Goal: Task Accomplishment & Management: Complete application form

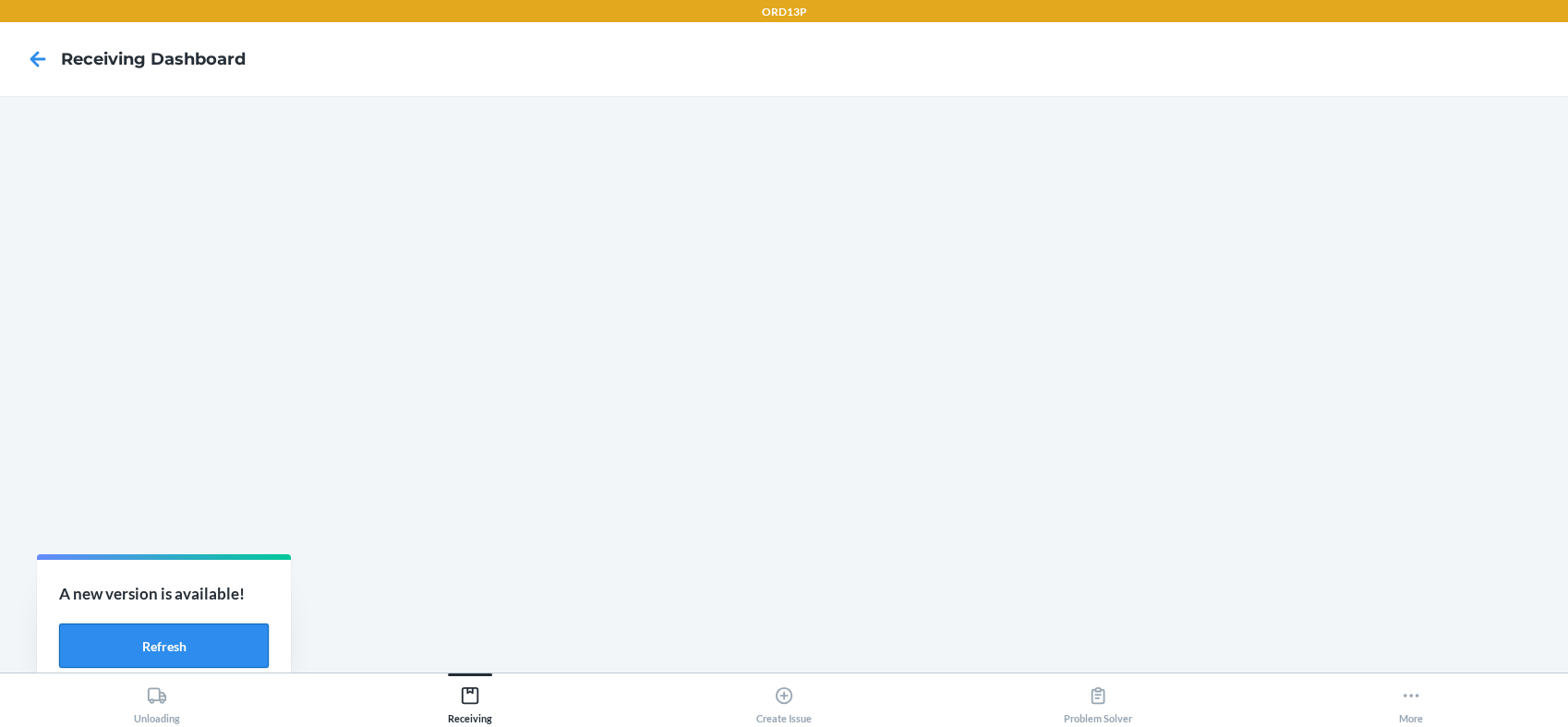
click at [143, 63] on button "Refresh" at bounding box center [163, 645] width 210 height 44
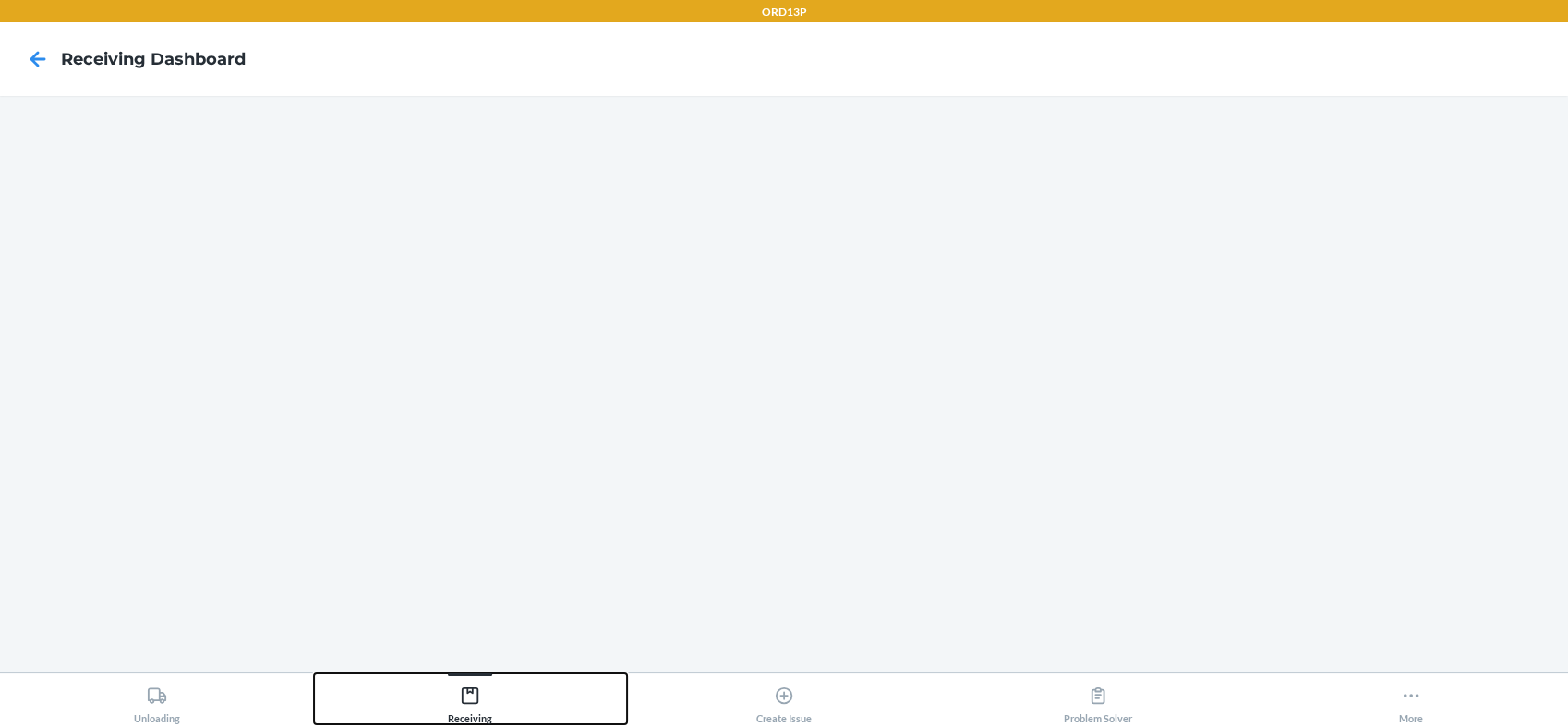
click at [465, 695] on icon at bounding box center [469, 695] width 20 height 20
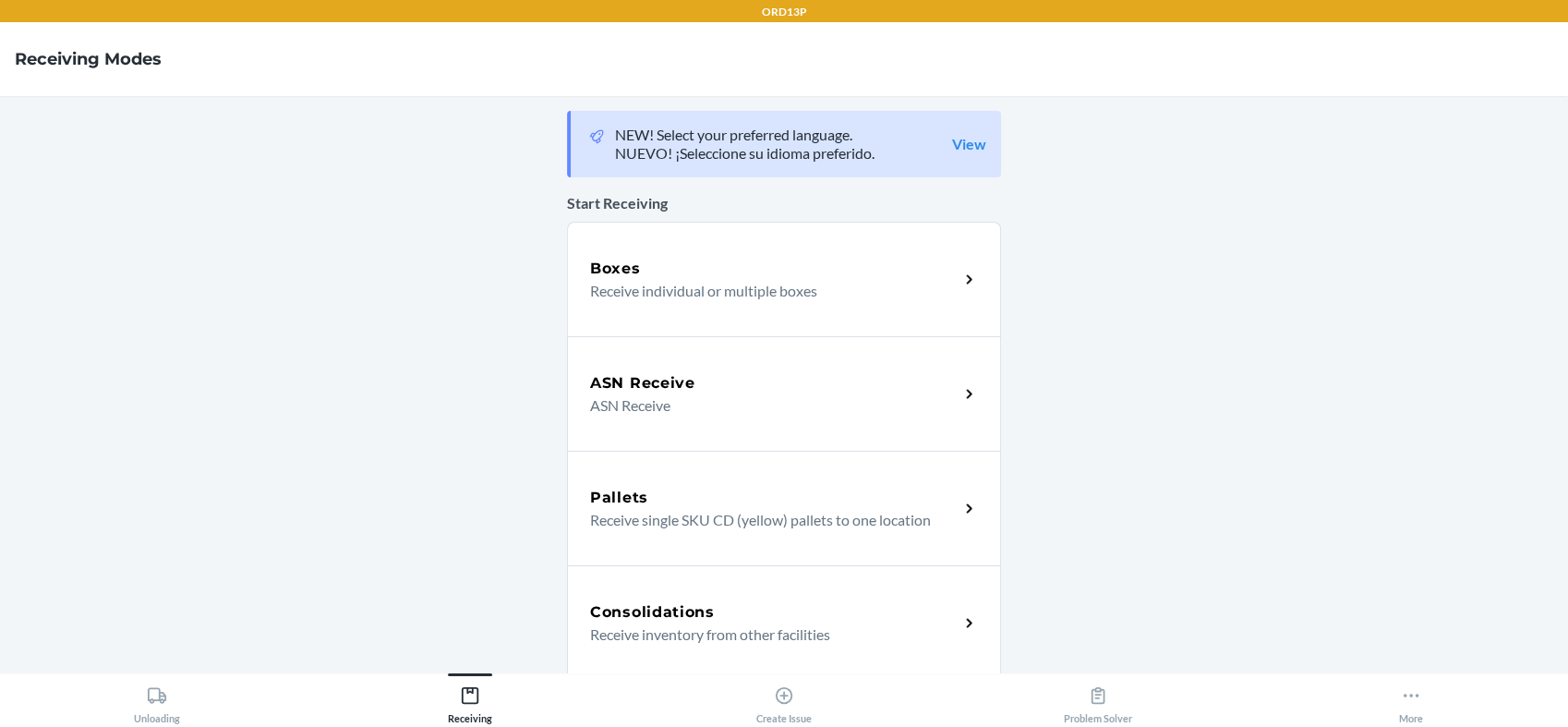
click at [722, 298] on p "Receive individual or multiple boxes" at bounding box center [767, 290] width 354 height 22
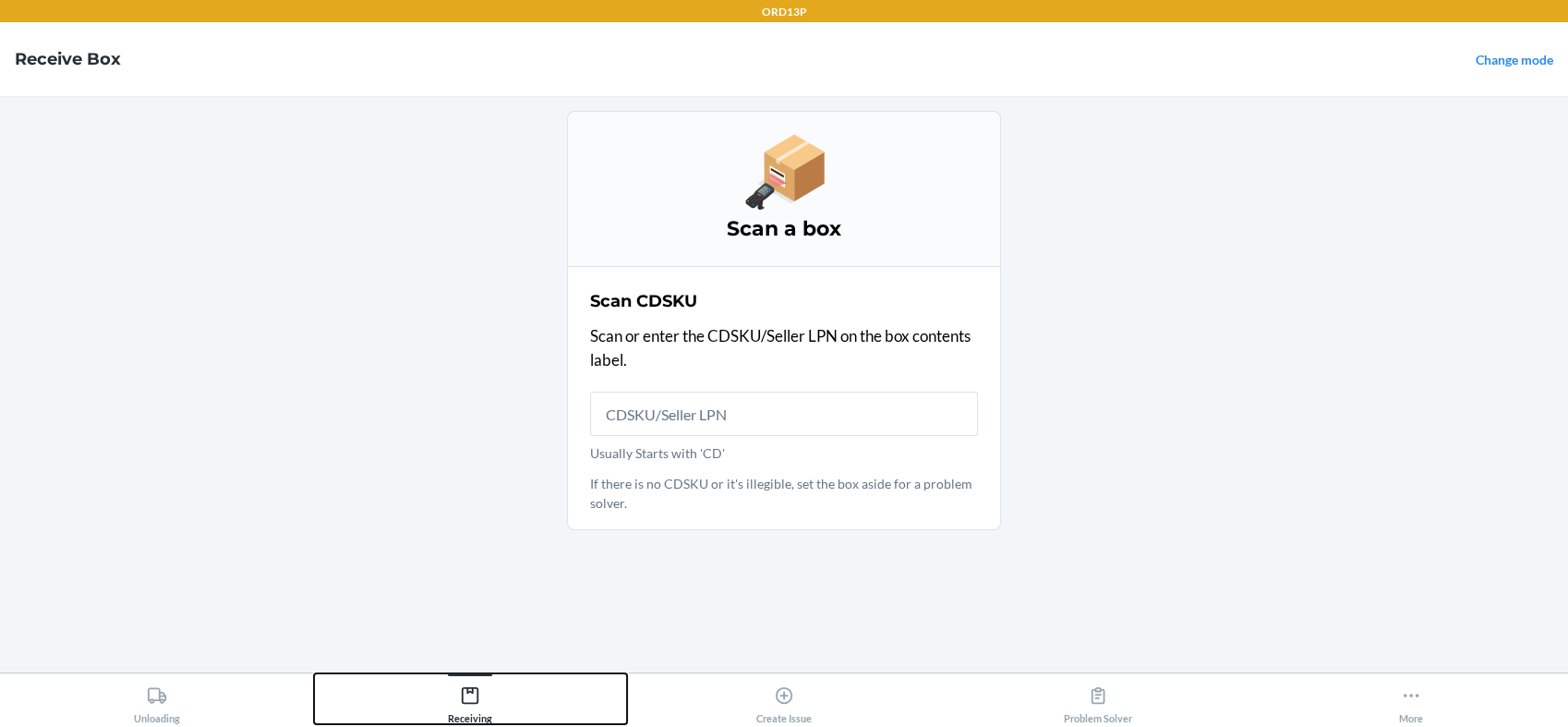
click at [466, 686] on icon at bounding box center [469, 695] width 20 height 20
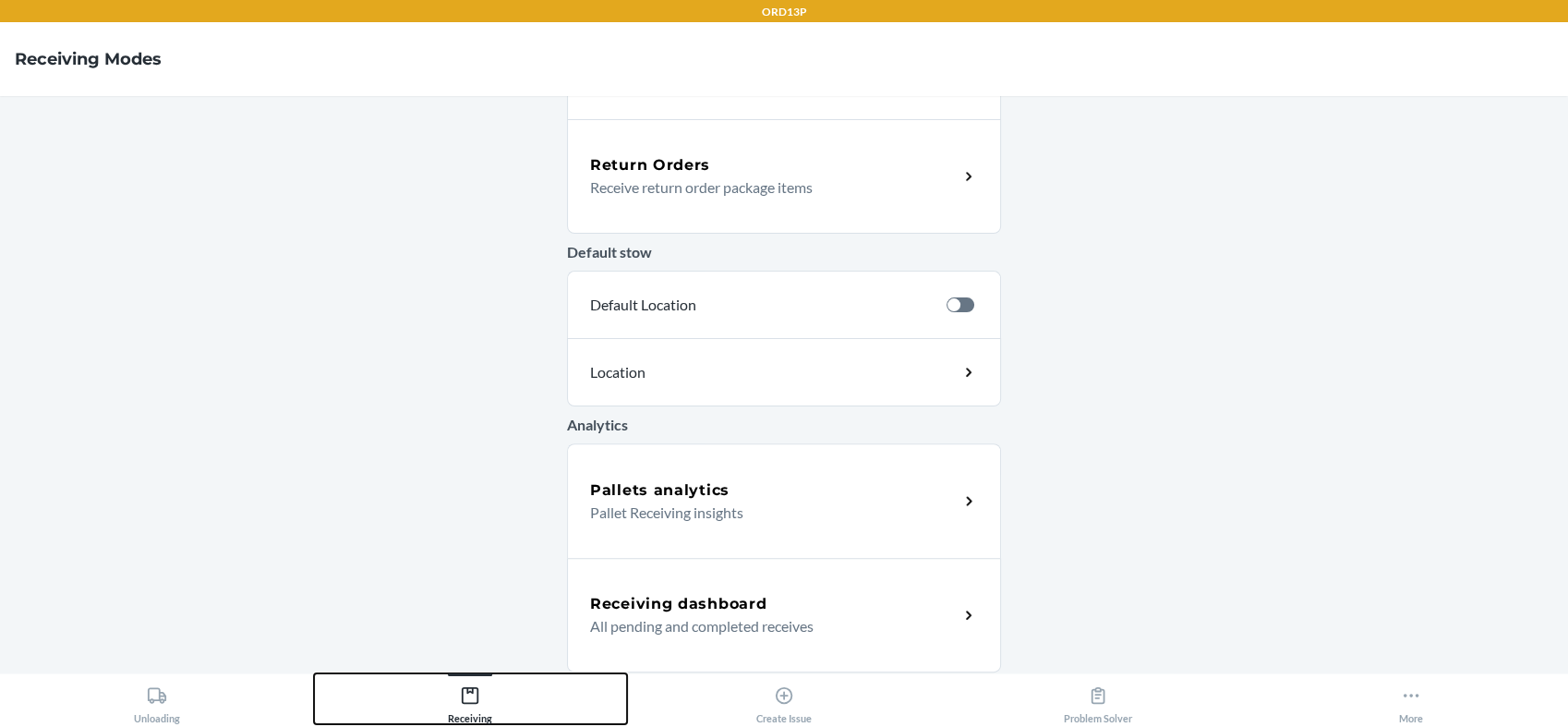
scroll to position [561, 0]
click at [633, 607] on h5 "Receiving dashboard" at bounding box center [678, 604] width 176 height 22
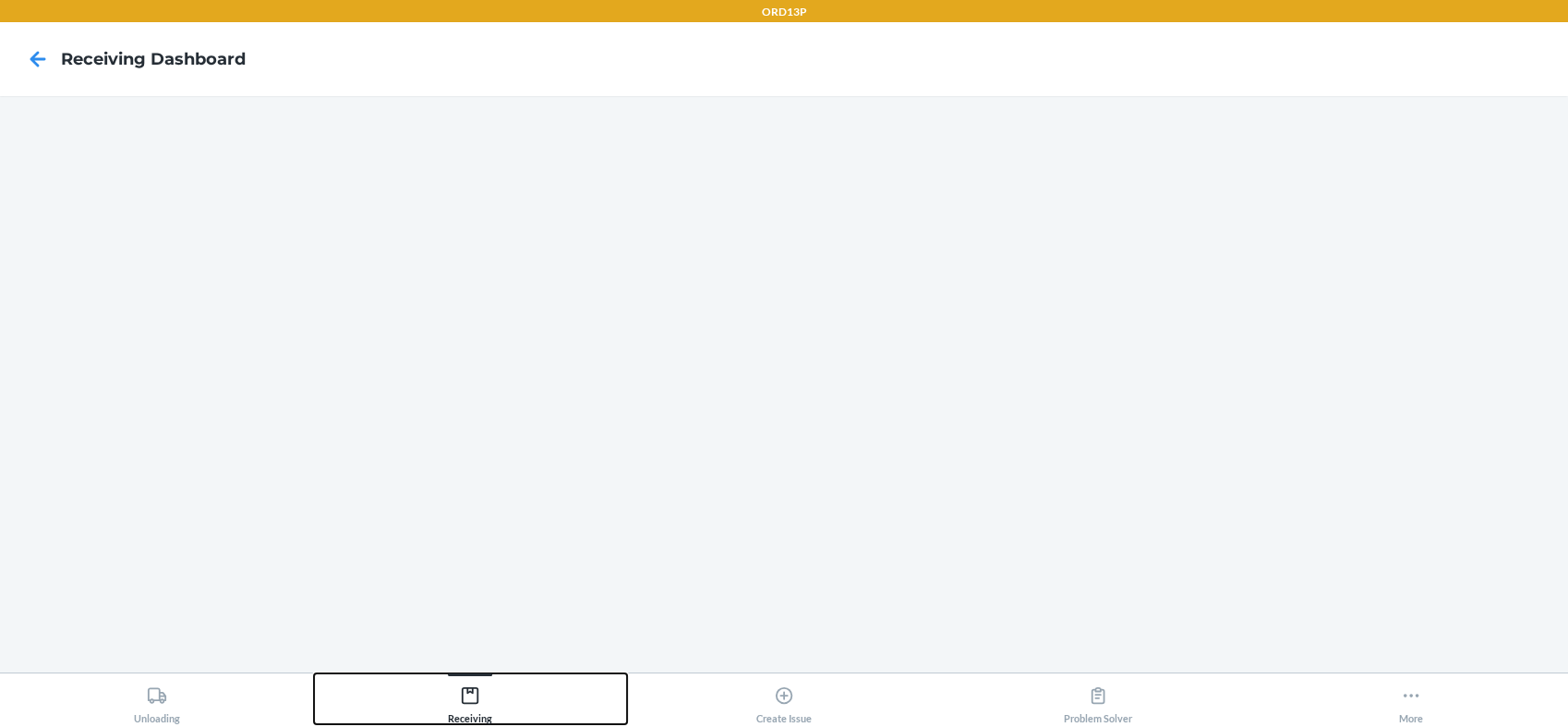
click at [468, 693] on icon at bounding box center [469, 695] width 20 height 20
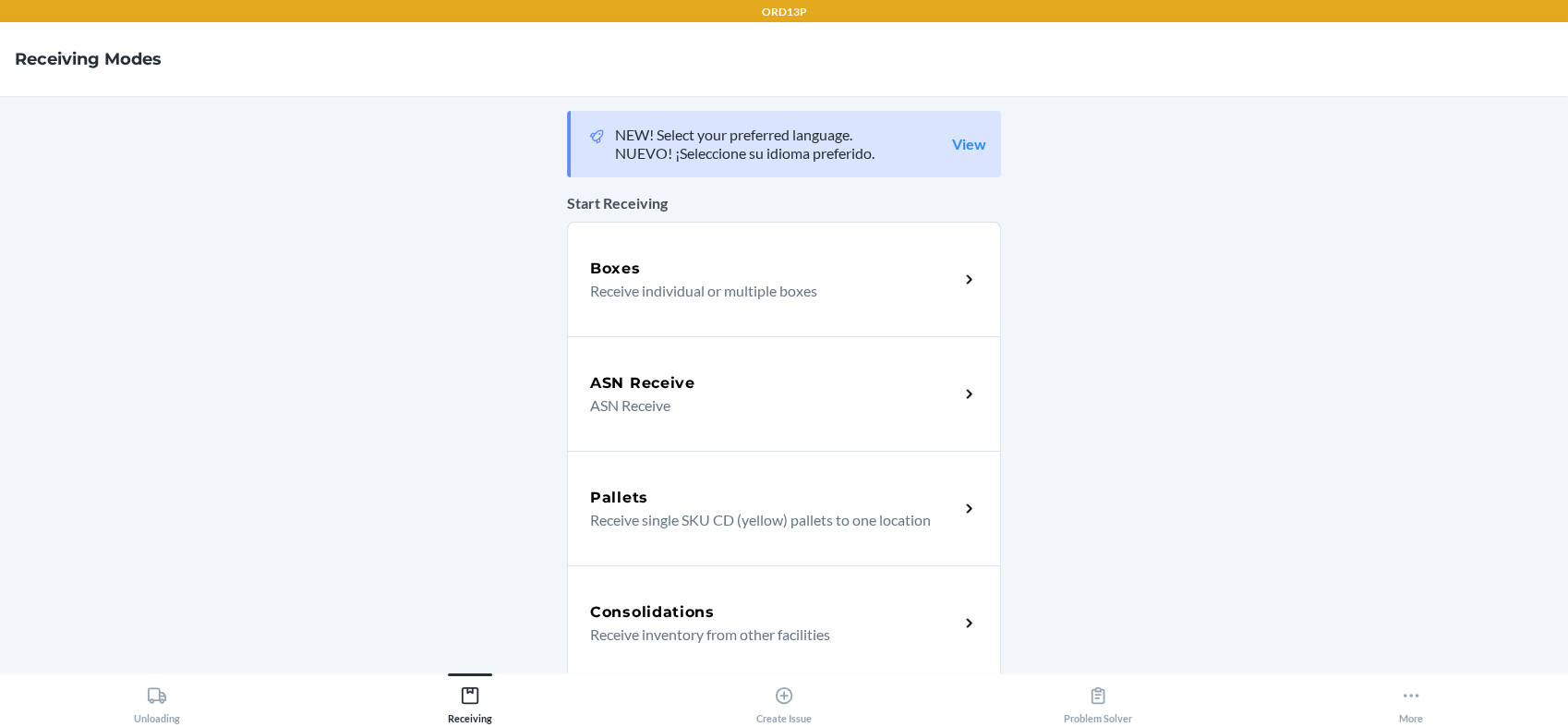
click at [635, 295] on p "Receive individual or multiple boxes" at bounding box center [767, 290] width 354 height 22
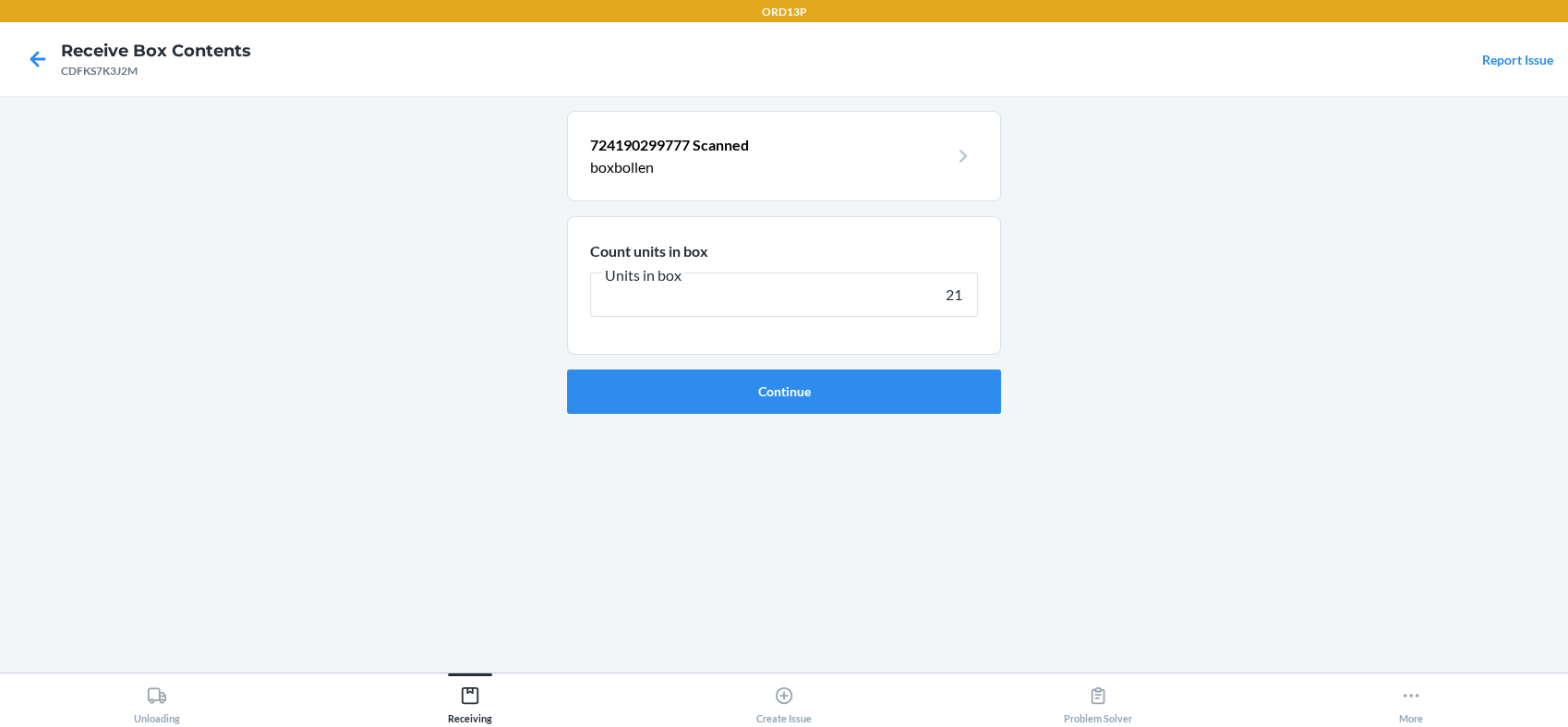
type input "210"
click button "Continue" at bounding box center [784, 391] width 434 height 44
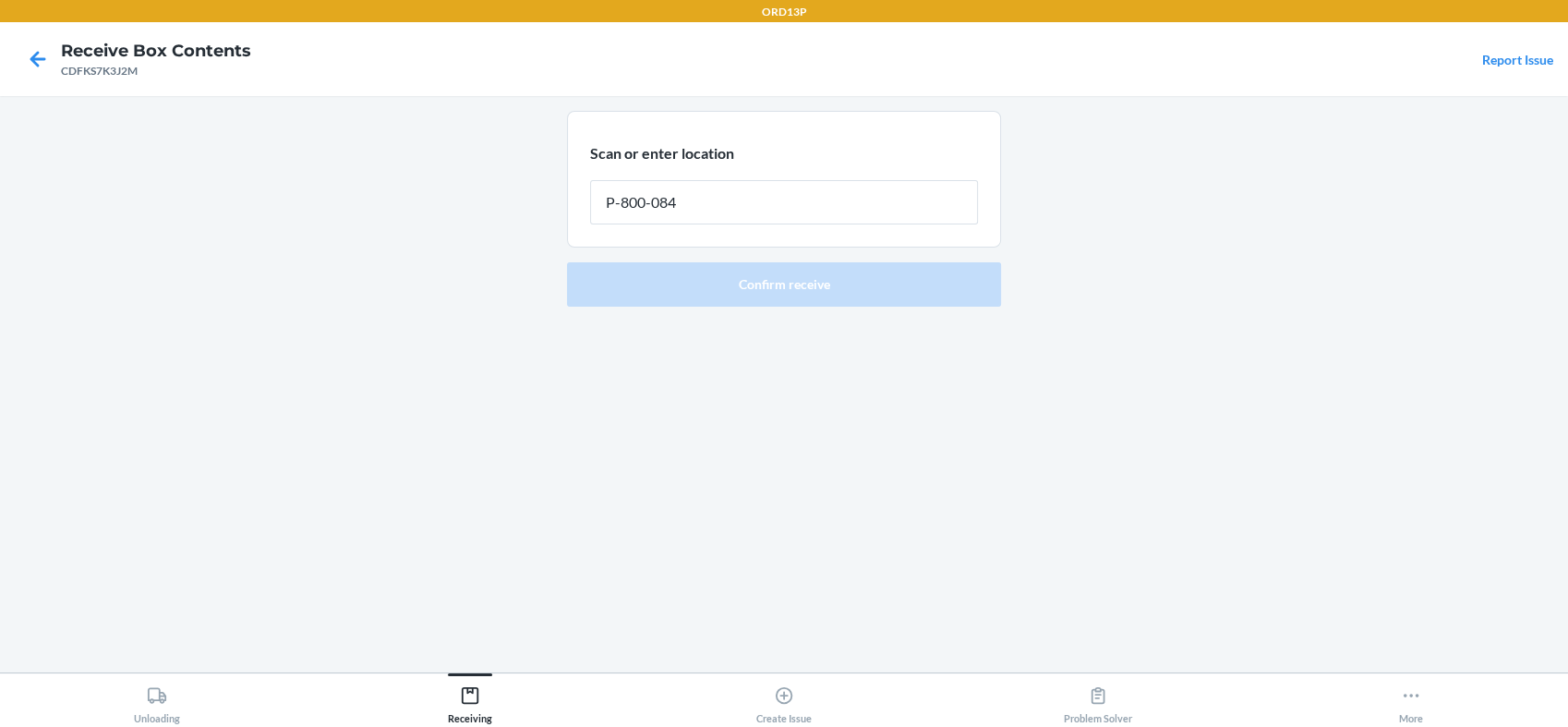
type input "P-800-084"
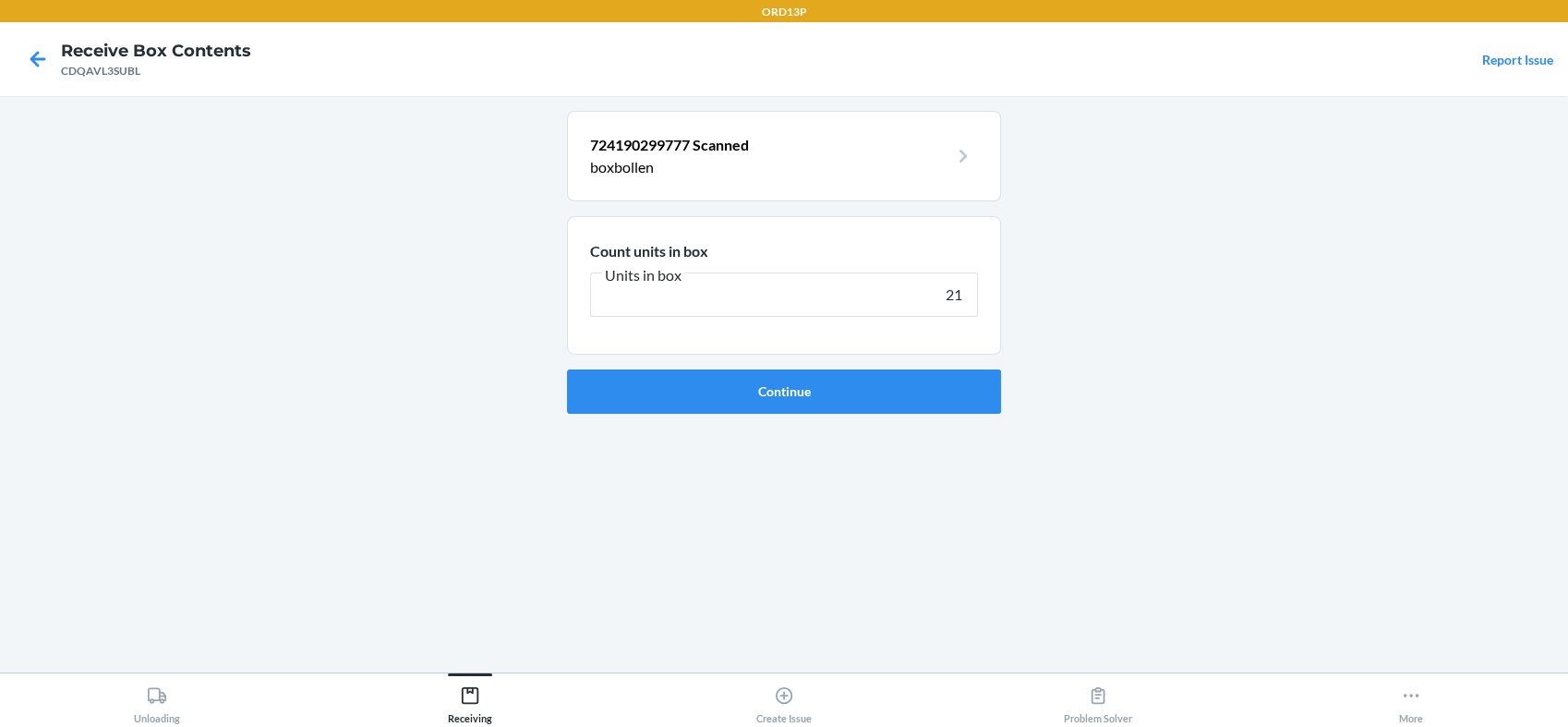
type input "210"
click button "Continue" at bounding box center [784, 391] width 434 height 44
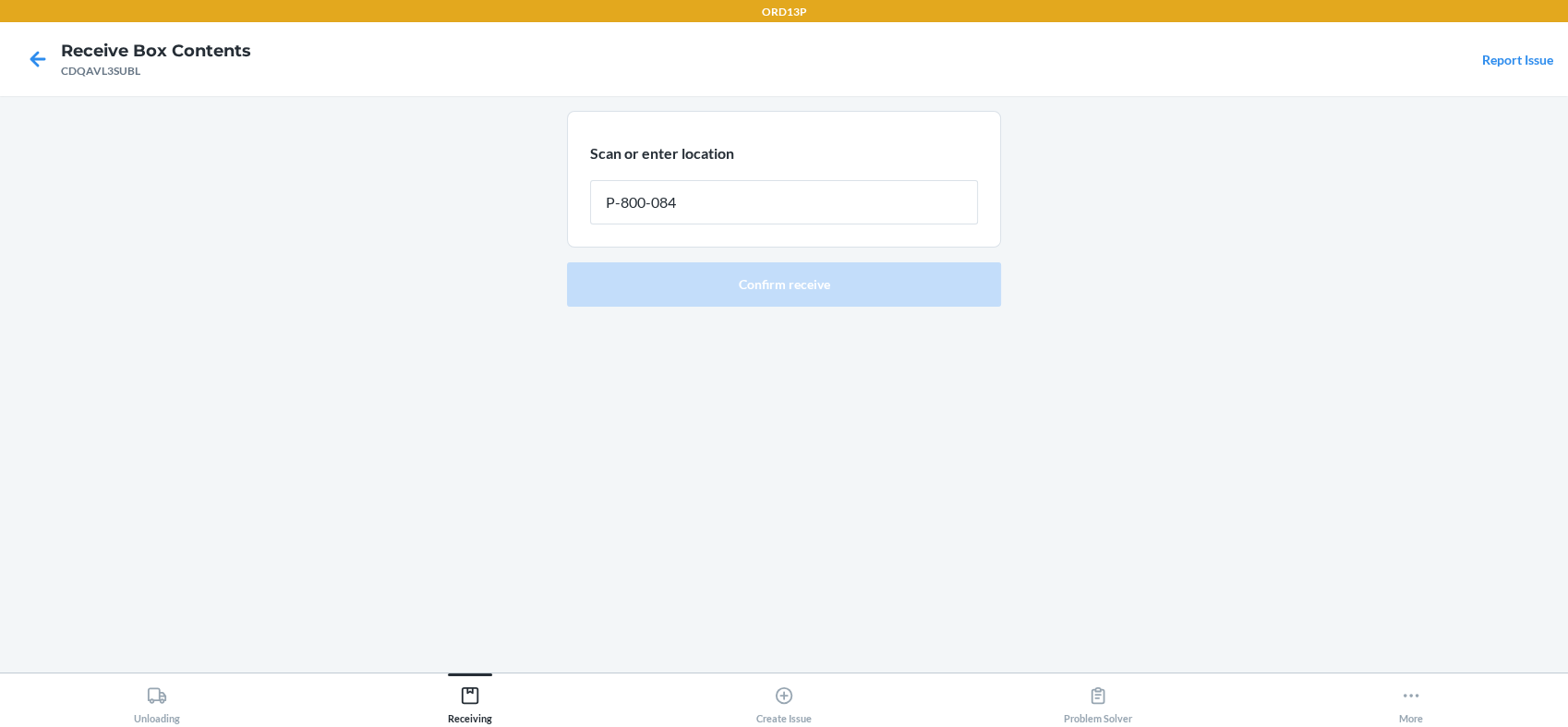
type input "P-800-084"
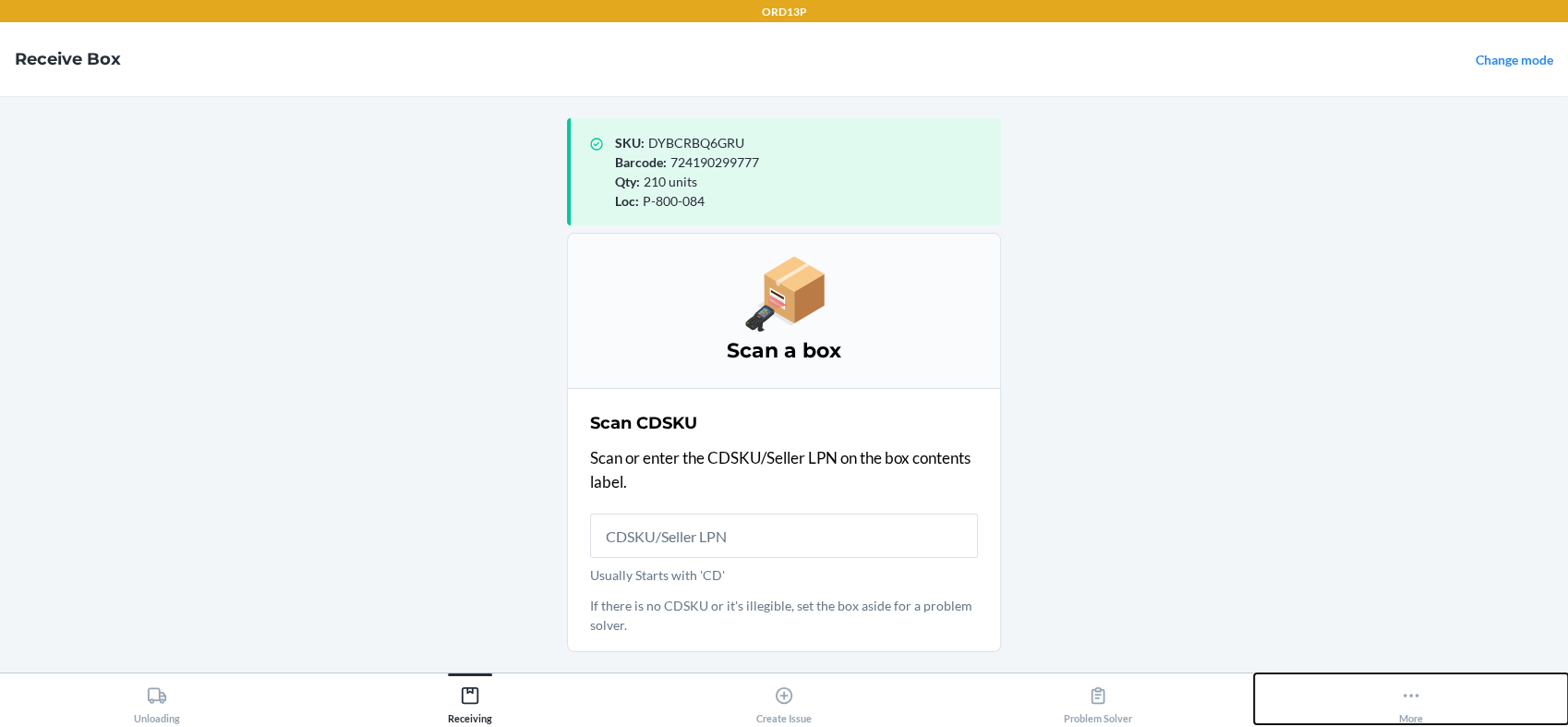
click at [1409, 690] on icon at bounding box center [1410, 695] width 20 height 20
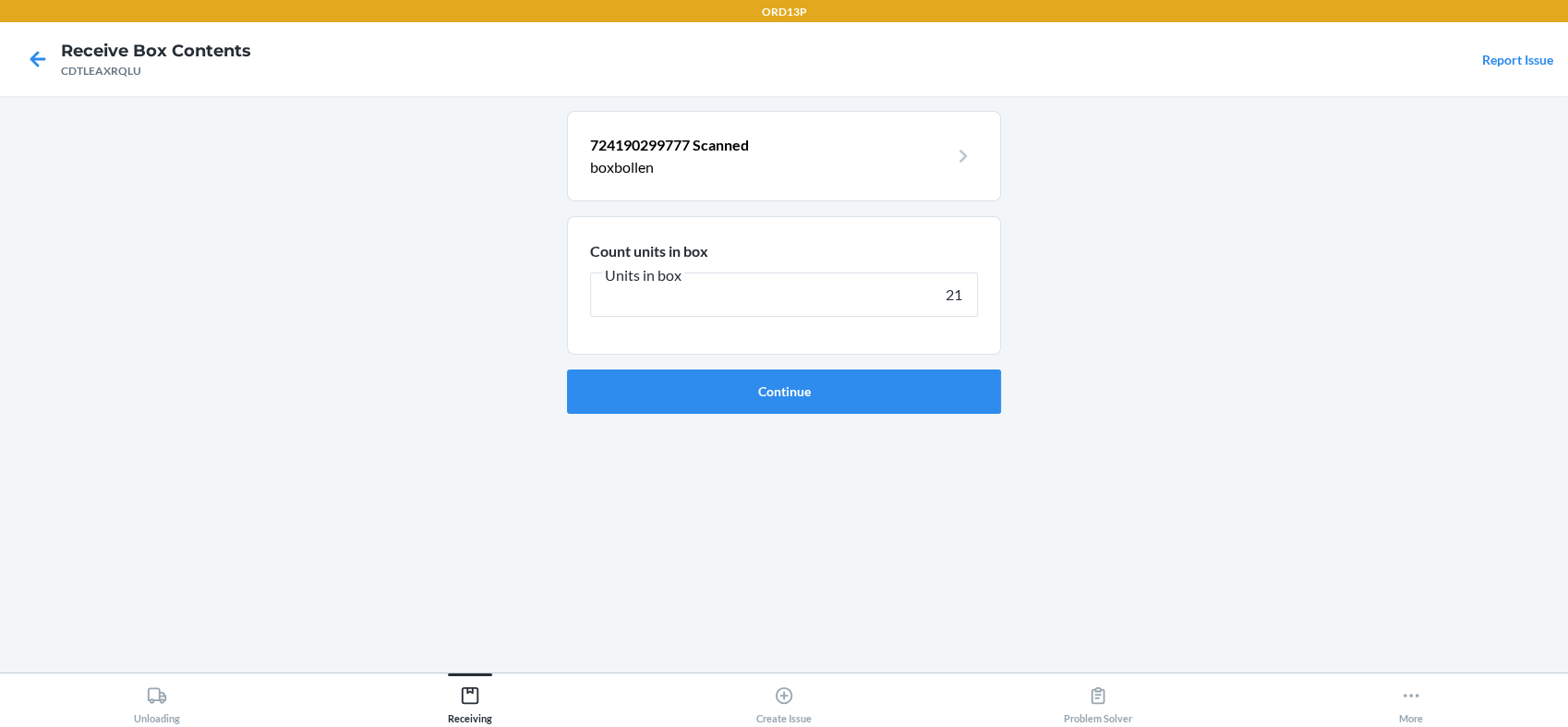
type input "210"
click button "Continue" at bounding box center [784, 391] width 434 height 44
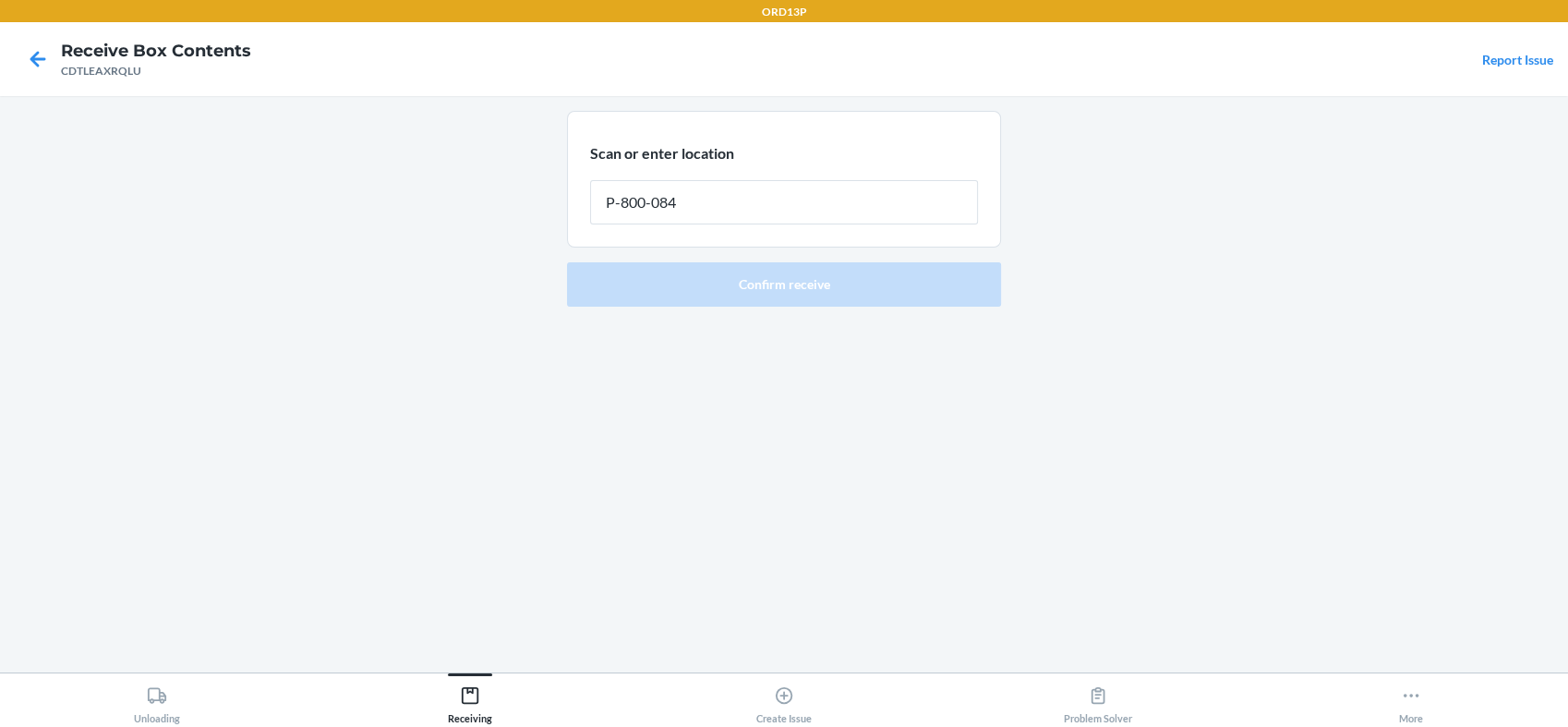
type input "P-800-084"
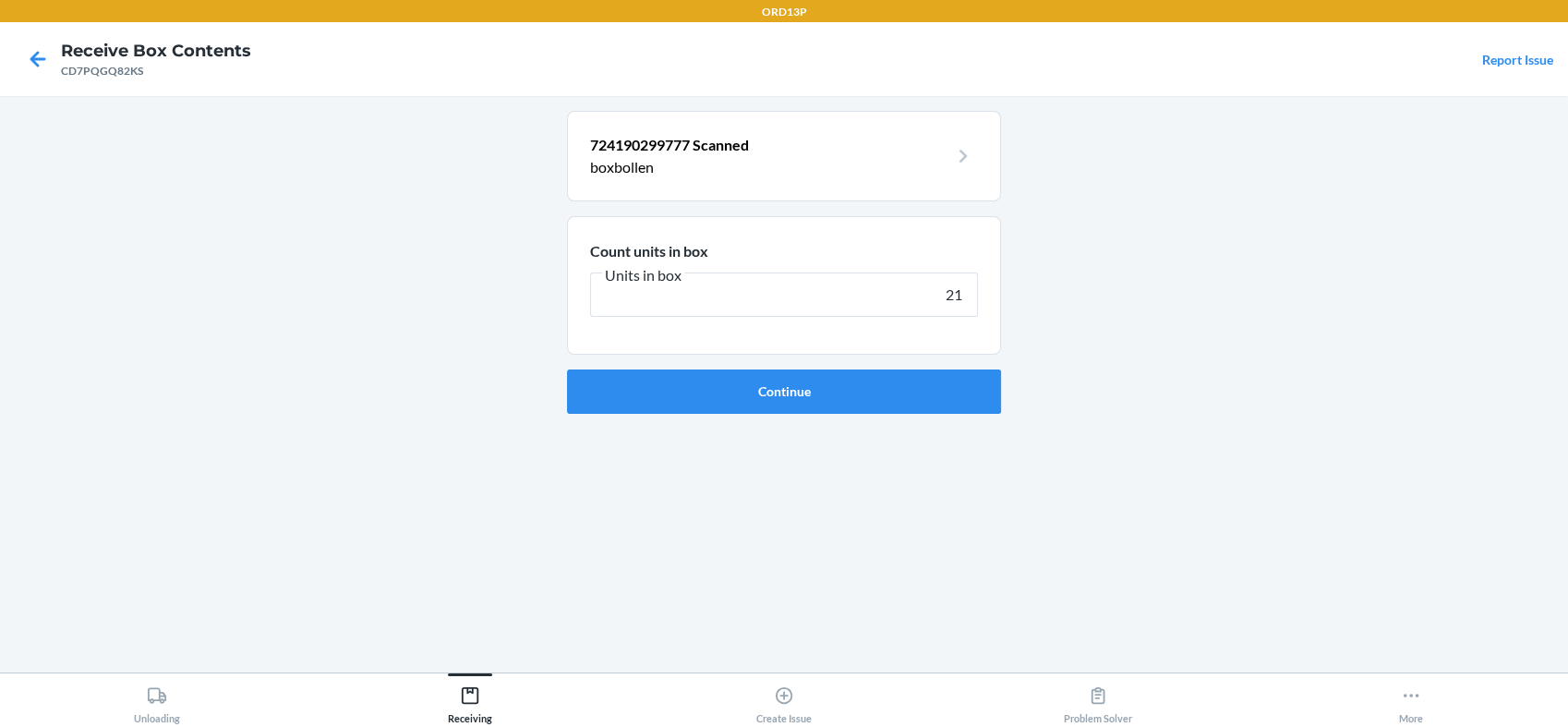
type input "210"
click button "Continue" at bounding box center [784, 391] width 434 height 44
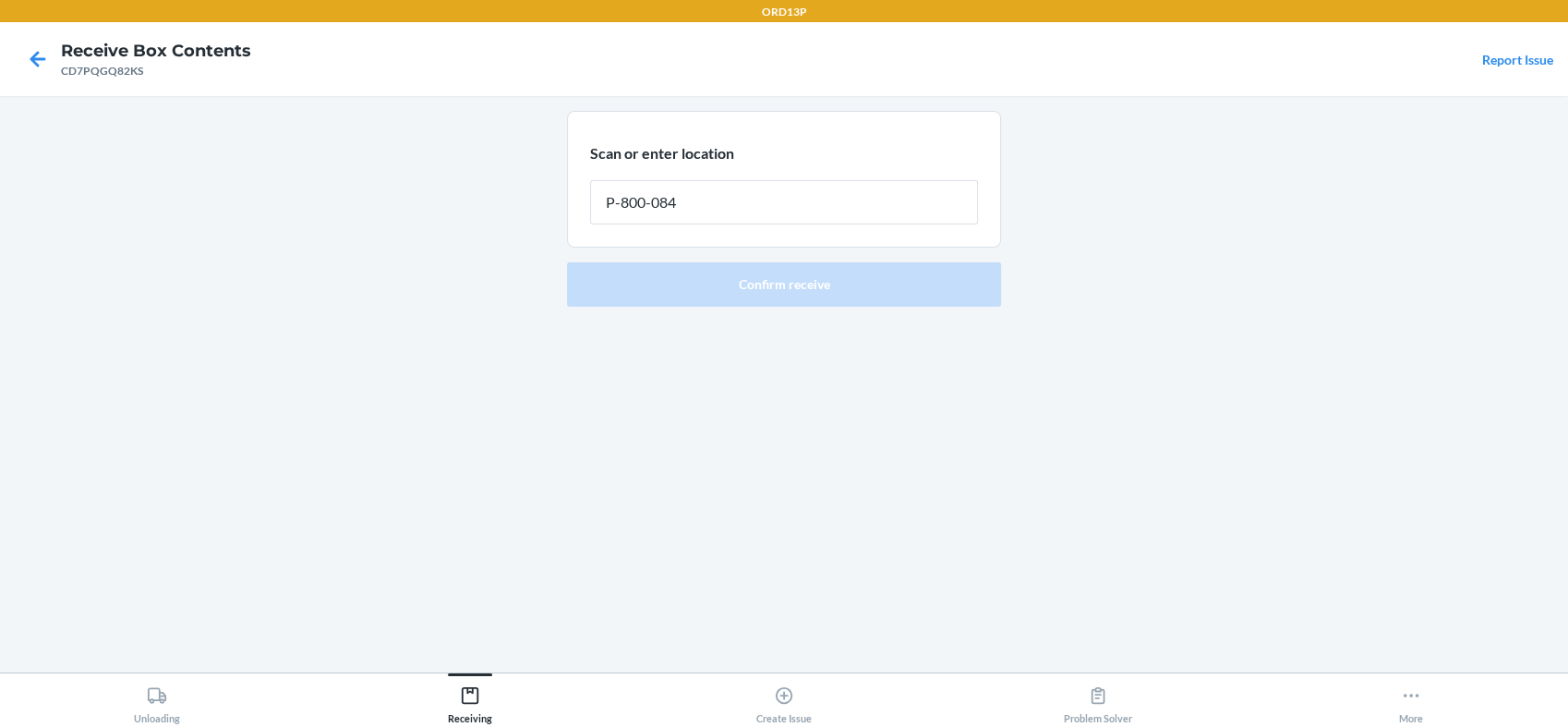
type input "P-800-084"
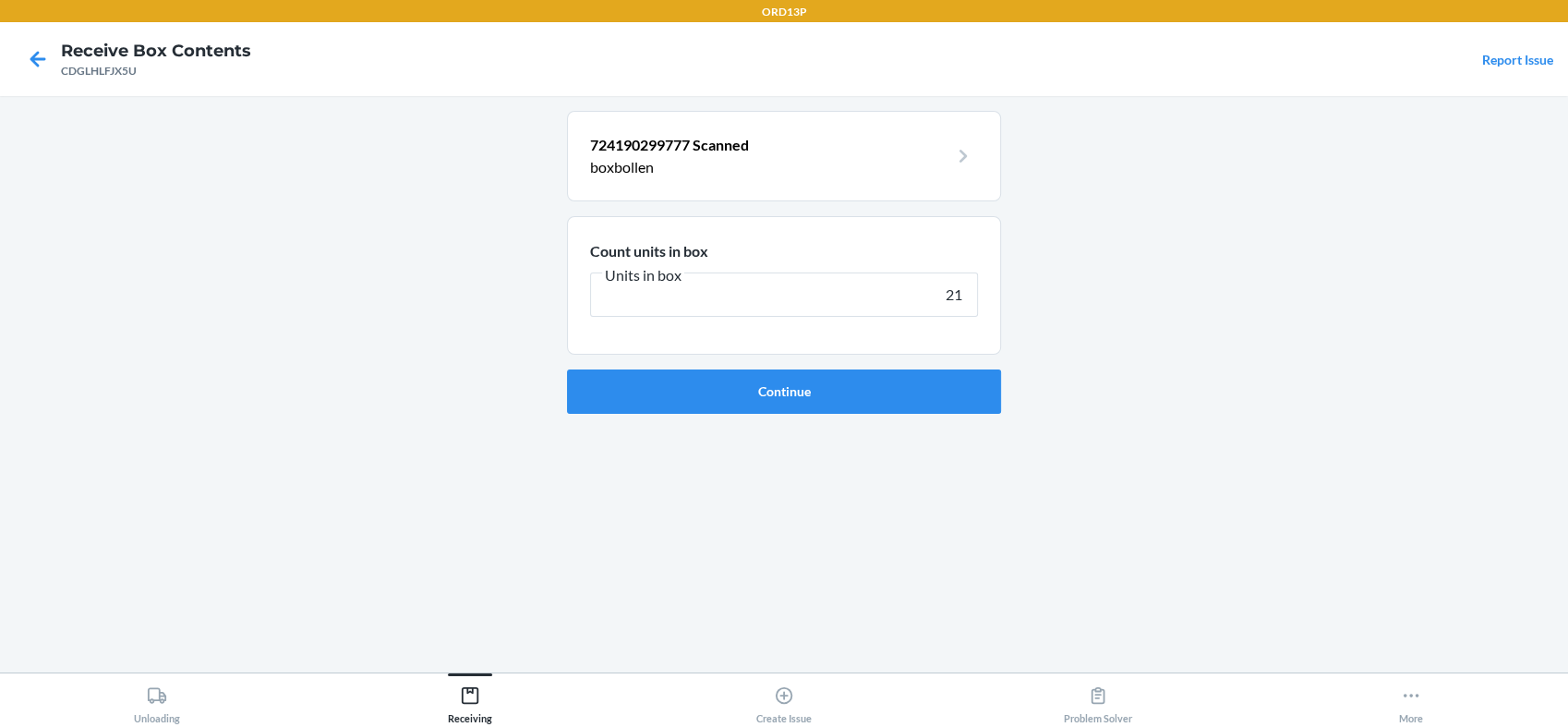
type input "210"
click button "Continue" at bounding box center [784, 391] width 434 height 44
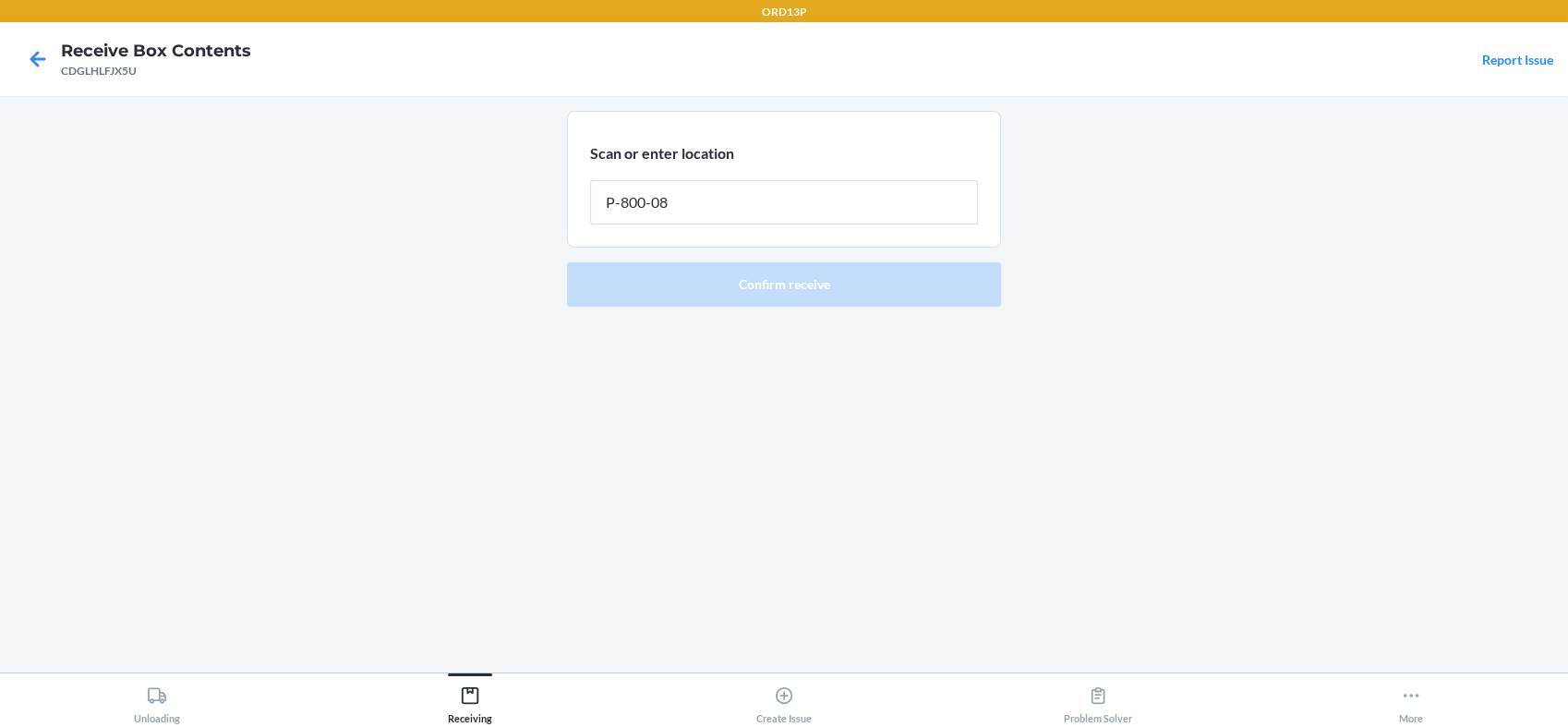
type input "P-800-084"
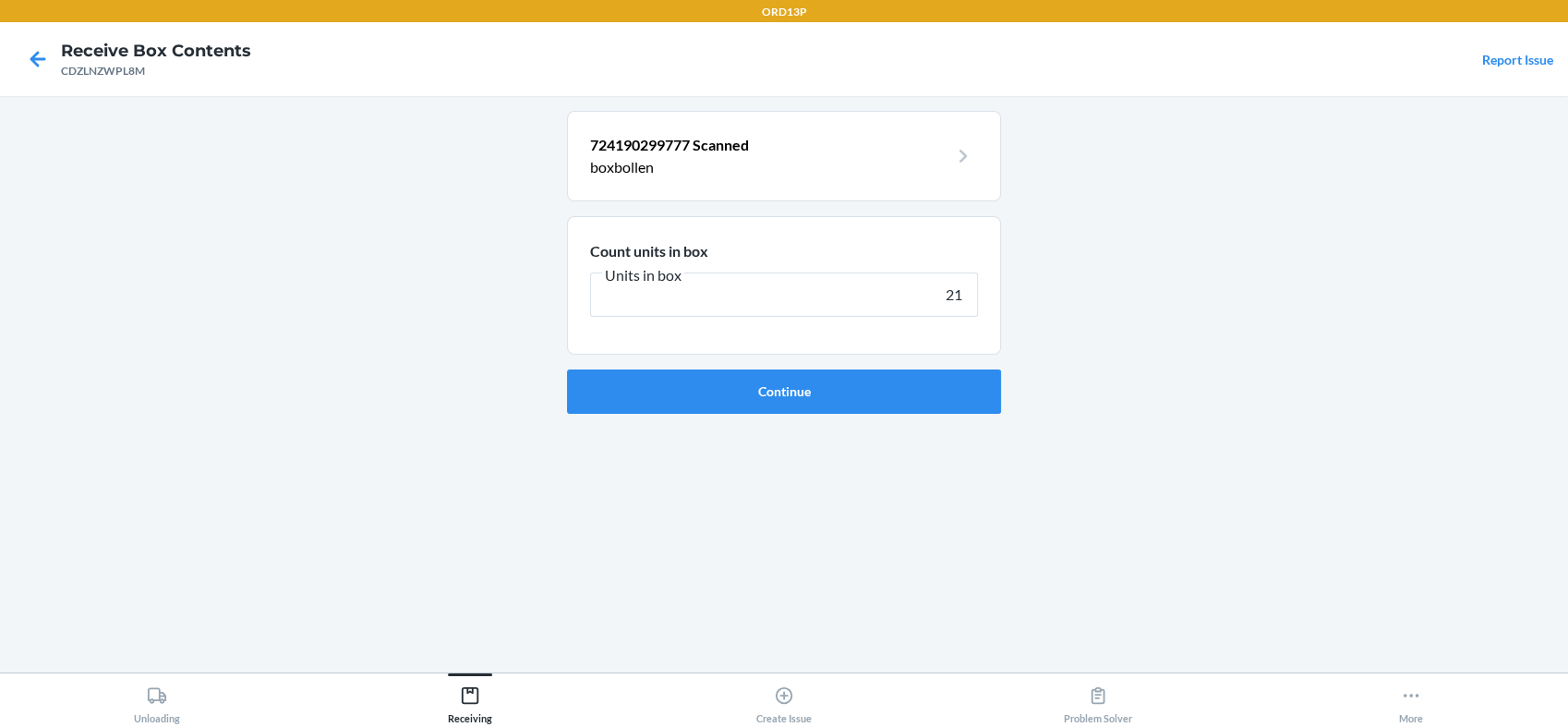
type input "210"
click button "Continue" at bounding box center [784, 391] width 434 height 44
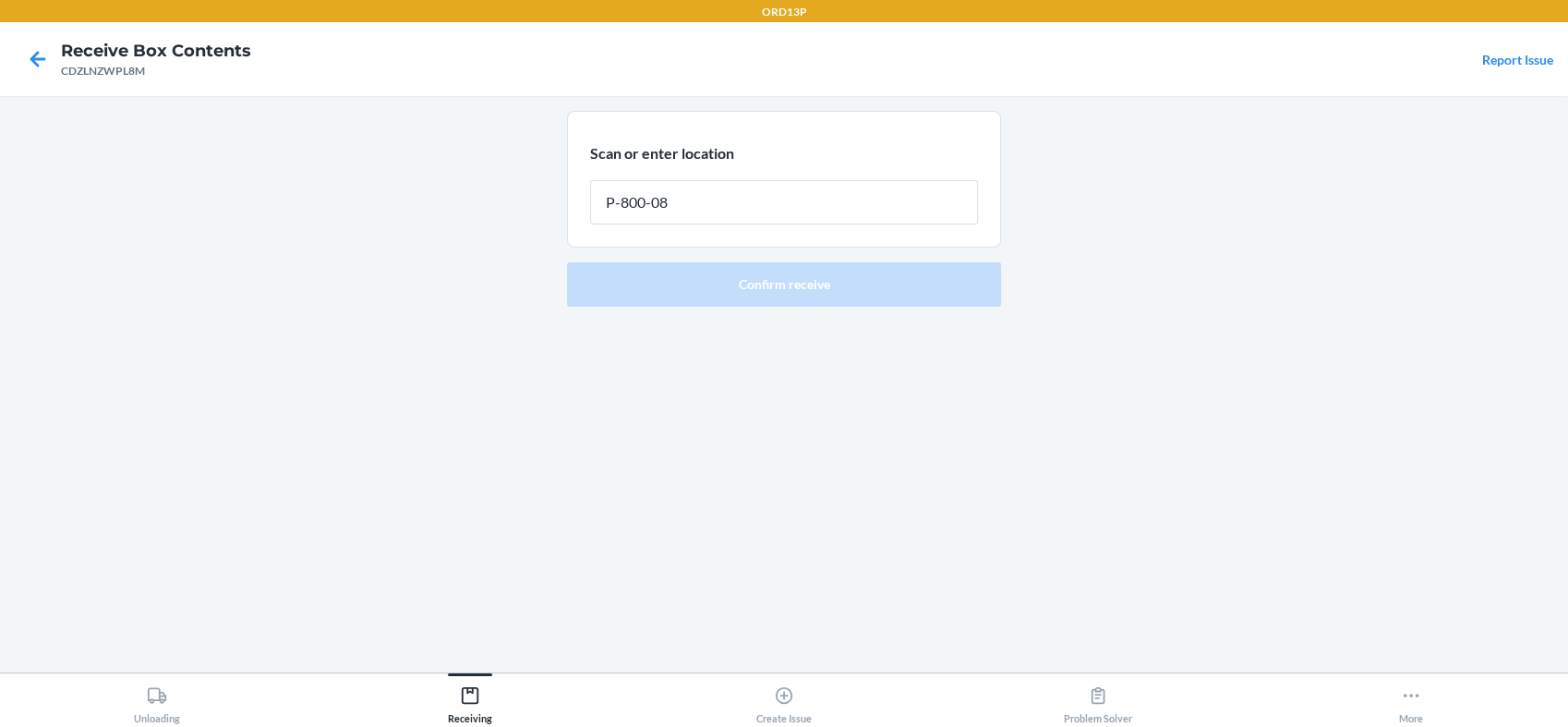
type input "P-800-084"
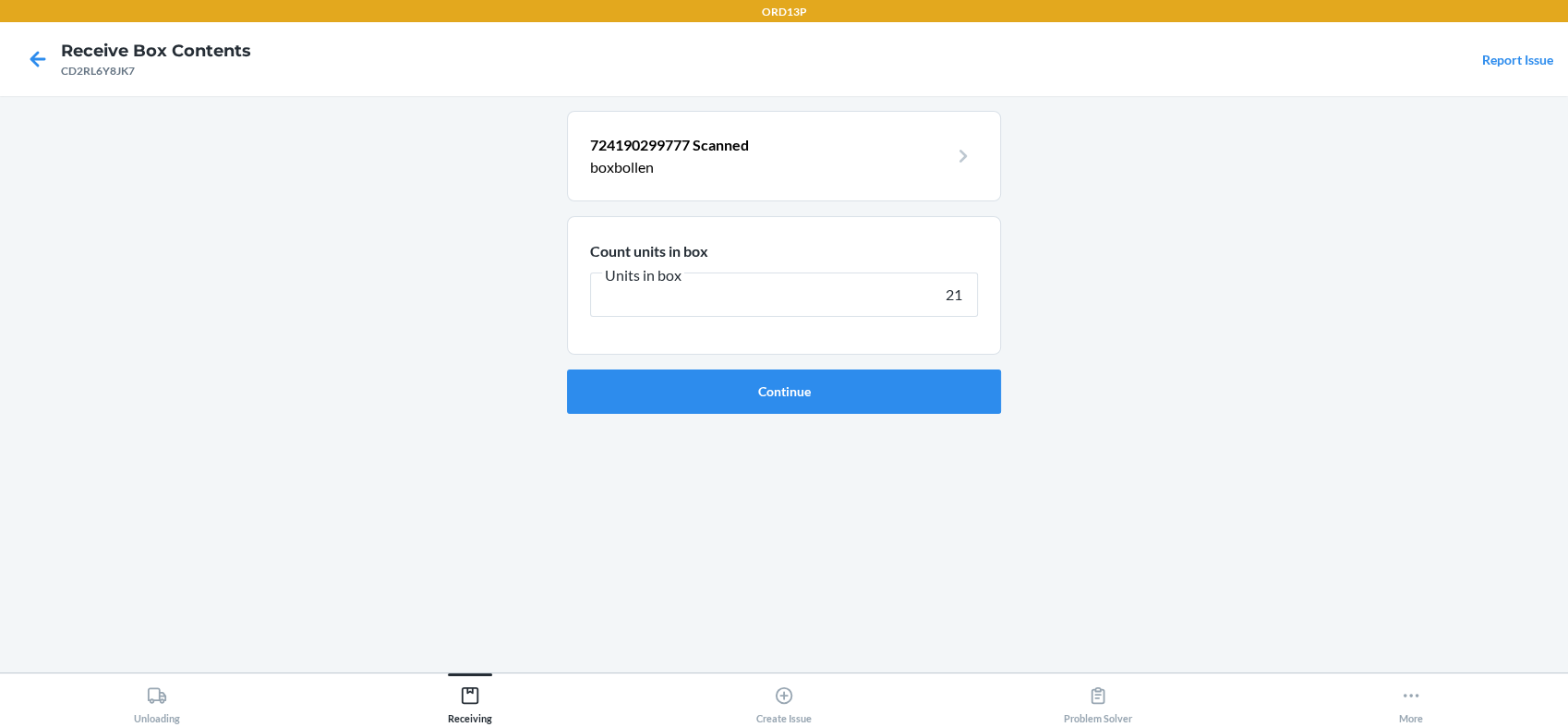
type input "210"
click button "Continue" at bounding box center [784, 391] width 434 height 44
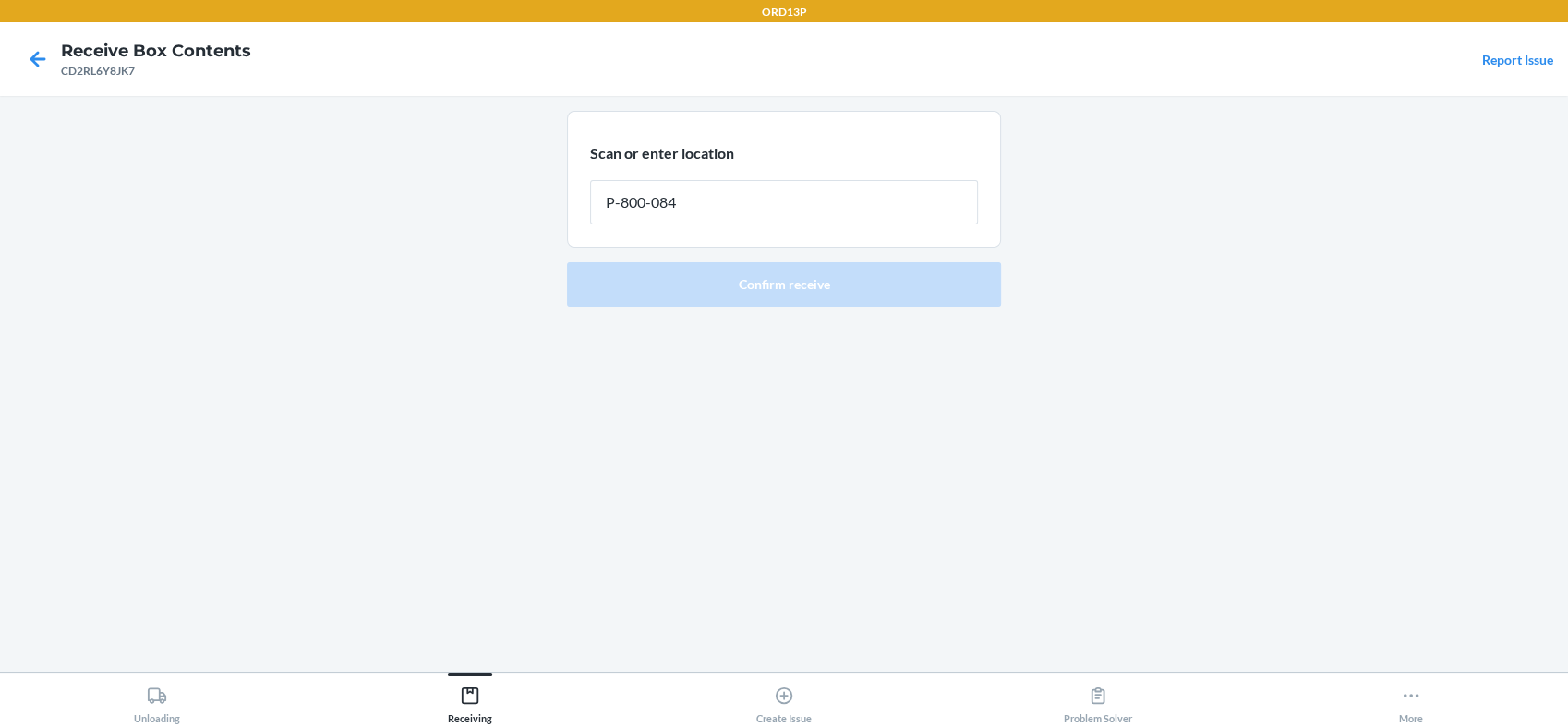
type input "P-800-084"
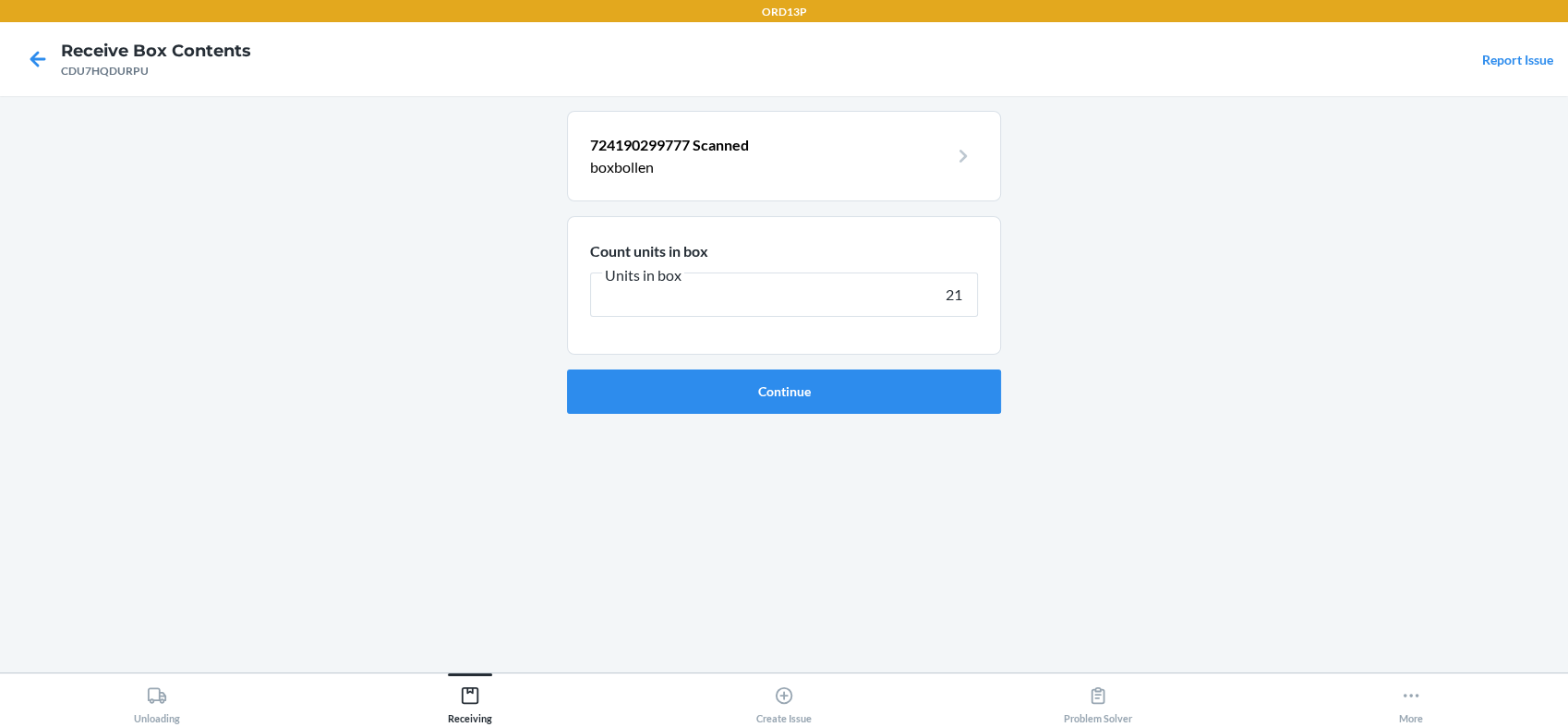
type input "210"
click button "Continue" at bounding box center [784, 391] width 434 height 44
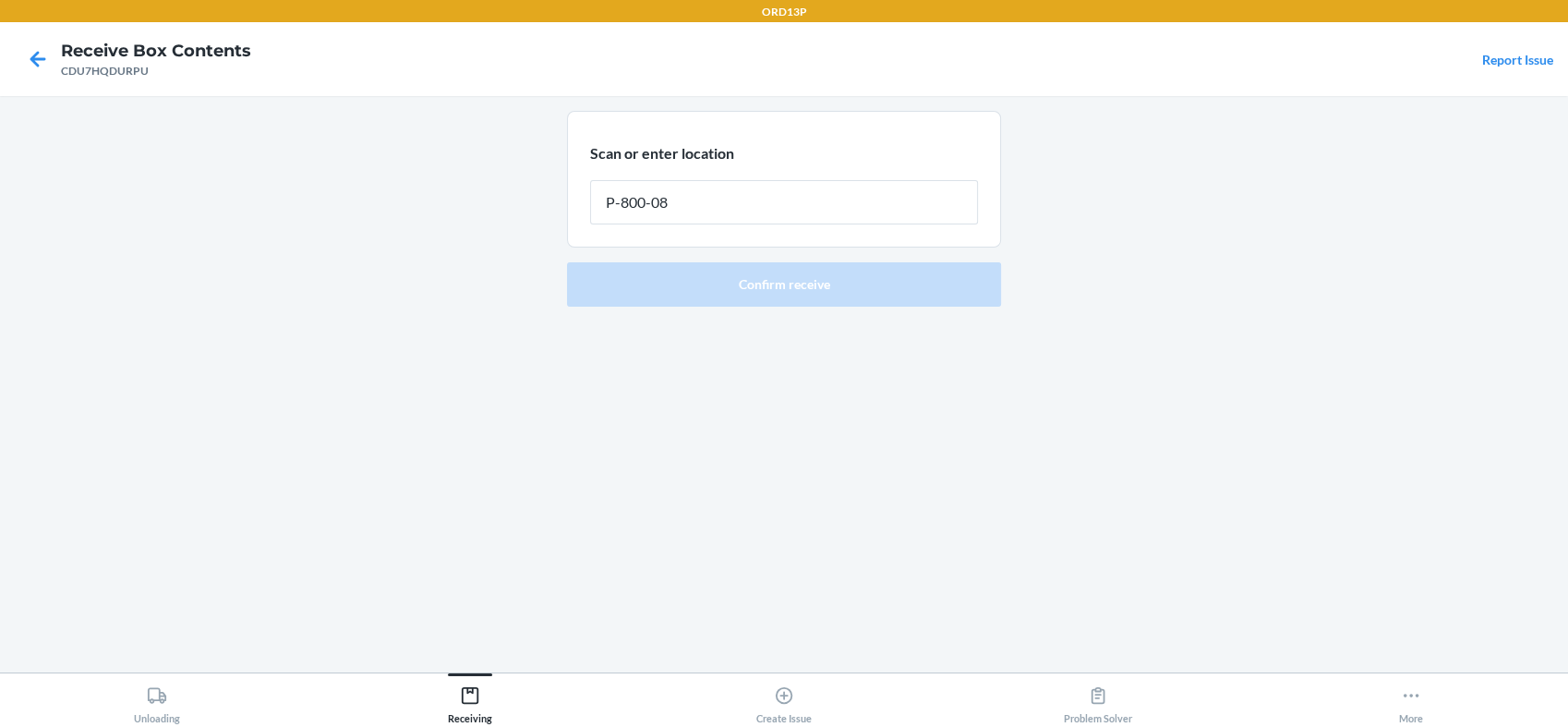
type input "P-800-084"
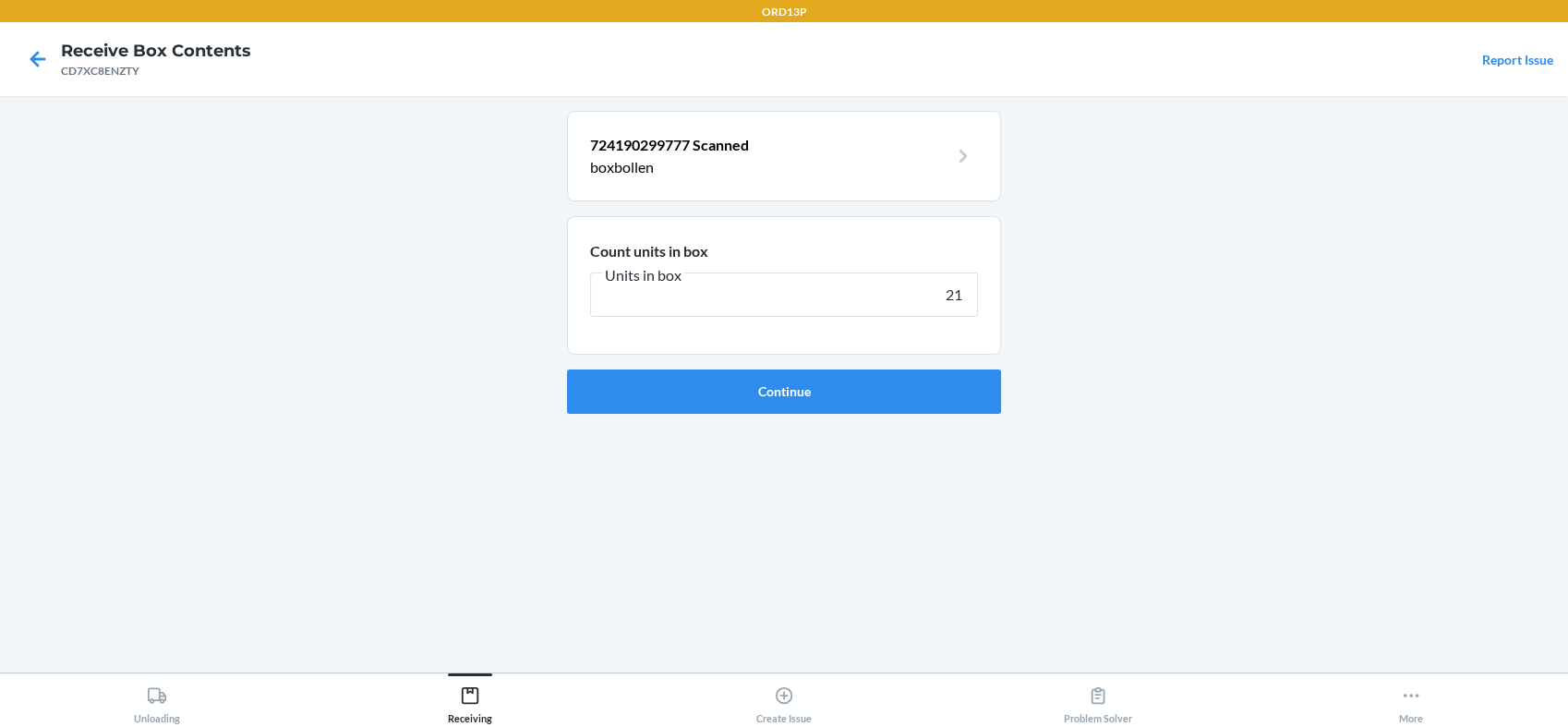
type input "210"
click button "Continue" at bounding box center [784, 391] width 434 height 44
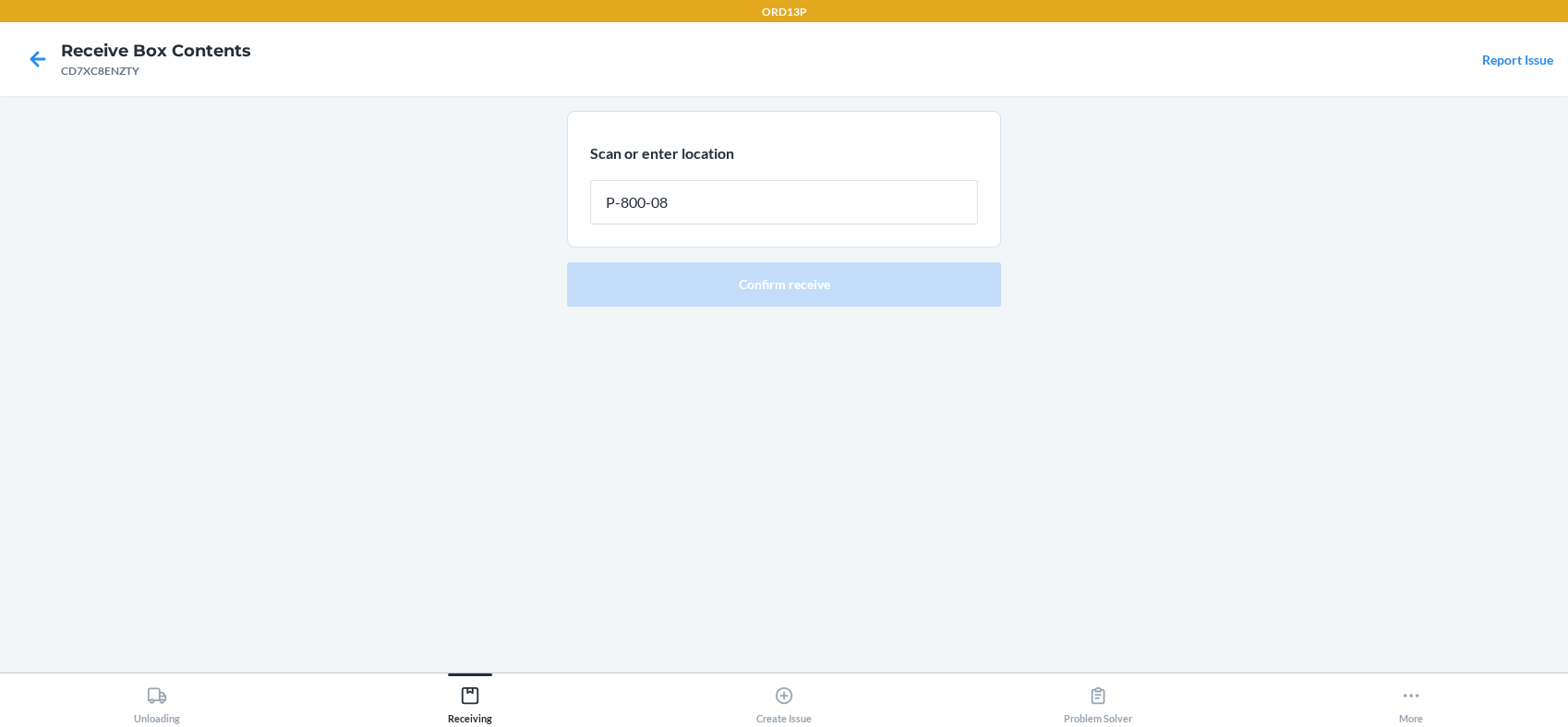
type input "P-800-084"
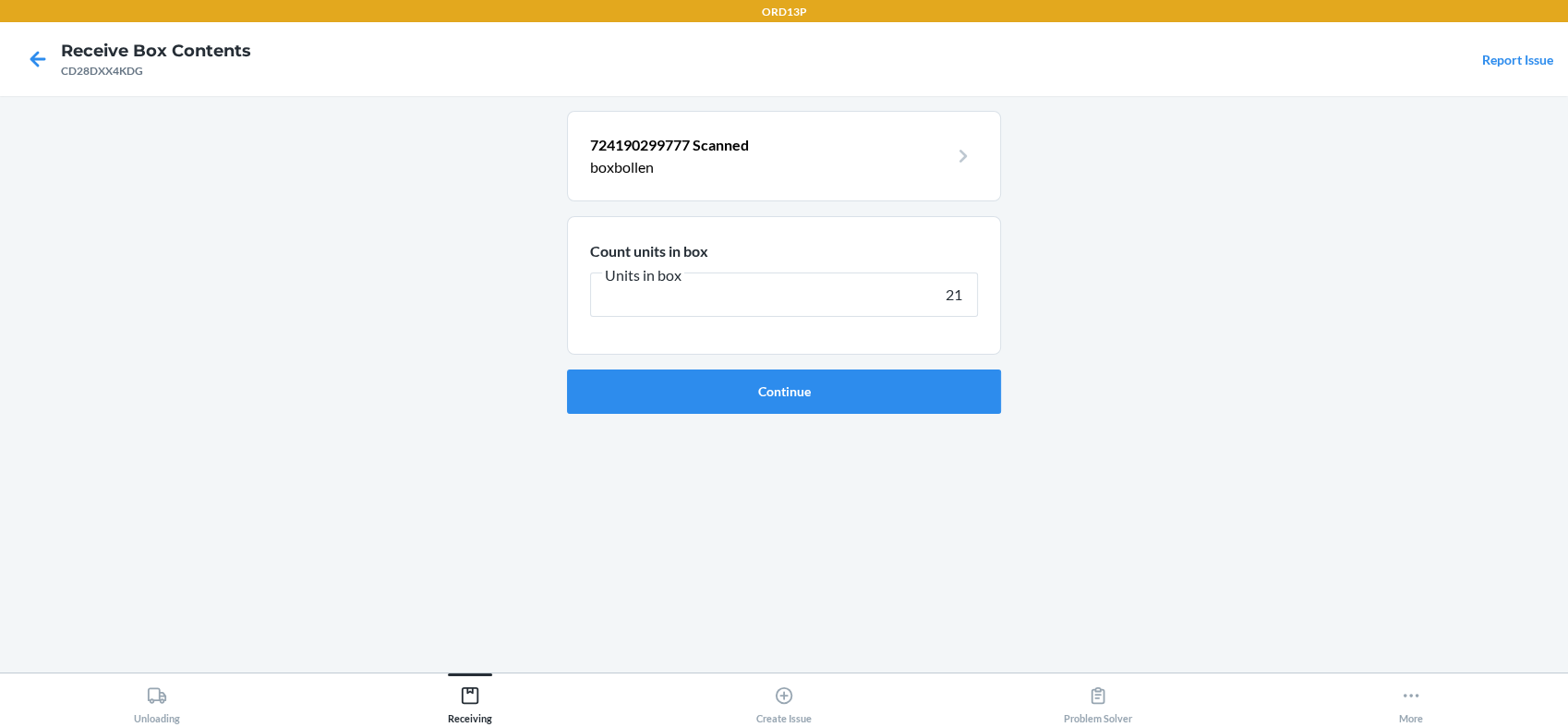
type input "210"
click button "Continue" at bounding box center [784, 391] width 434 height 44
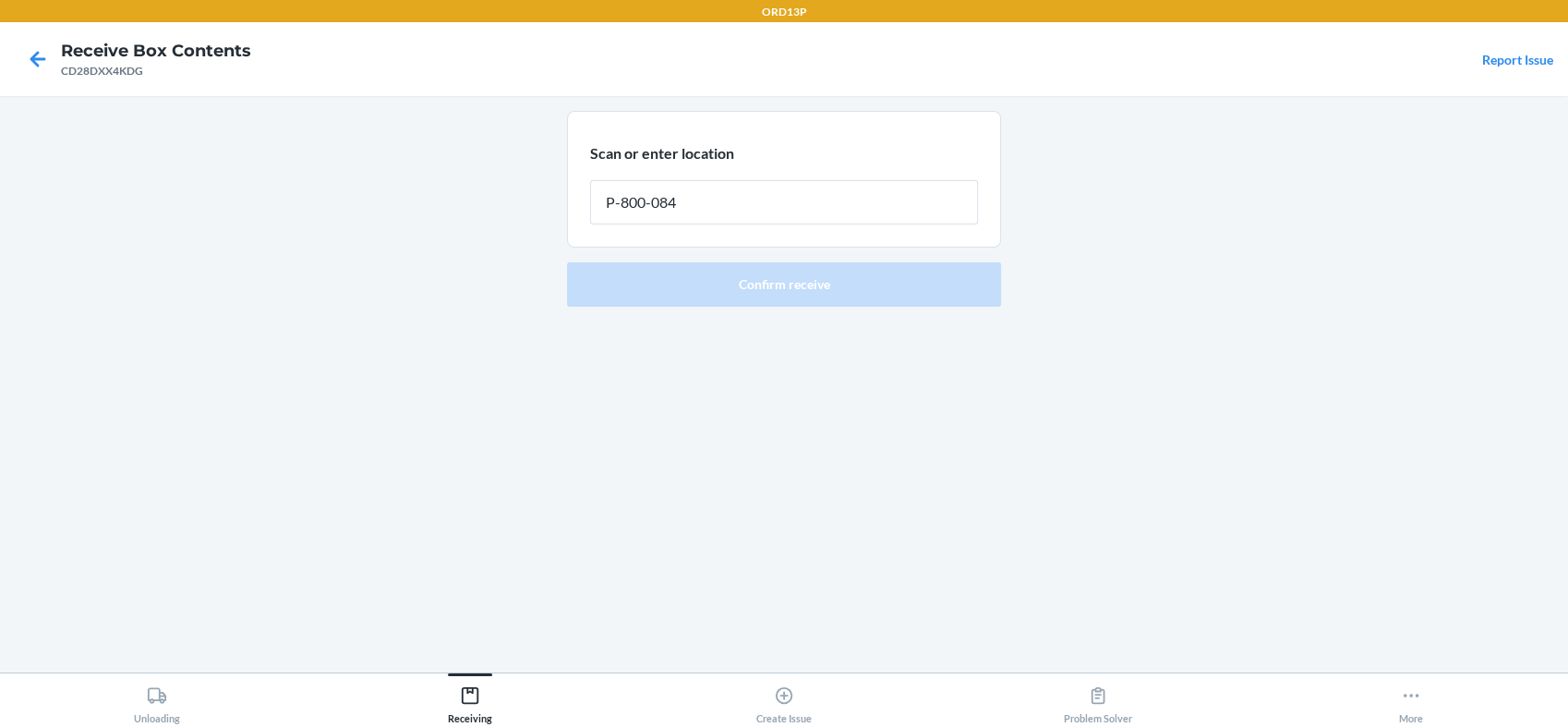
type input "P-800-084"
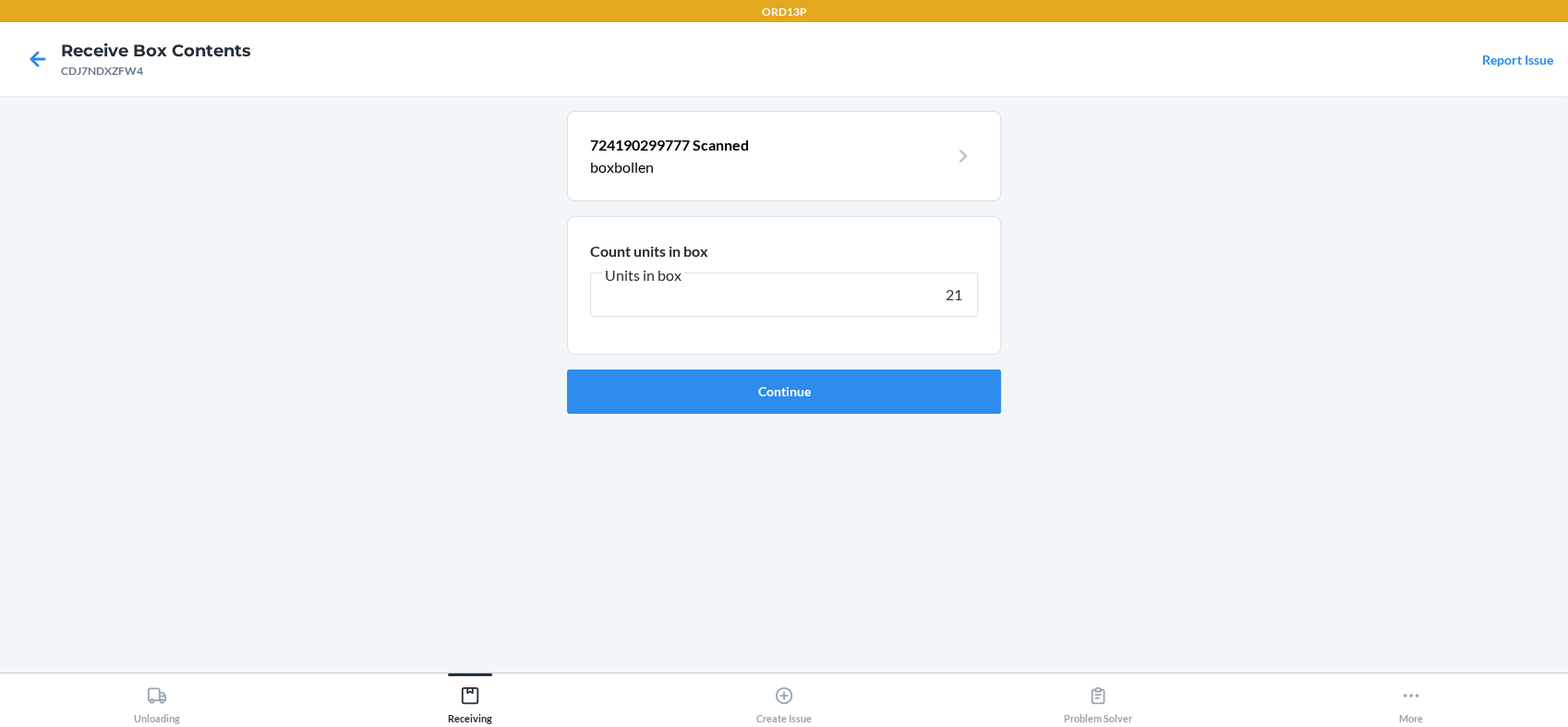
type input "210"
click button "Continue" at bounding box center [784, 391] width 434 height 44
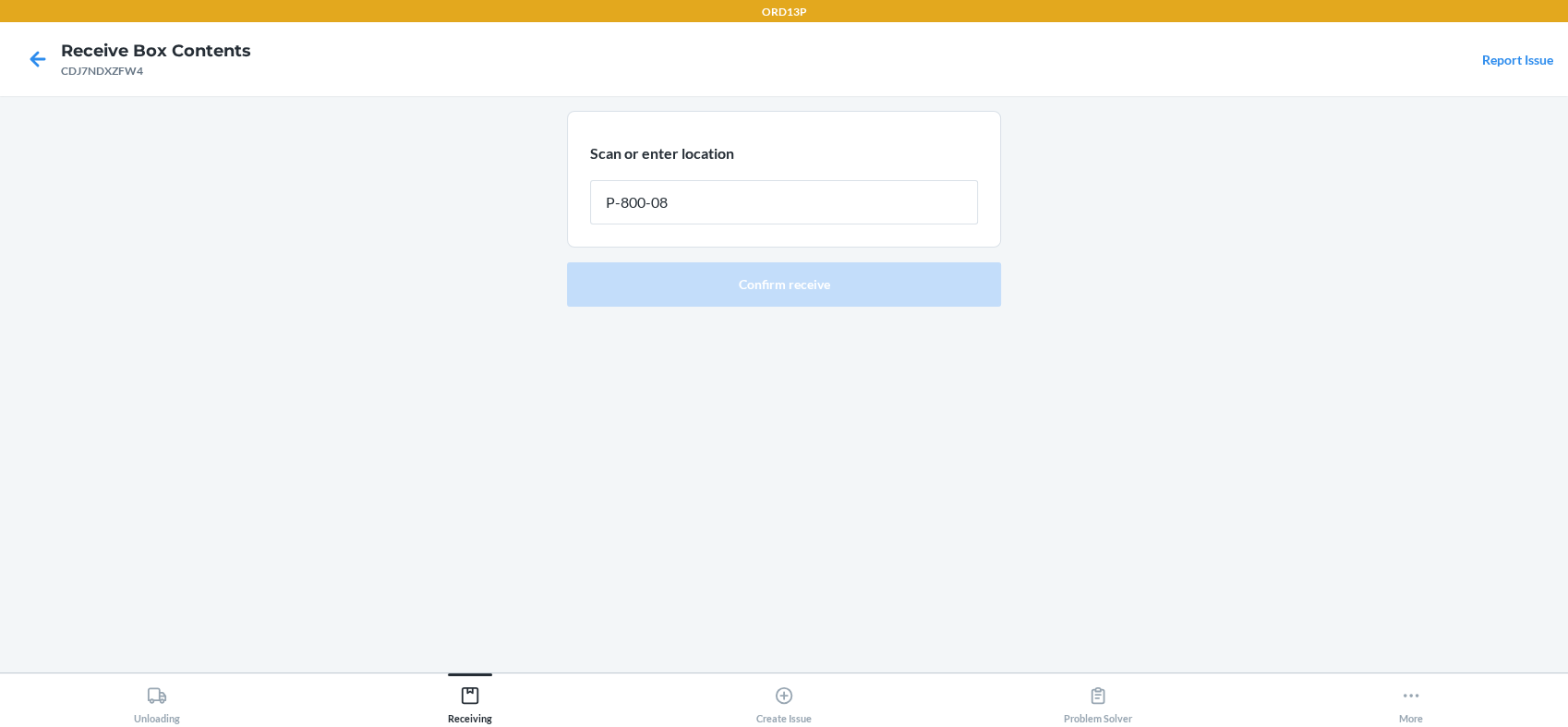
type input "P-800-084"
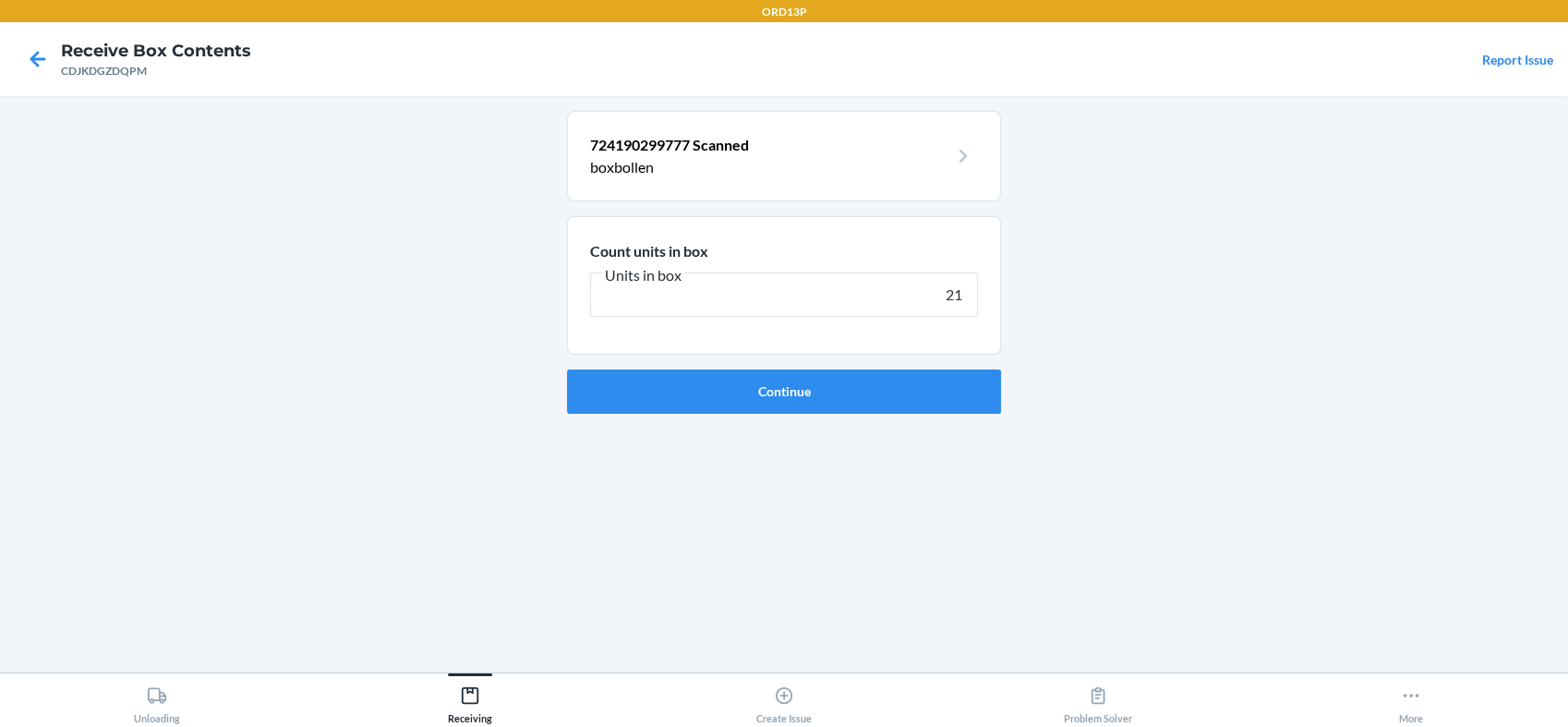
type input "210"
click button "Continue" at bounding box center [784, 391] width 434 height 44
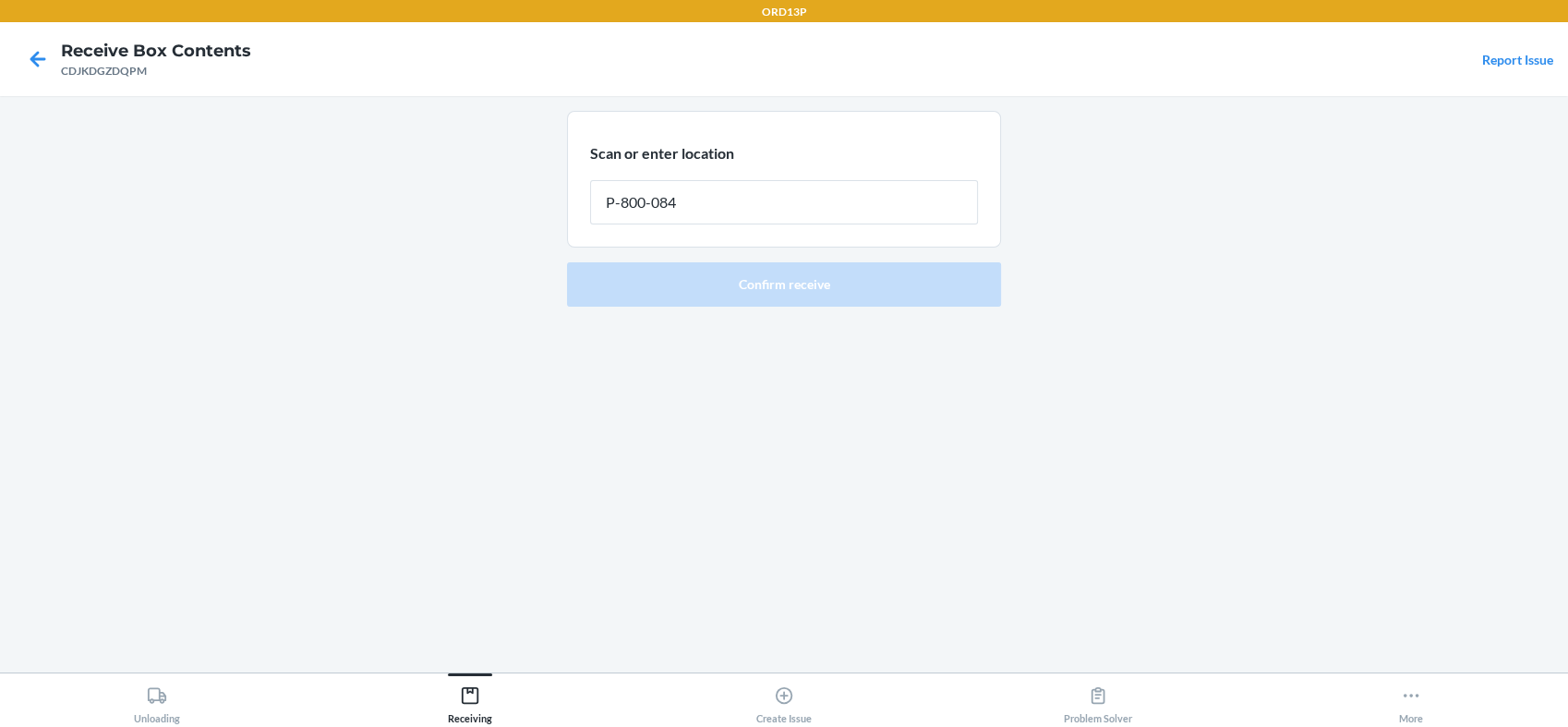
type input "P-800-084"
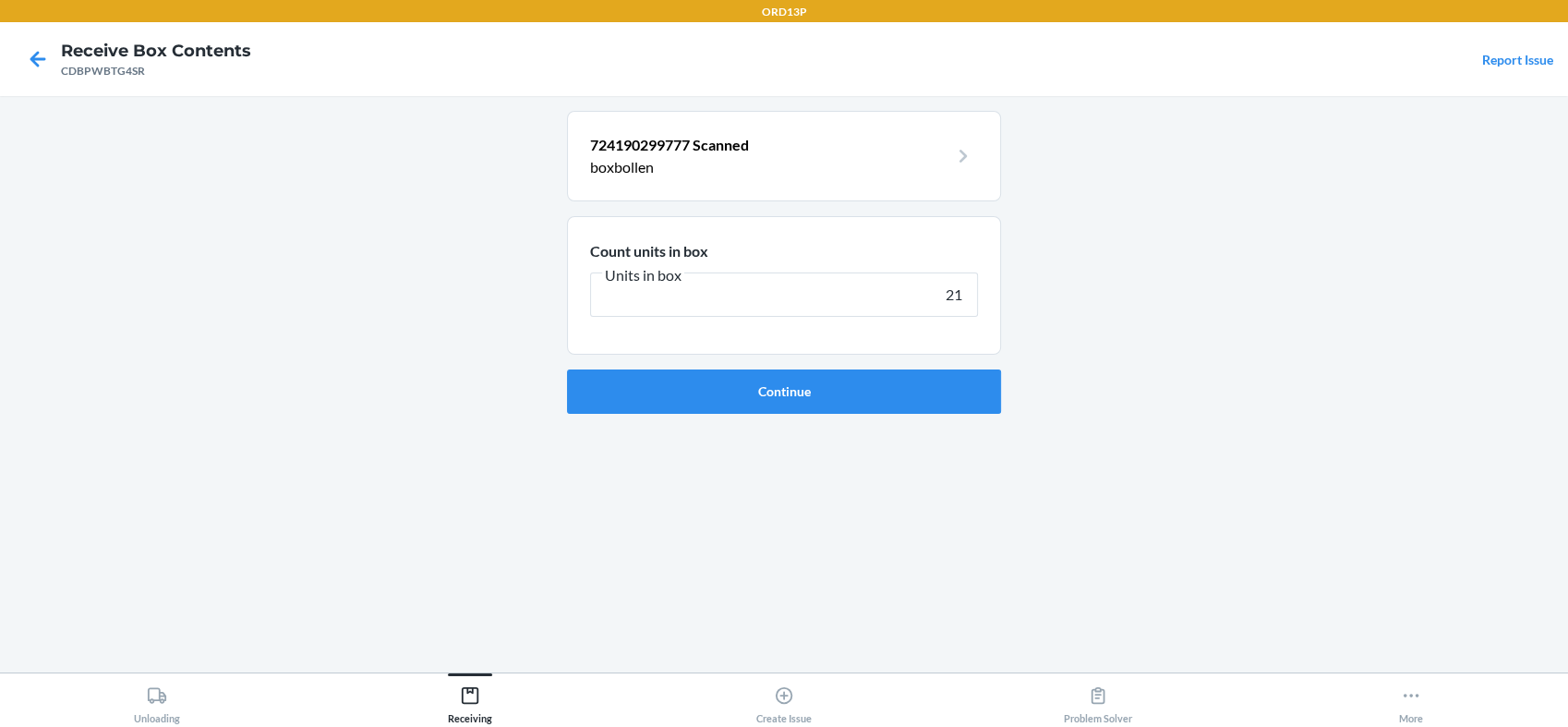
type input "210"
click button "Continue" at bounding box center [784, 391] width 434 height 44
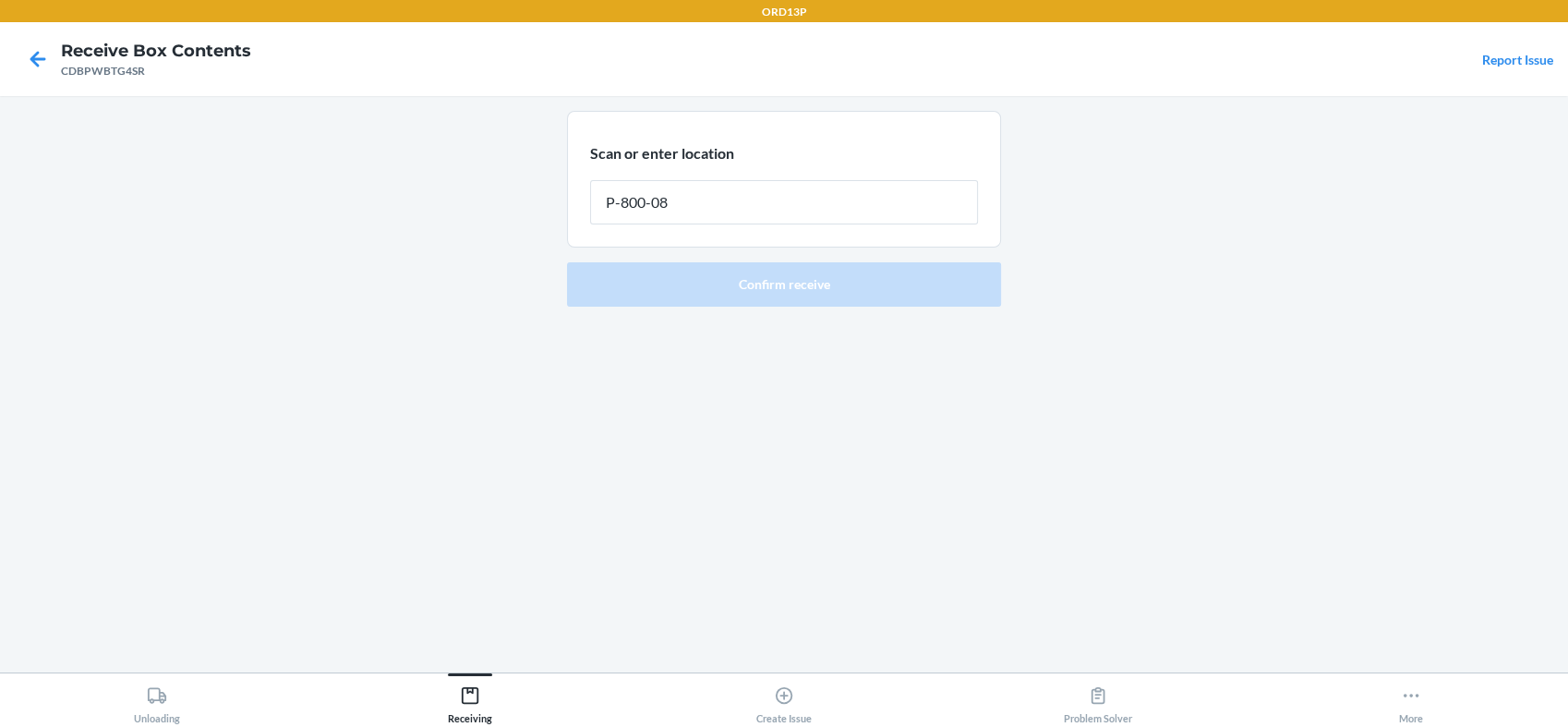
type input "P-800-084"
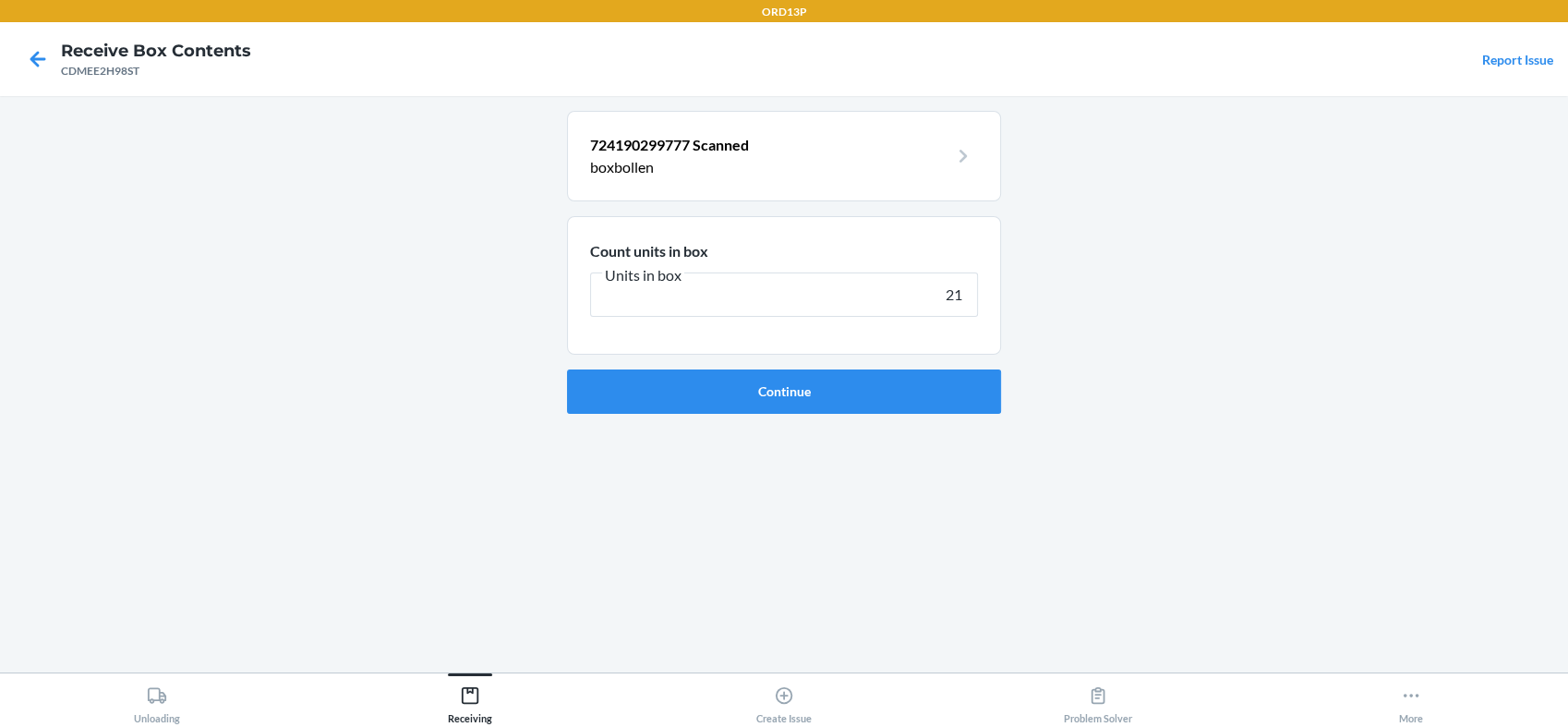
type input "210"
click button "Continue" at bounding box center [784, 391] width 434 height 44
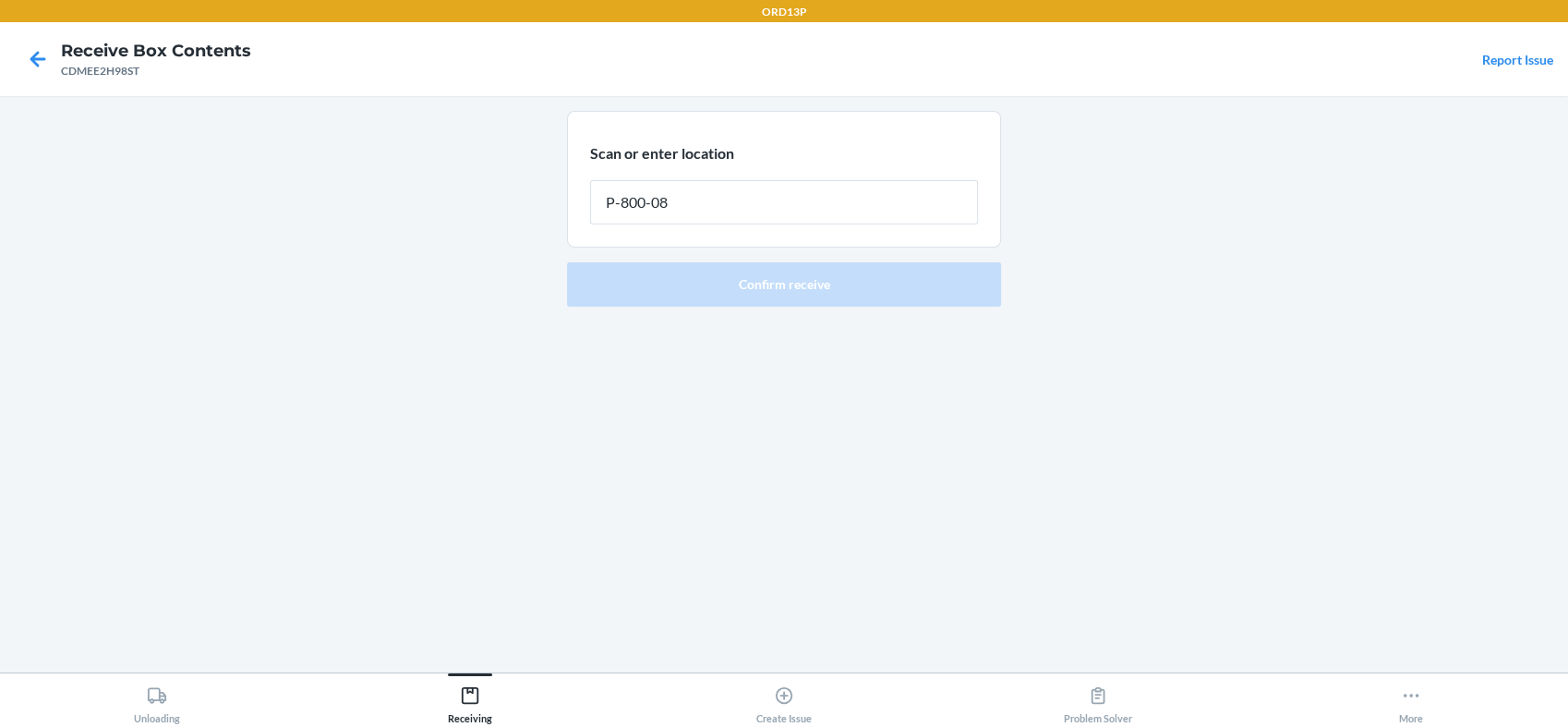
type input "P-800-084"
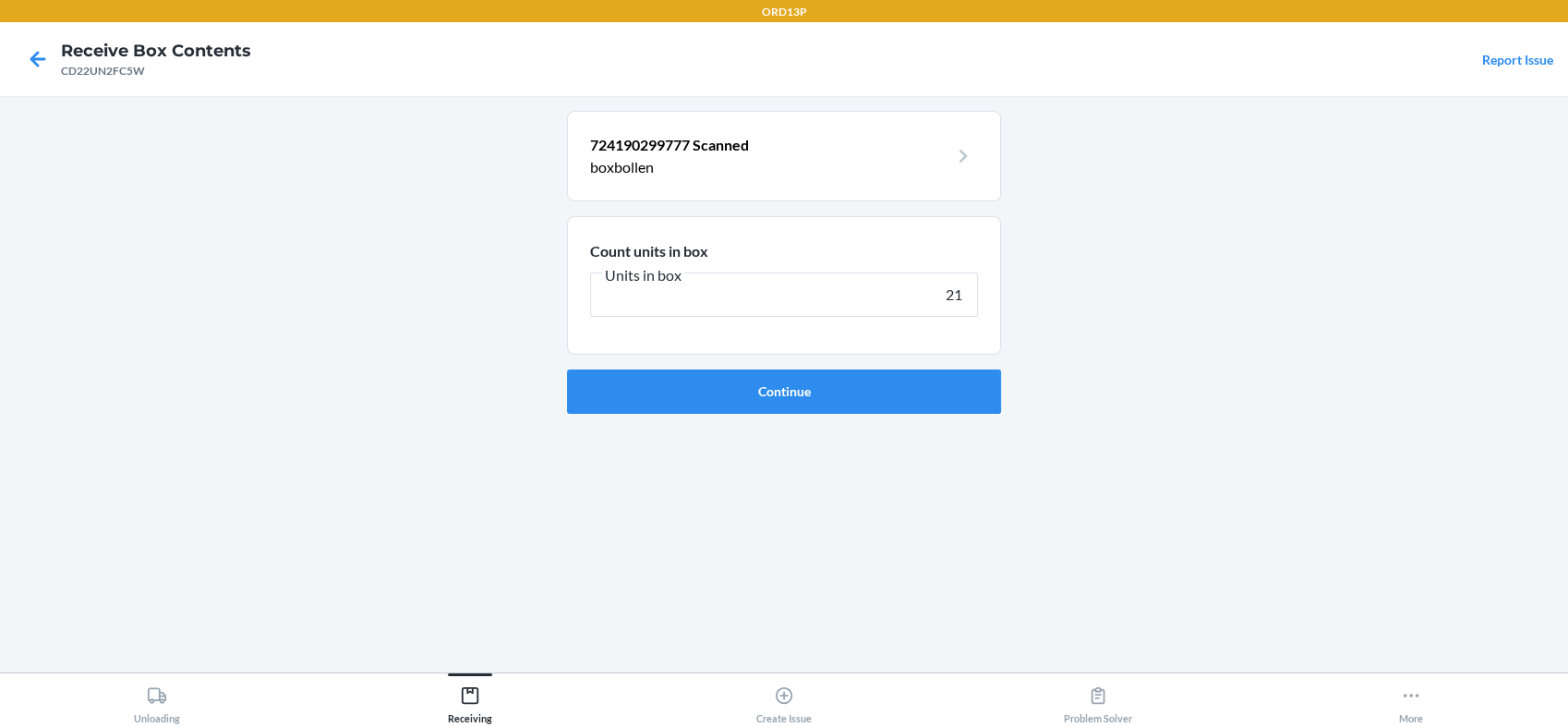
type input "210"
click button "Continue" at bounding box center [784, 391] width 434 height 44
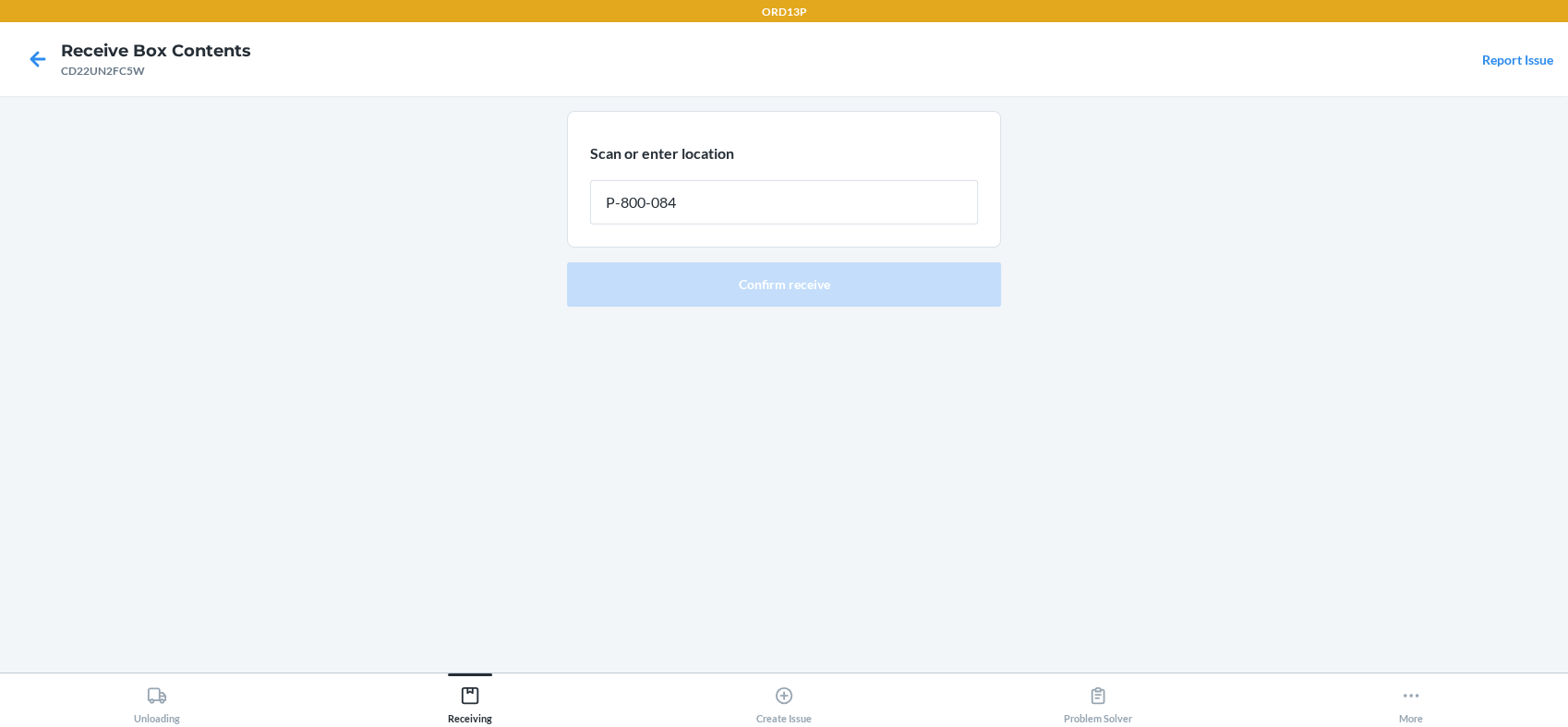
type input "P-800-084"
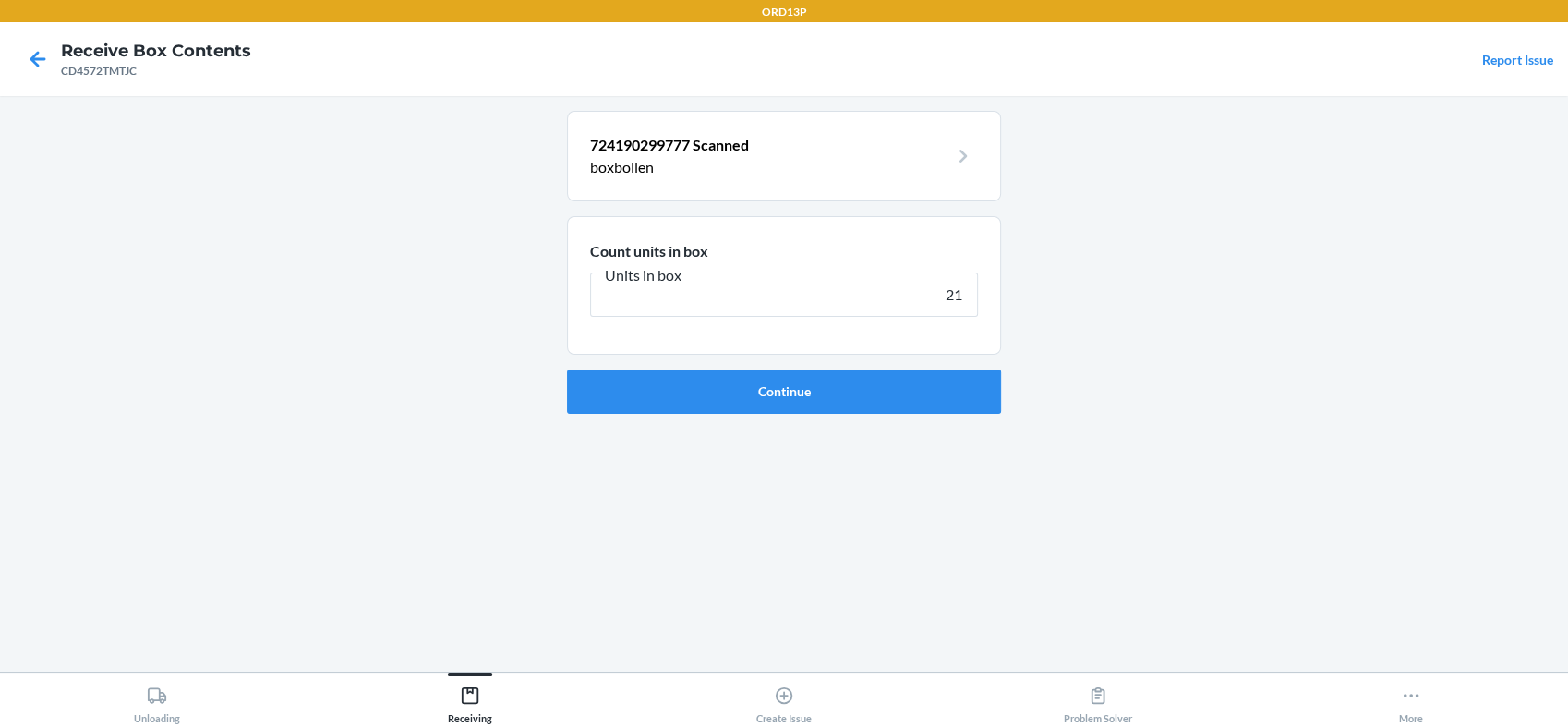
type input "210"
click button "Continue" at bounding box center [784, 391] width 434 height 44
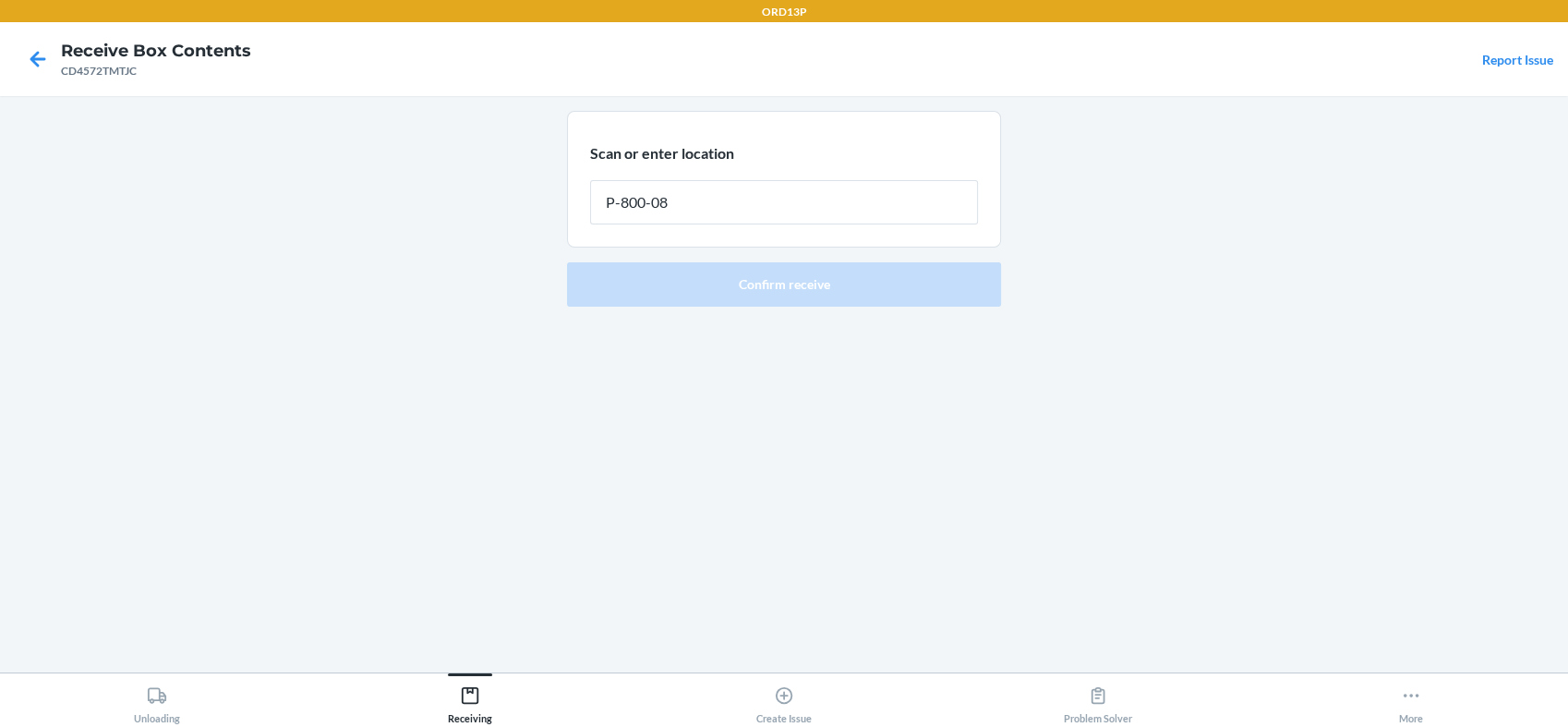
type input "P-800-084"
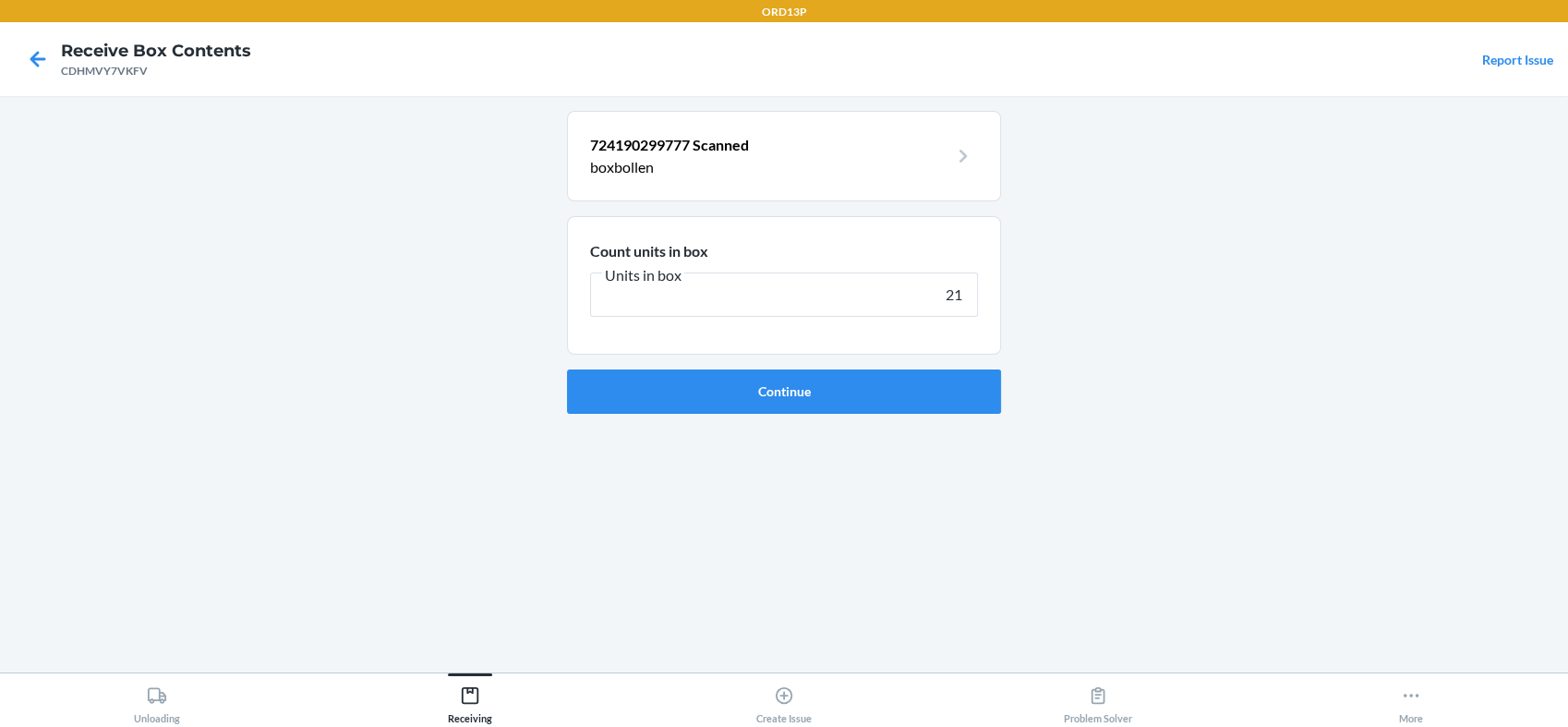
type input "210"
click button "Continue" at bounding box center [784, 391] width 434 height 44
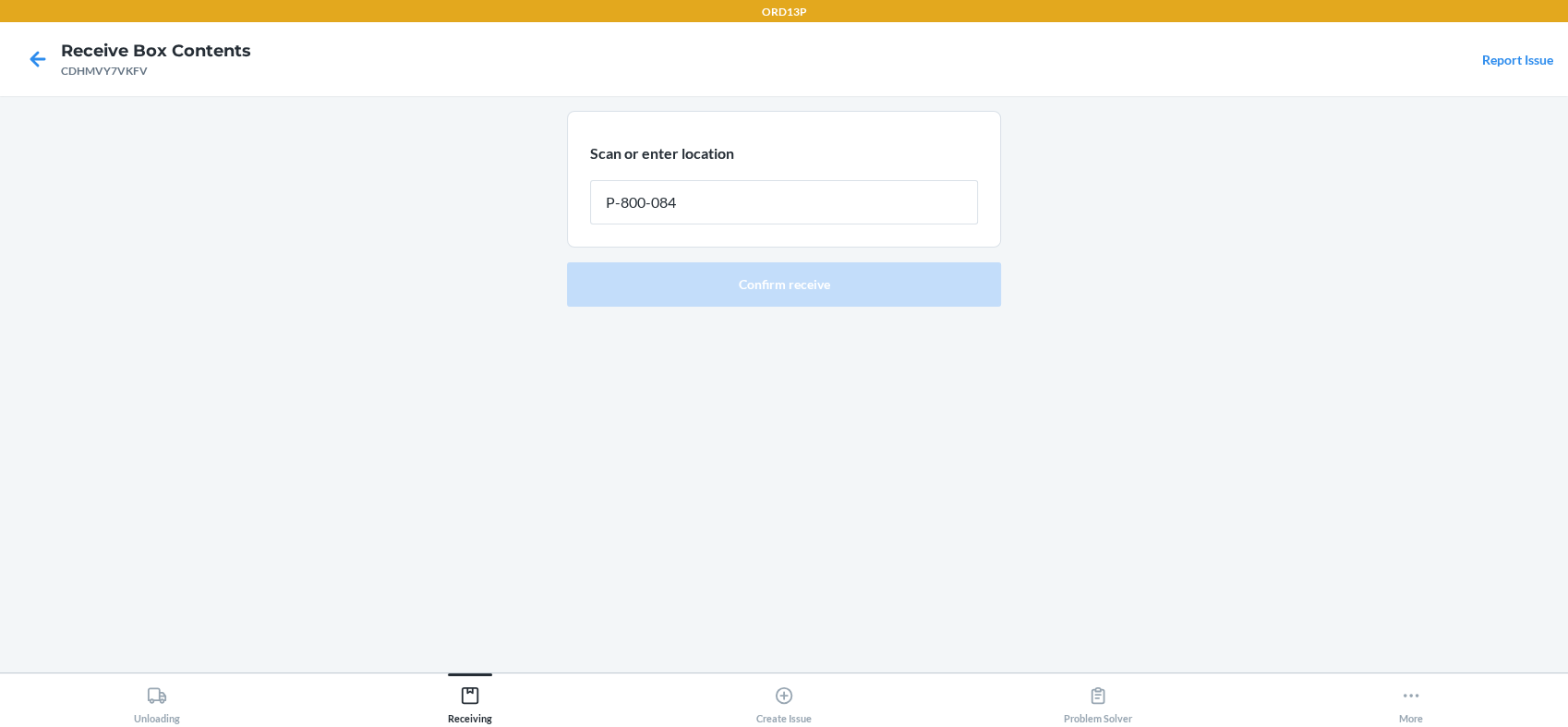
type input "P-800-084"
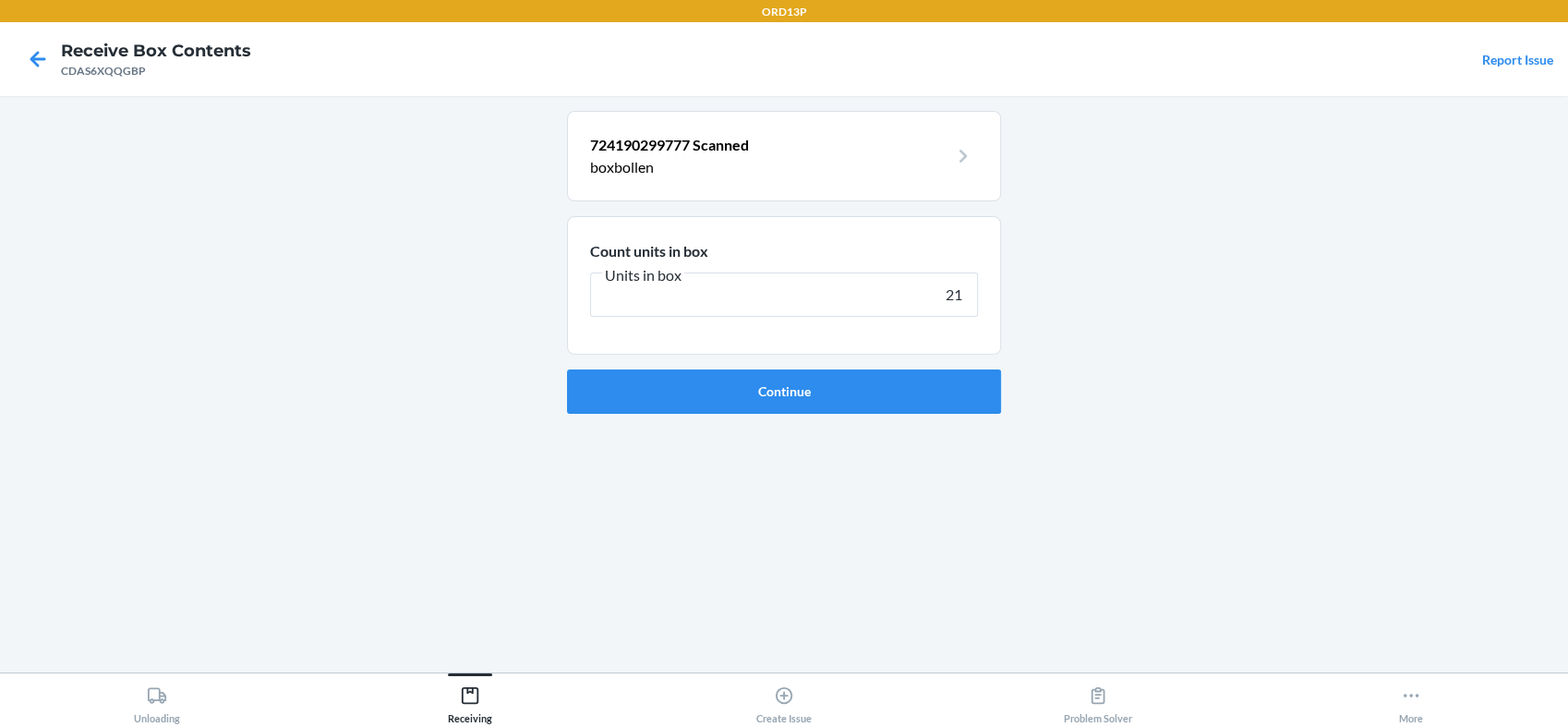
type input "210"
click button "Continue" at bounding box center [784, 391] width 434 height 44
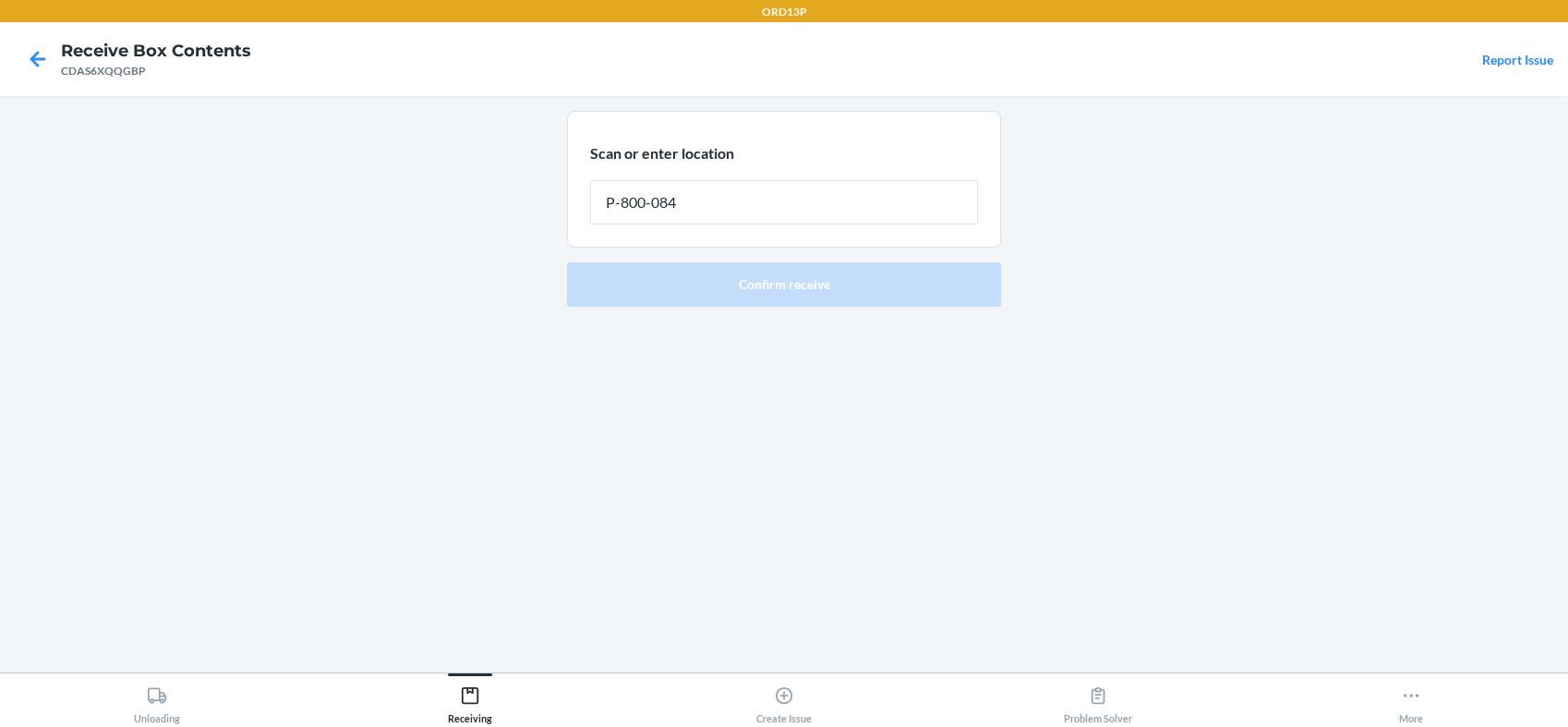
type input "P-800-084"
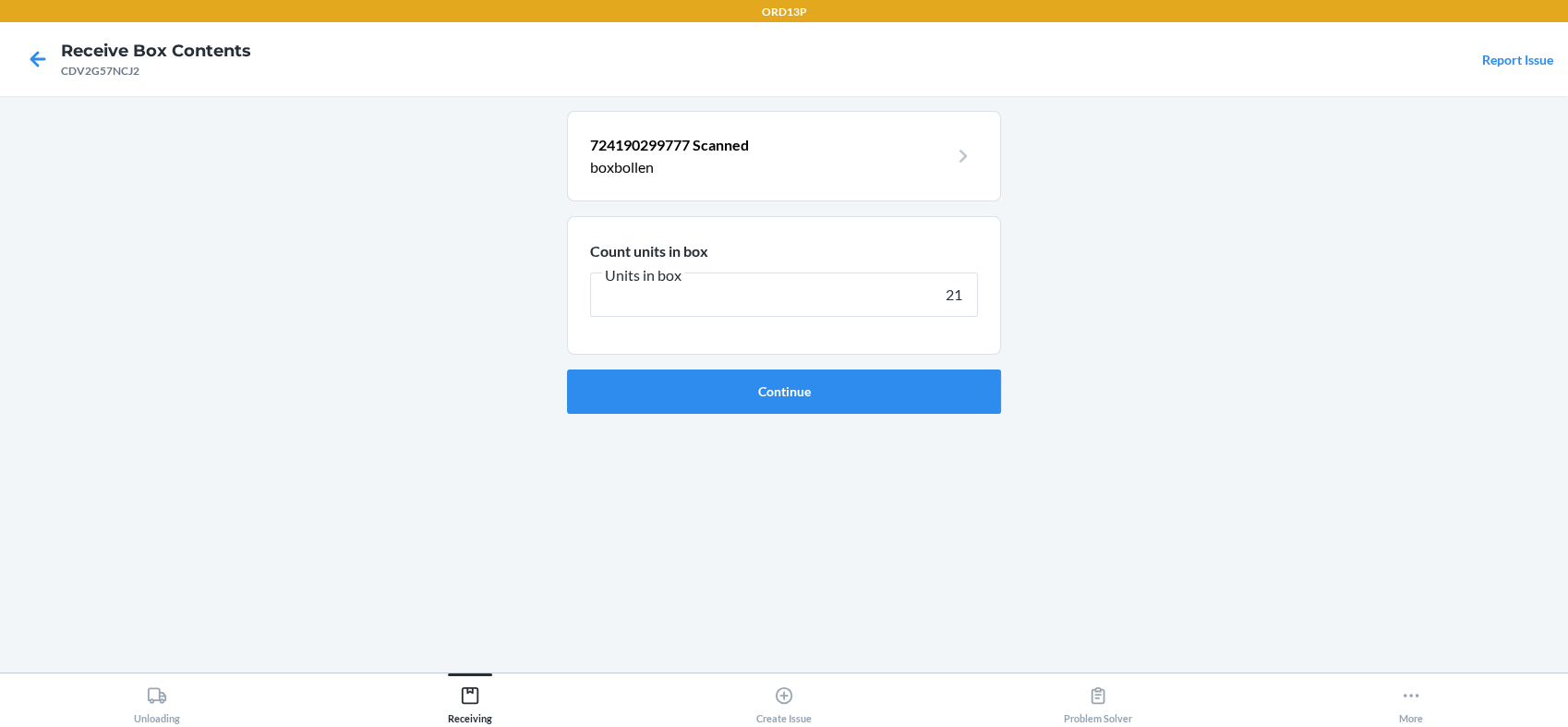
type input "210"
click button "Continue" at bounding box center [784, 391] width 434 height 44
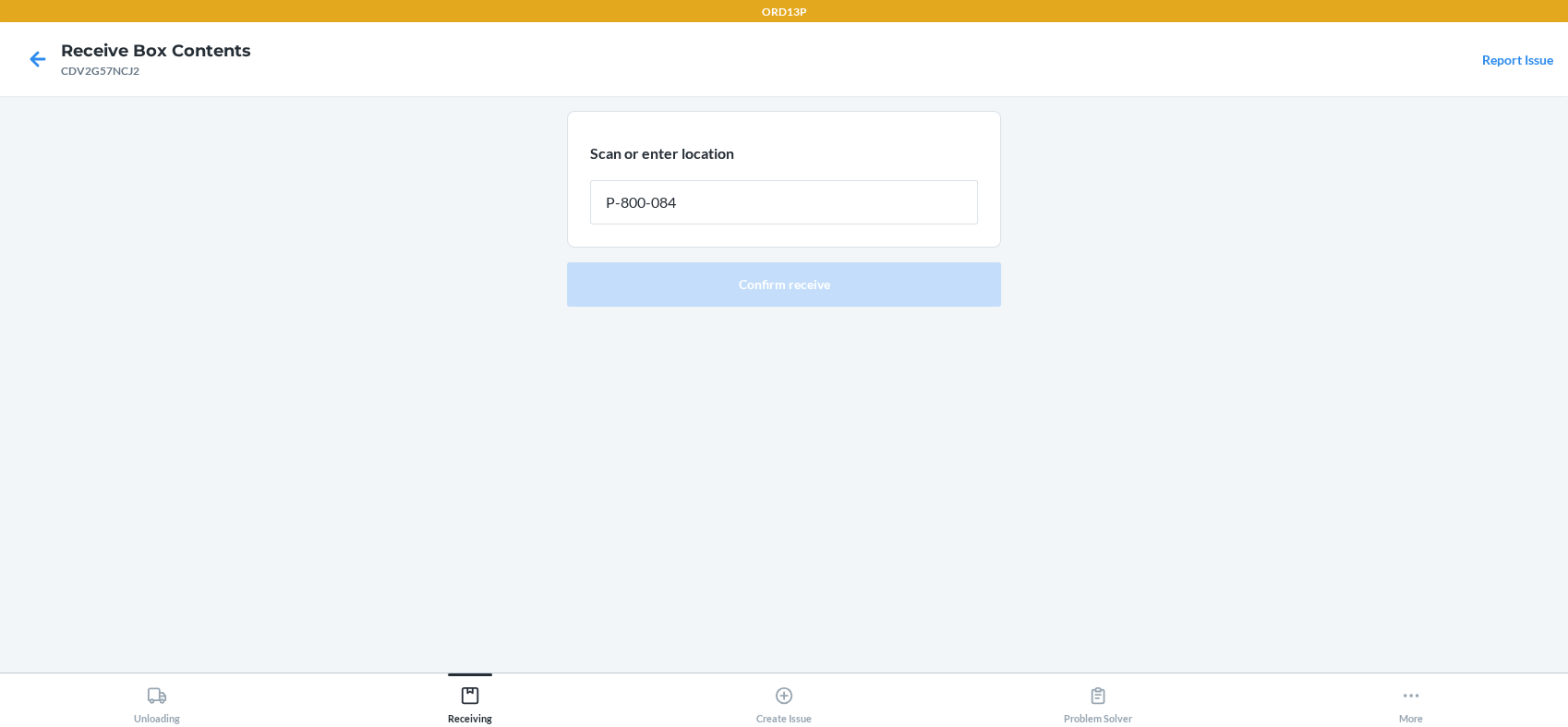
type input "P-800-084"
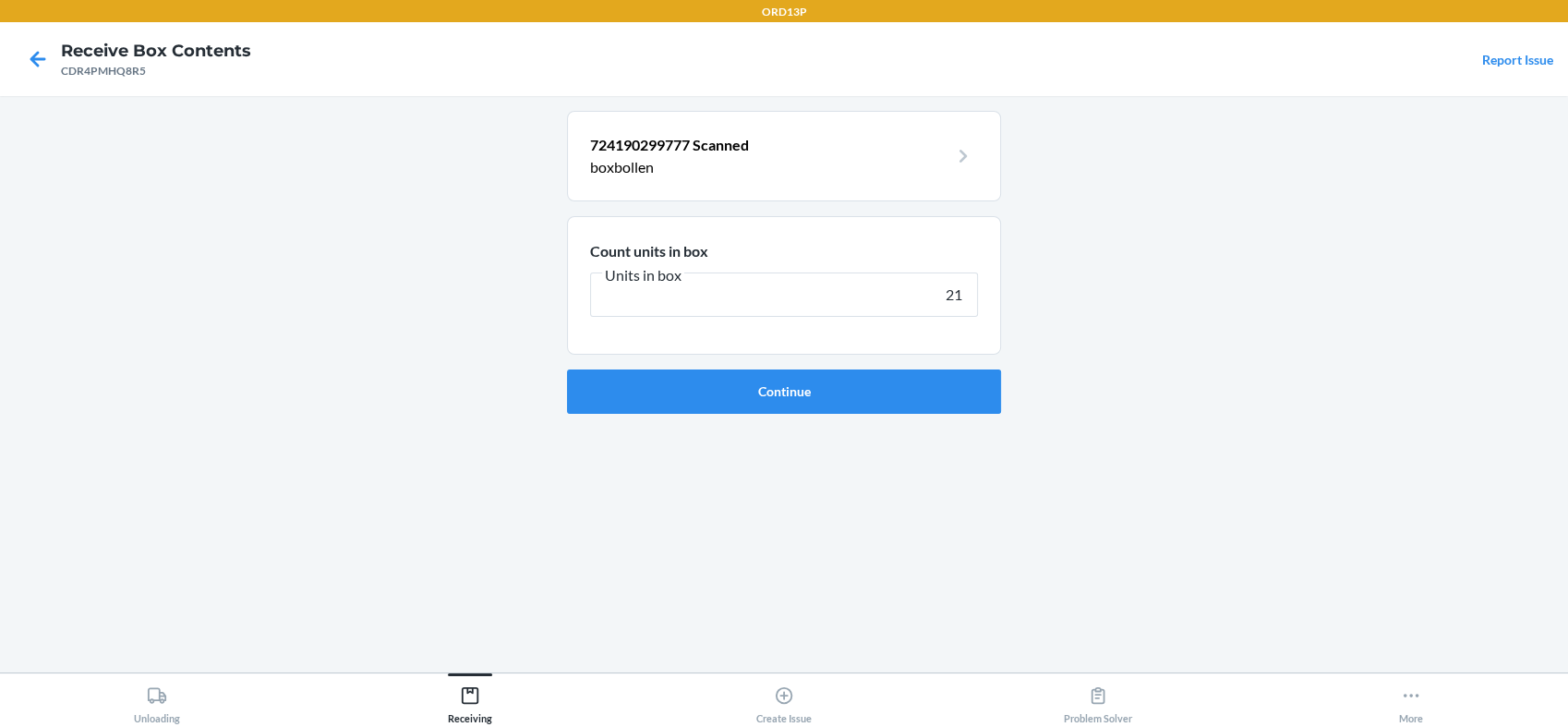
type input "210"
click button "Continue" at bounding box center [784, 391] width 434 height 44
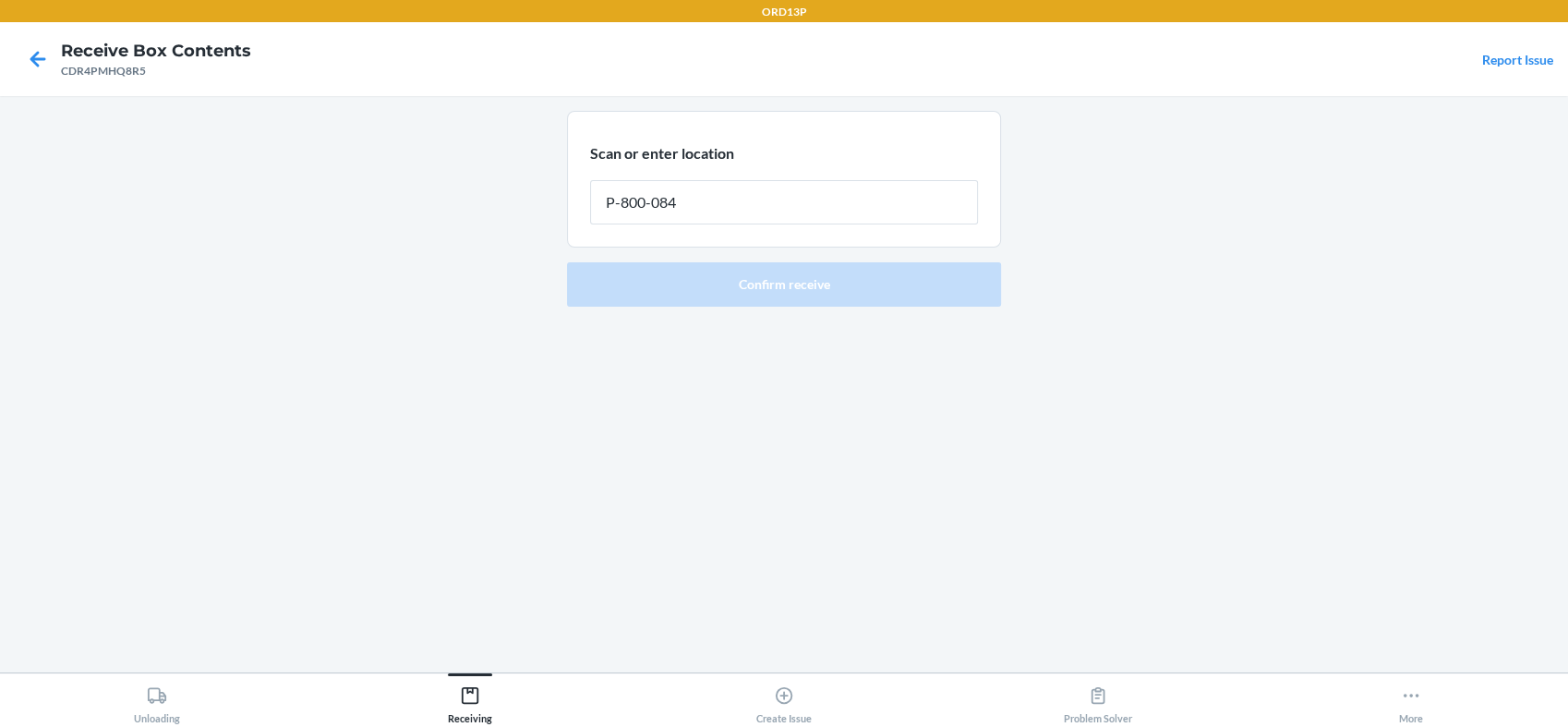
type input "P-800-084"
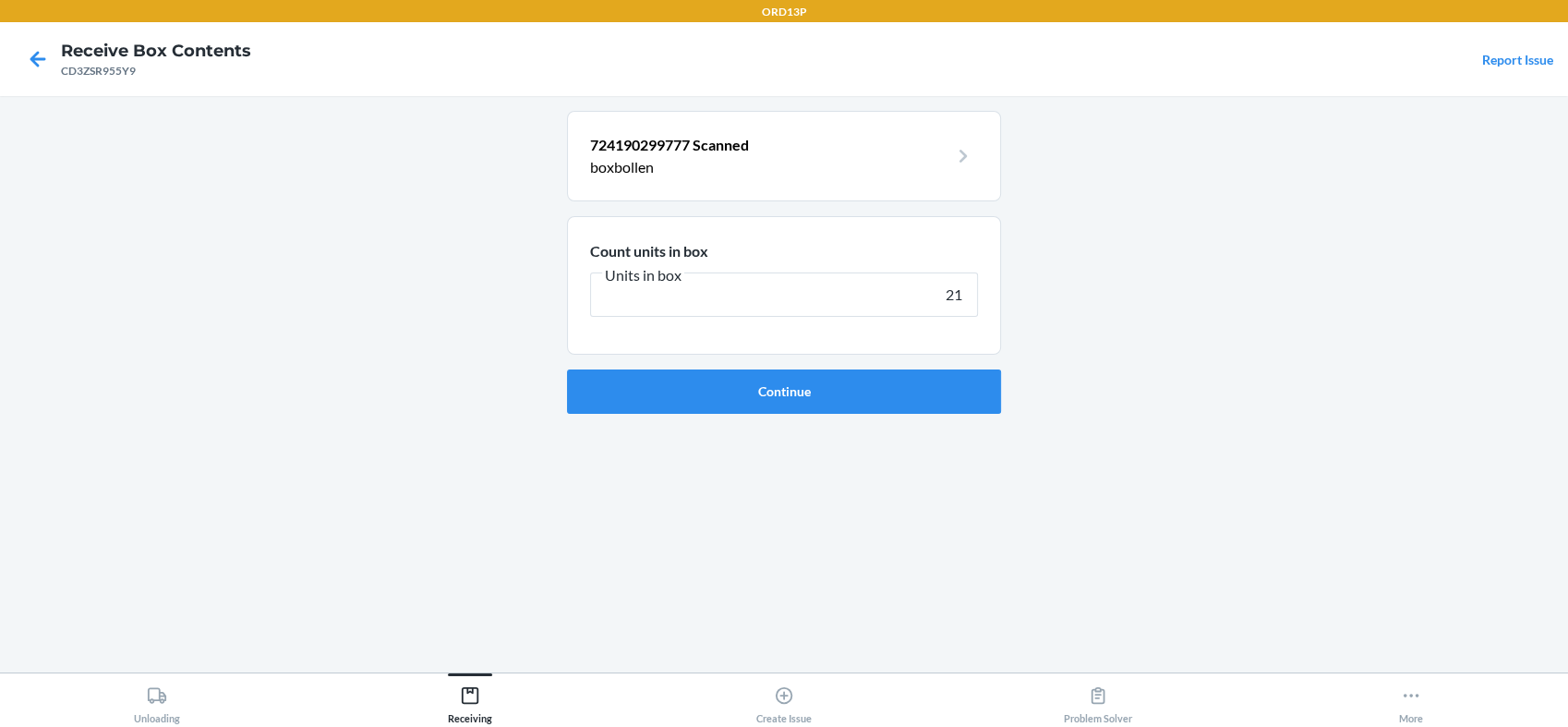
type input "210"
click button "Continue" at bounding box center [784, 391] width 434 height 44
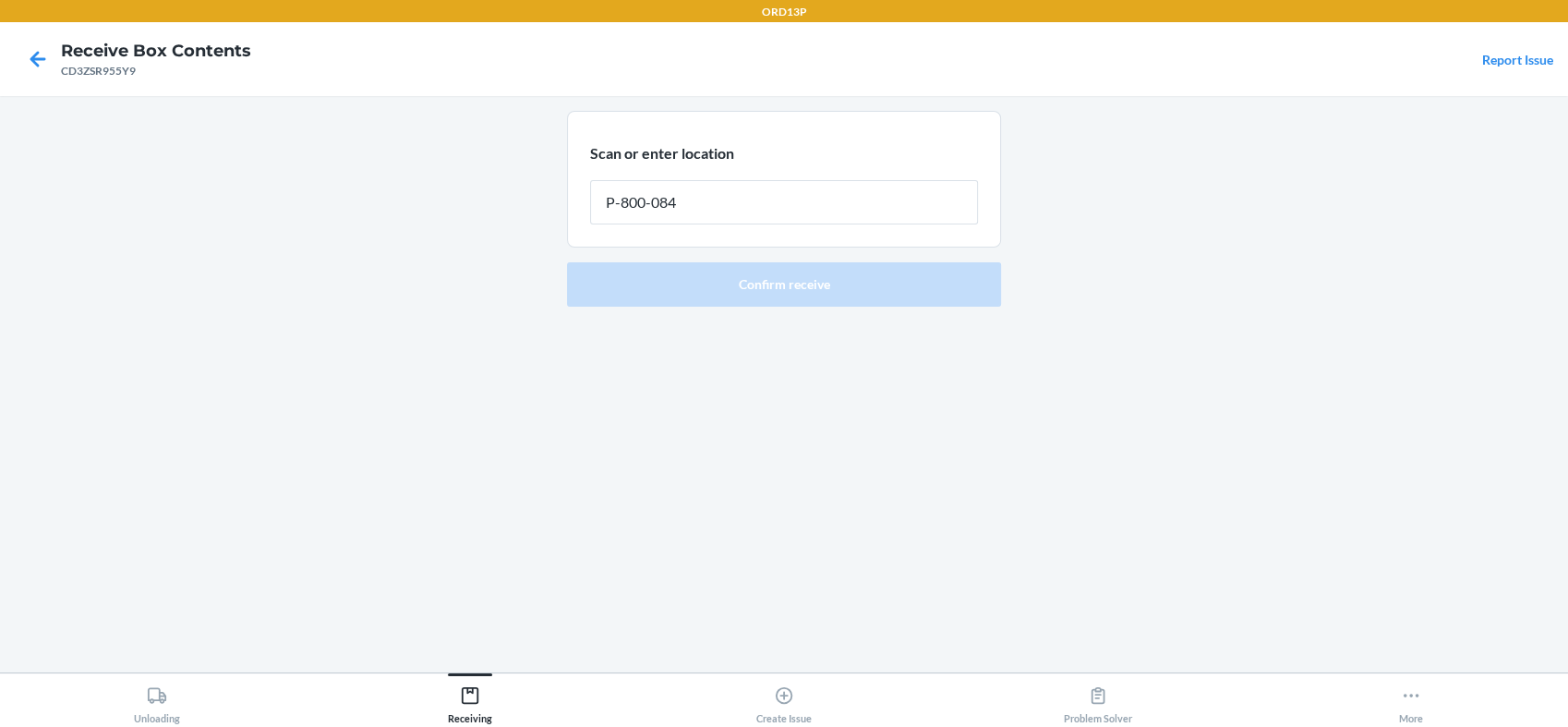
type input "P-800-084"
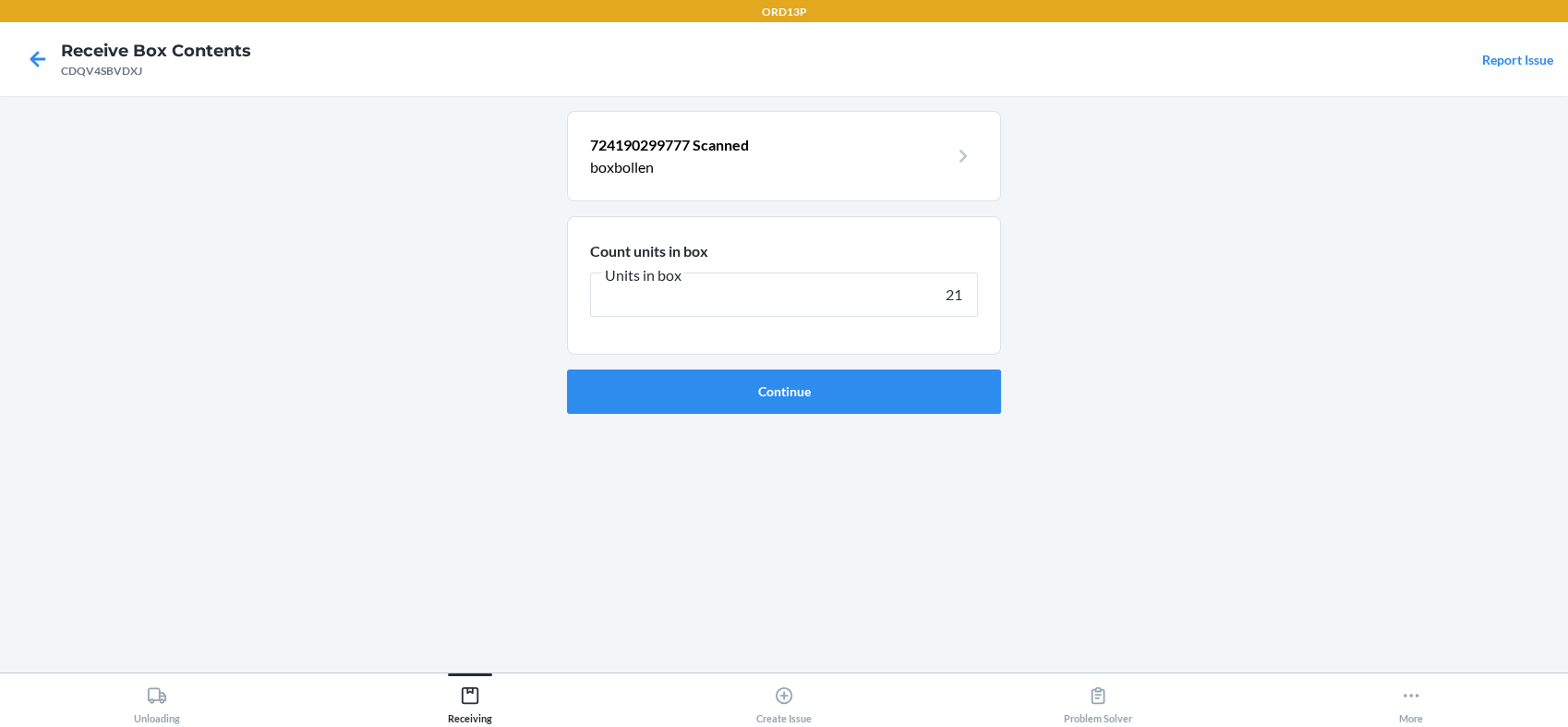
type input "210"
click button "Continue" at bounding box center [784, 391] width 434 height 44
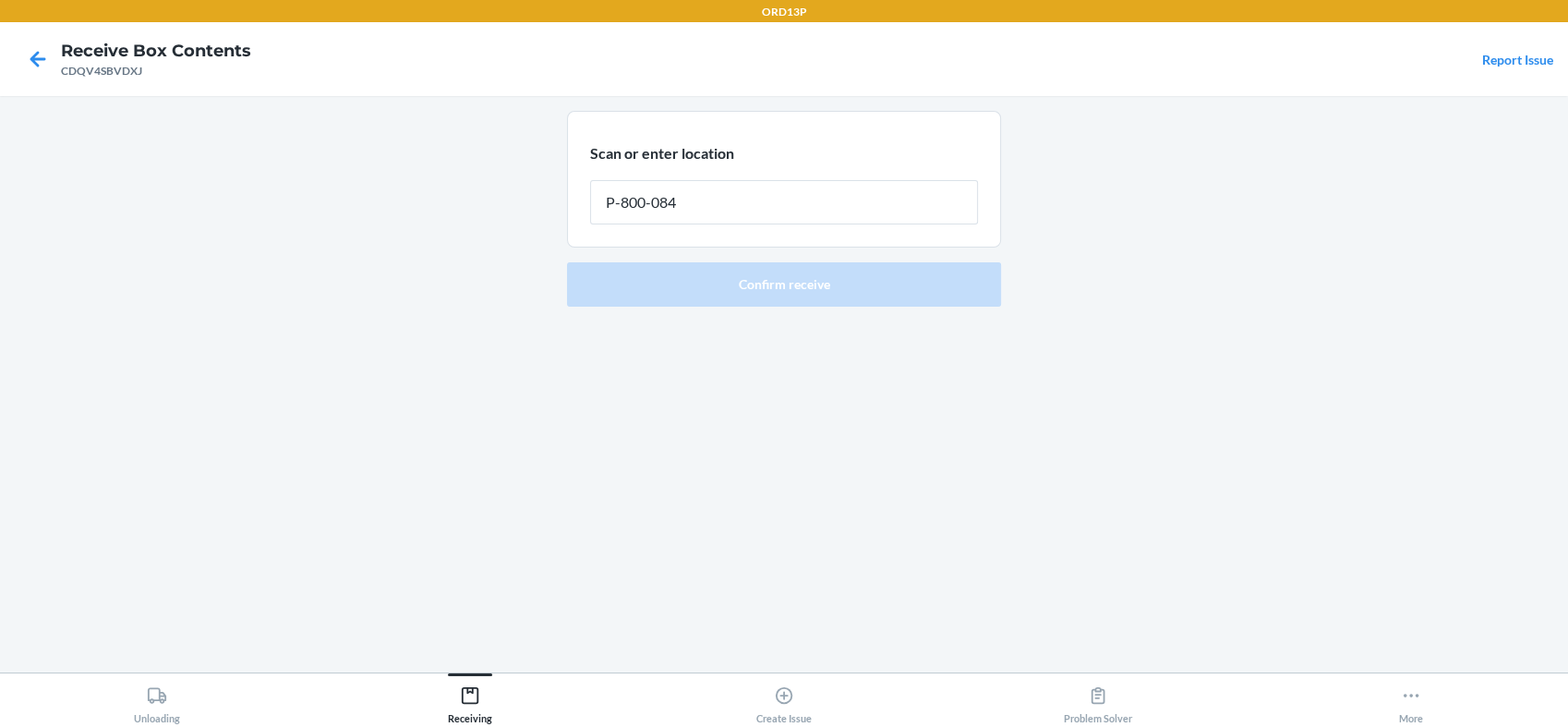
type input "P-800-084"
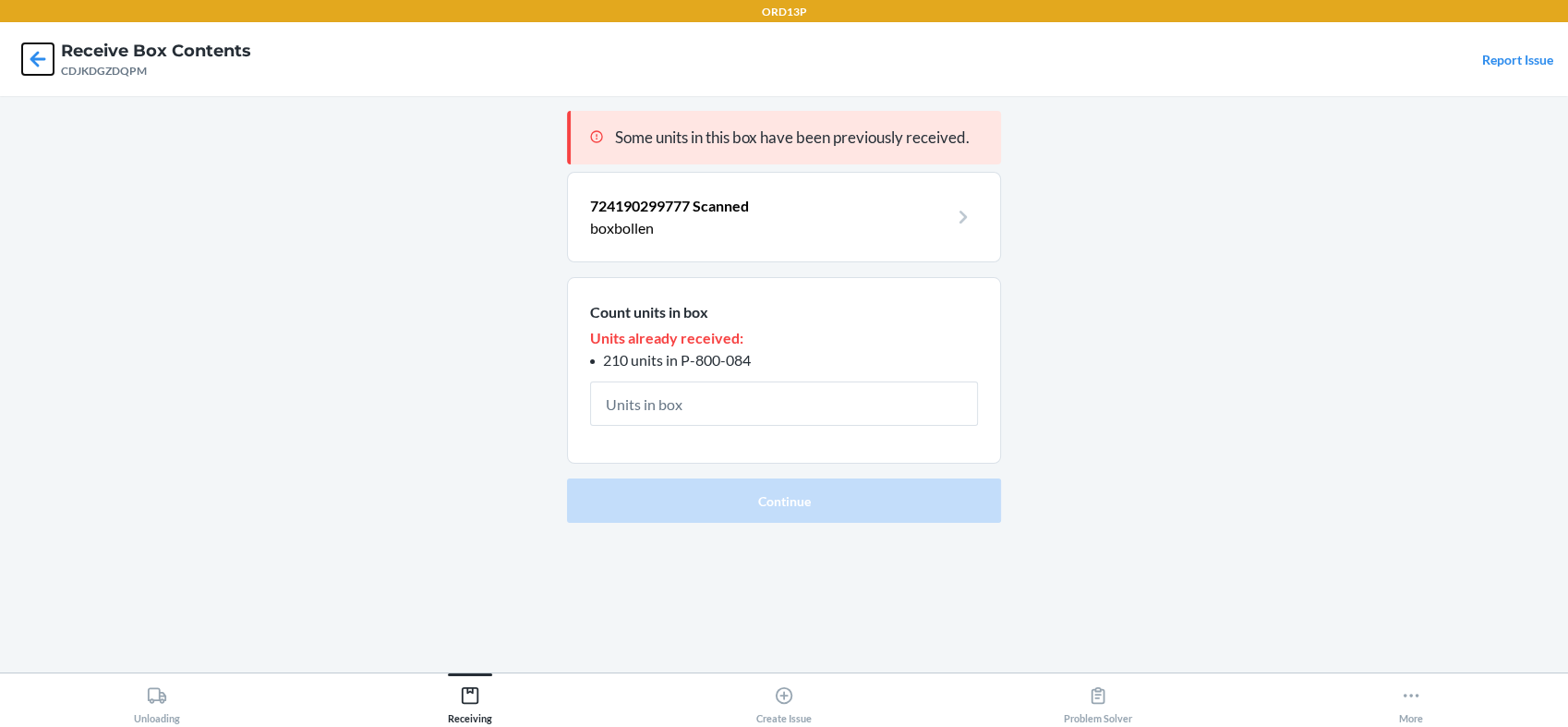
click at [33, 59] on icon at bounding box center [38, 59] width 15 height 15
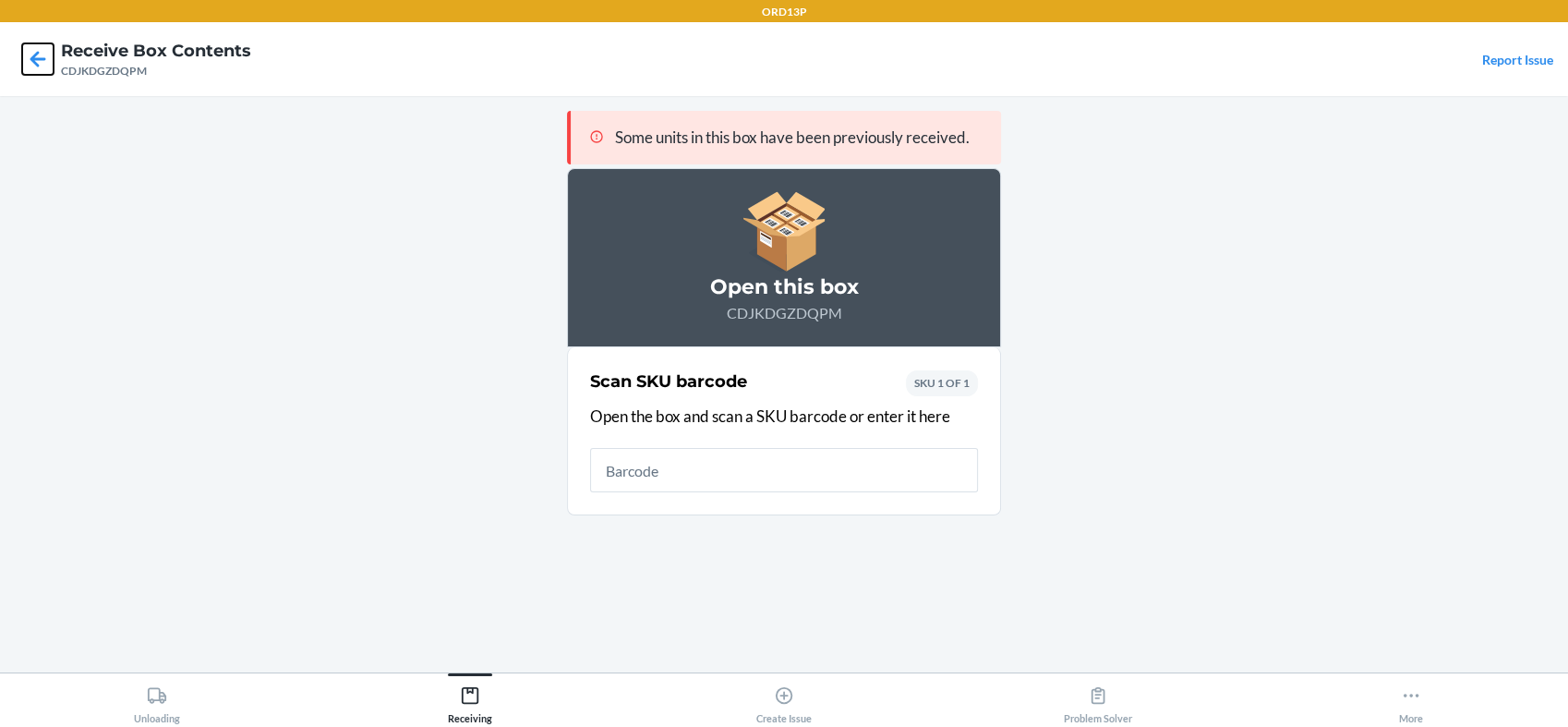
click at [33, 59] on icon at bounding box center [38, 59] width 15 height 15
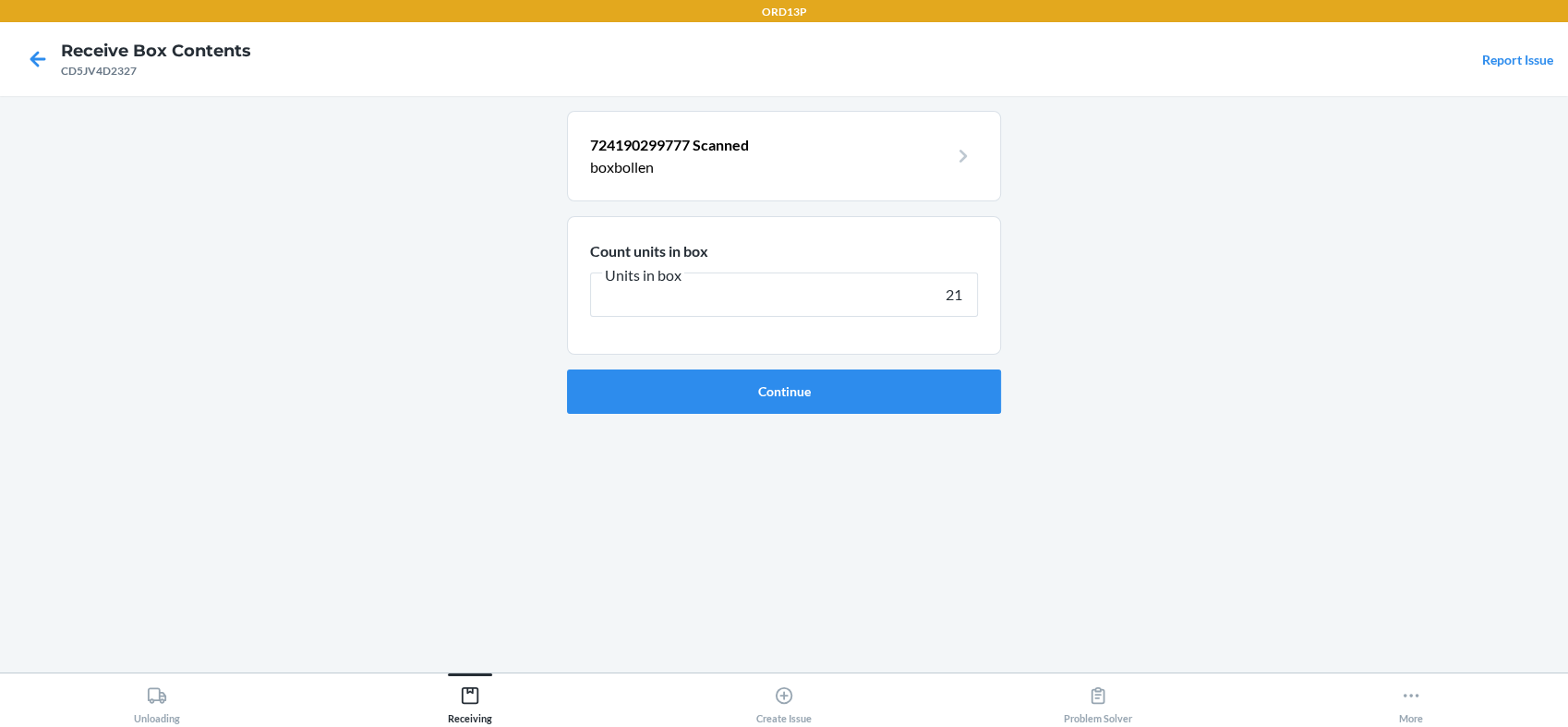
type input "210"
click button "Continue" at bounding box center [784, 391] width 434 height 44
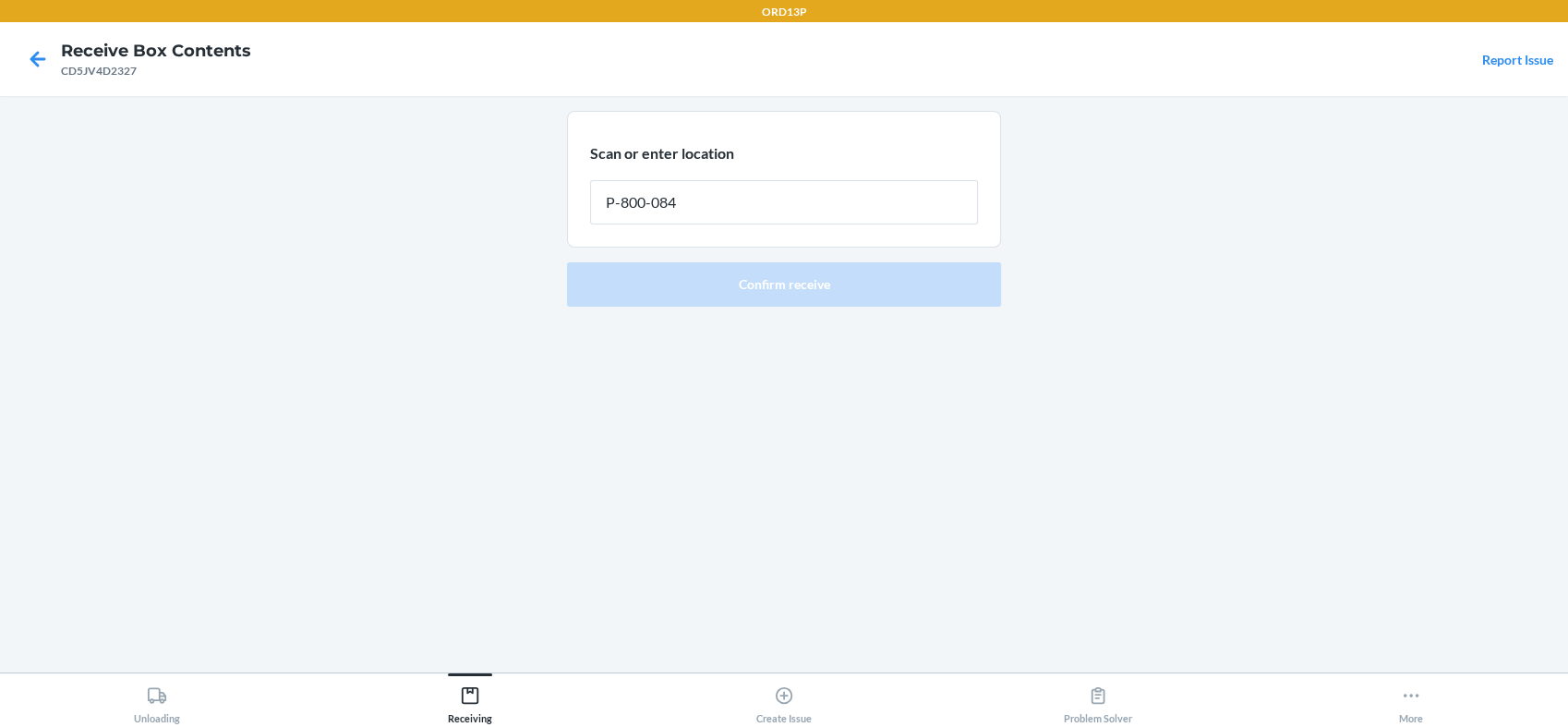
type input "P-800-084"
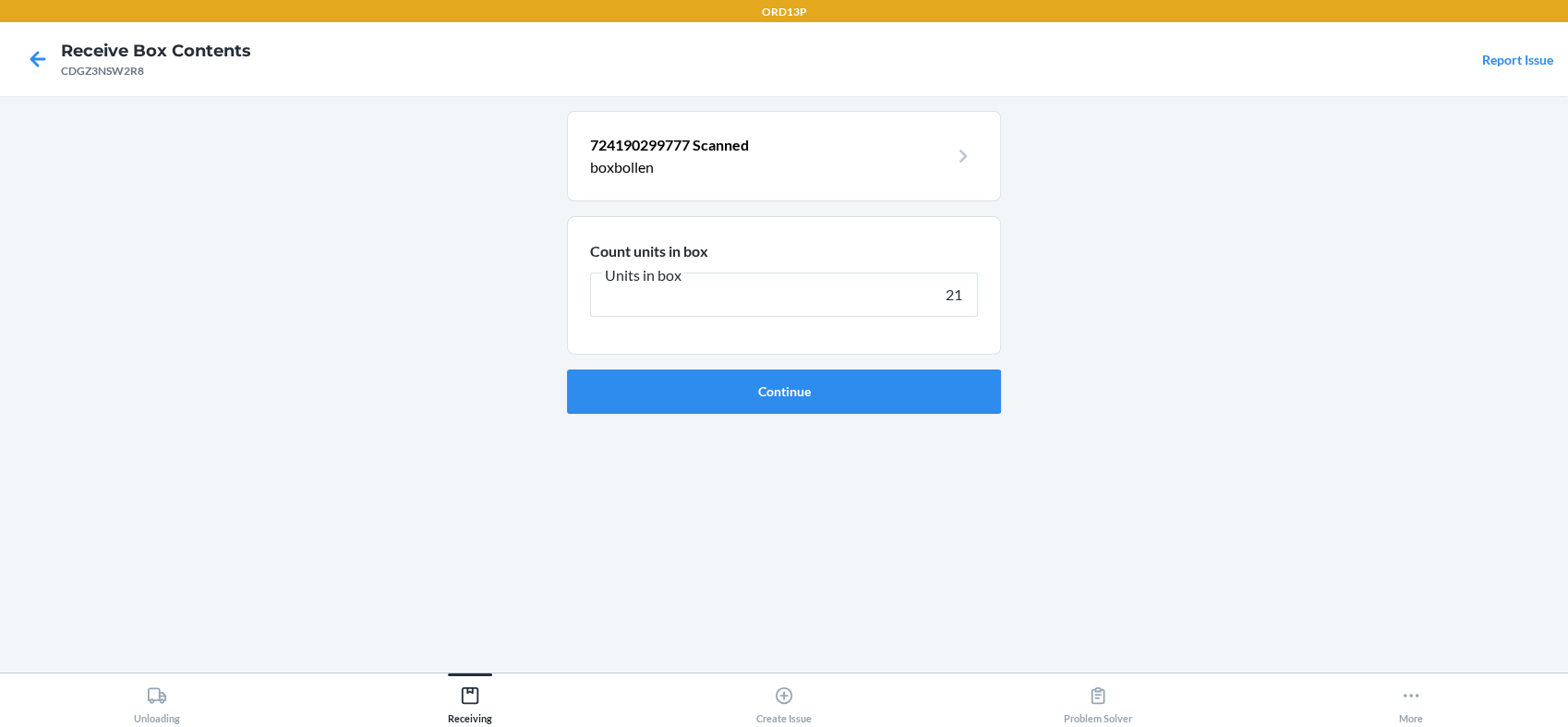
type input "210"
click button "Continue" at bounding box center [784, 391] width 434 height 44
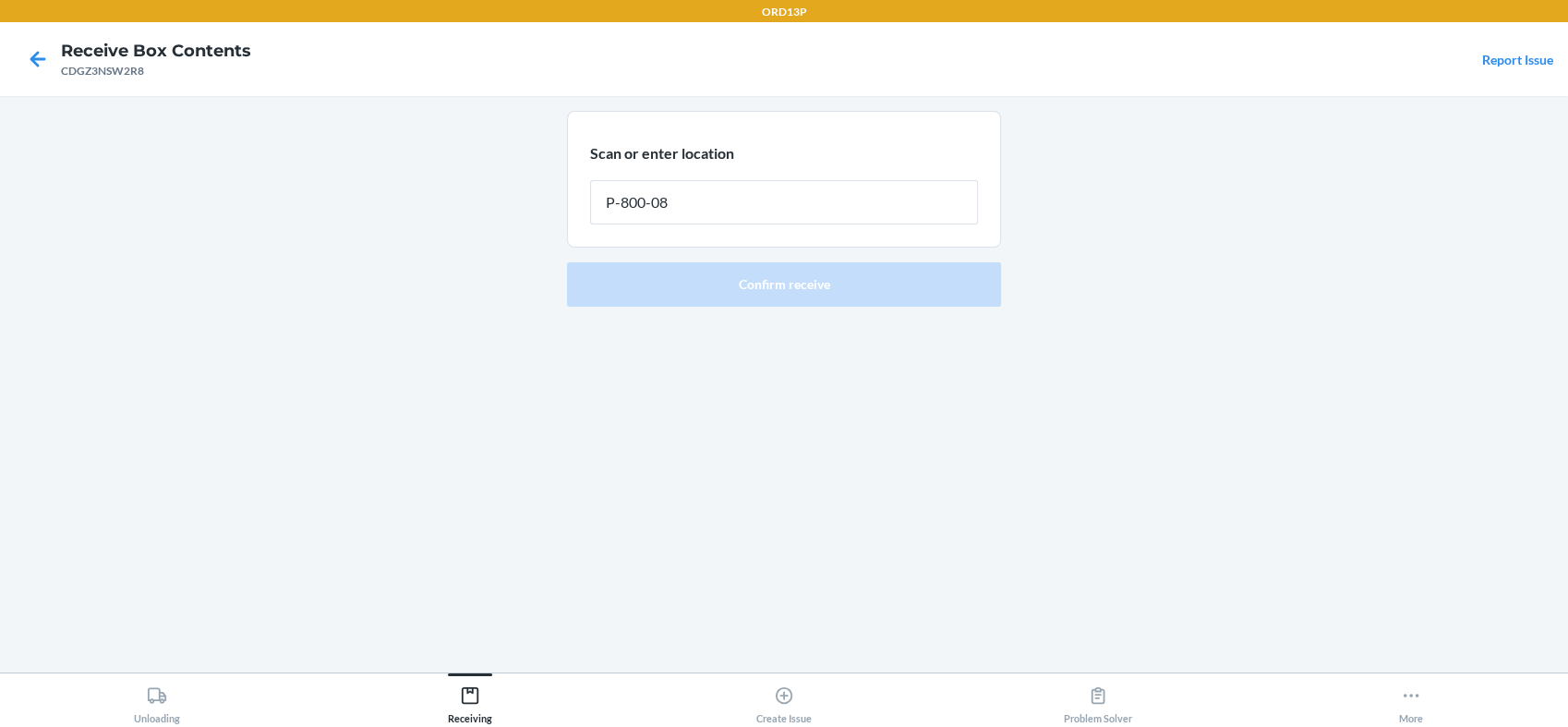
type input "P-800-084"
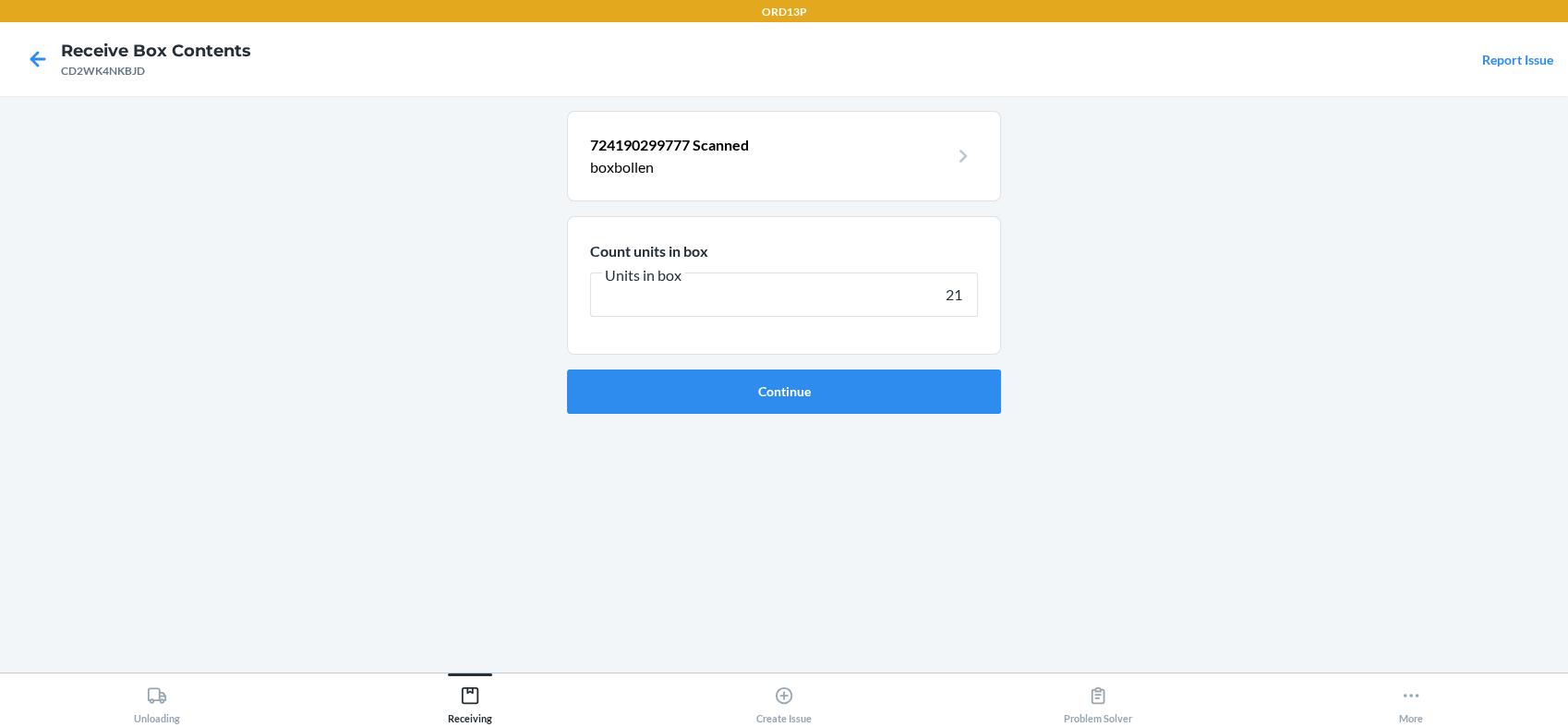
type input "210"
click button "Continue" at bounding box center [784, 391] width 434 height 44
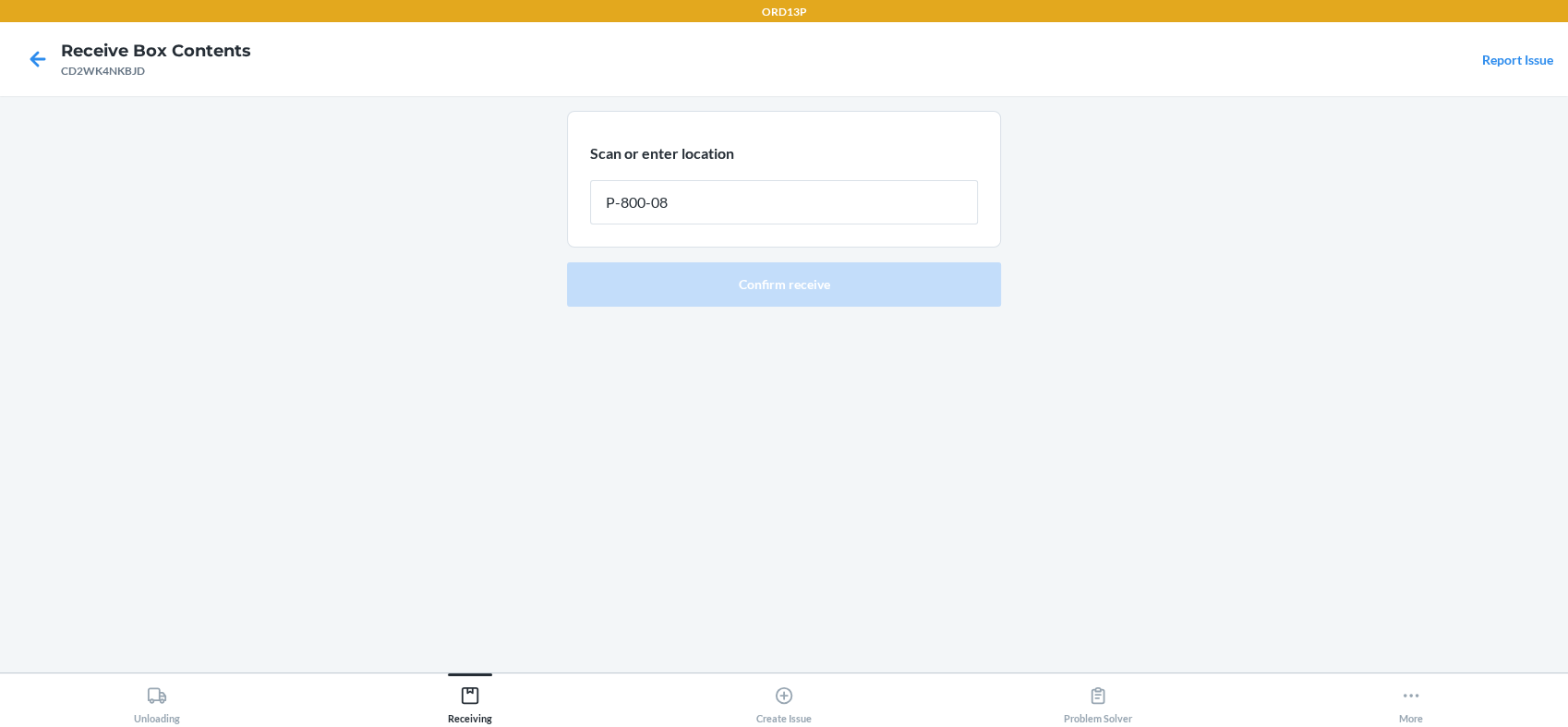
type input "P-800-084"
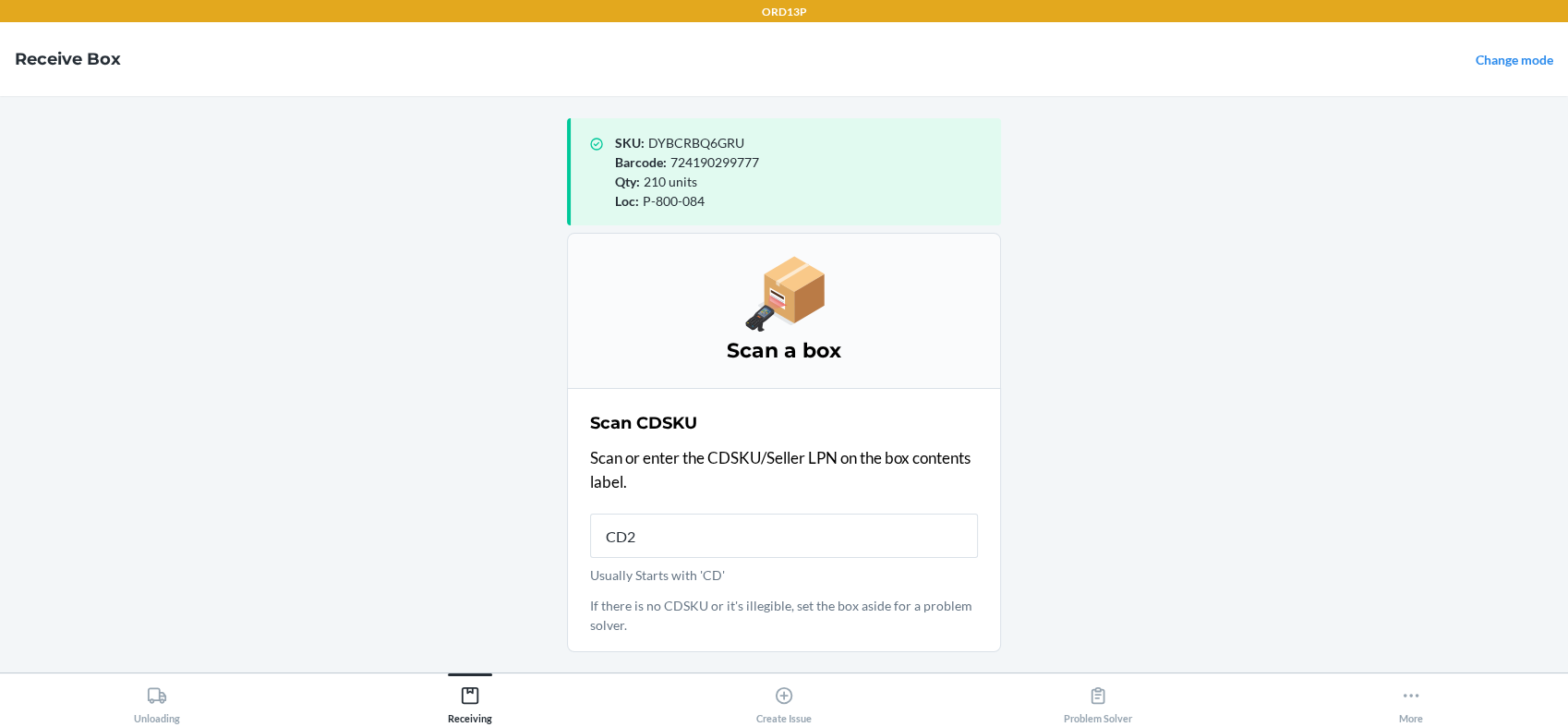
type input "CD2Y"
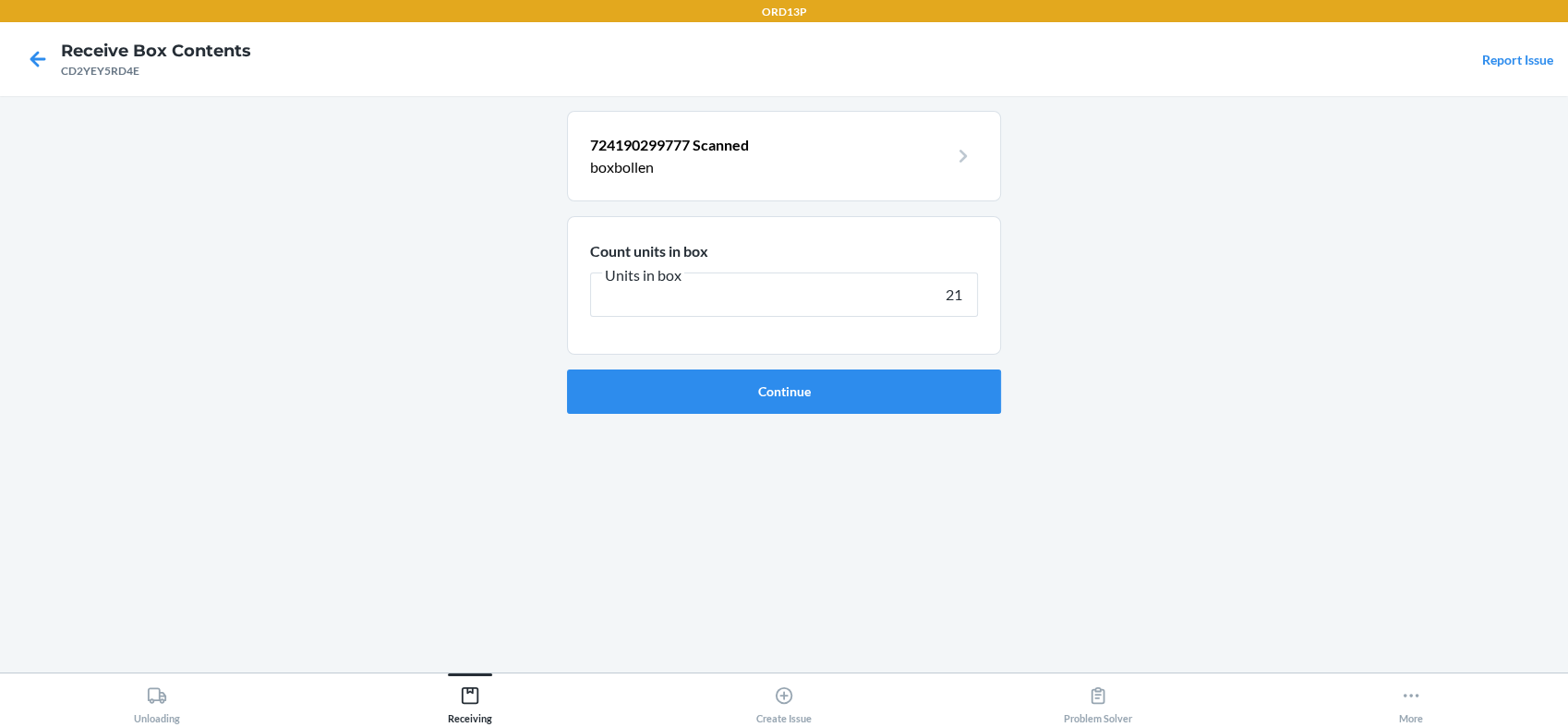
type input "210"
click button "Continue" at bounding box center [784, 391] width 434 height 44
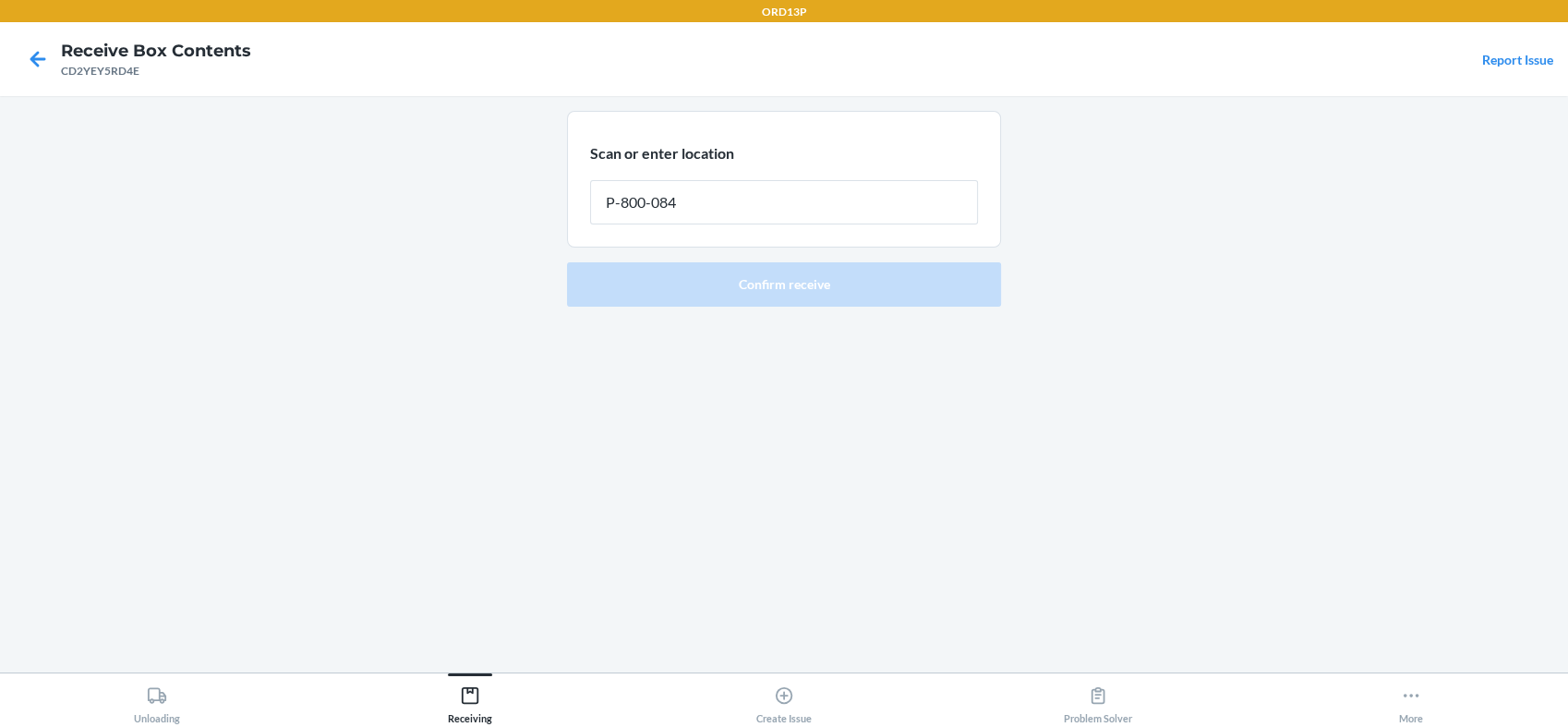
type input "P-800-084"
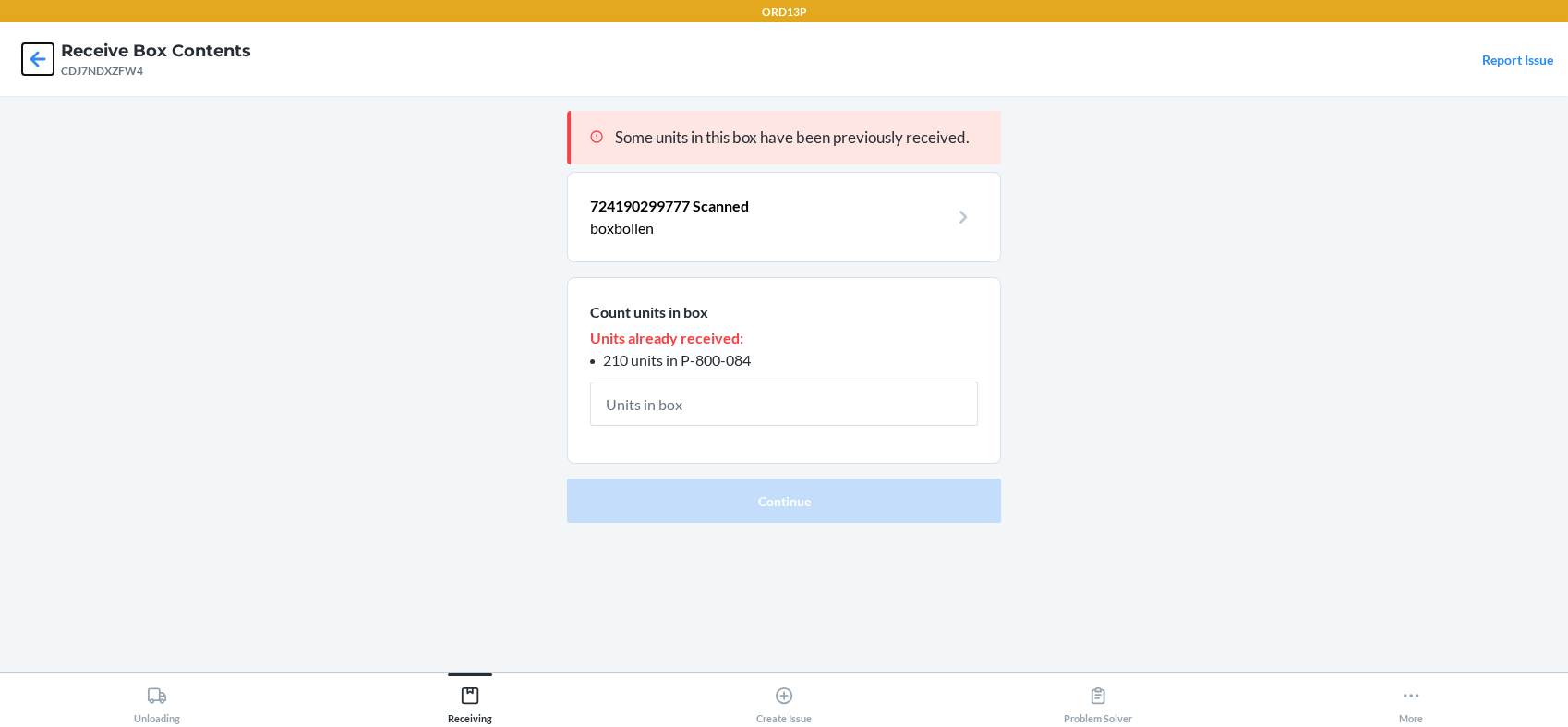
click at [38, 68] on icon at bounding box center [37, 59] width 32 height 32
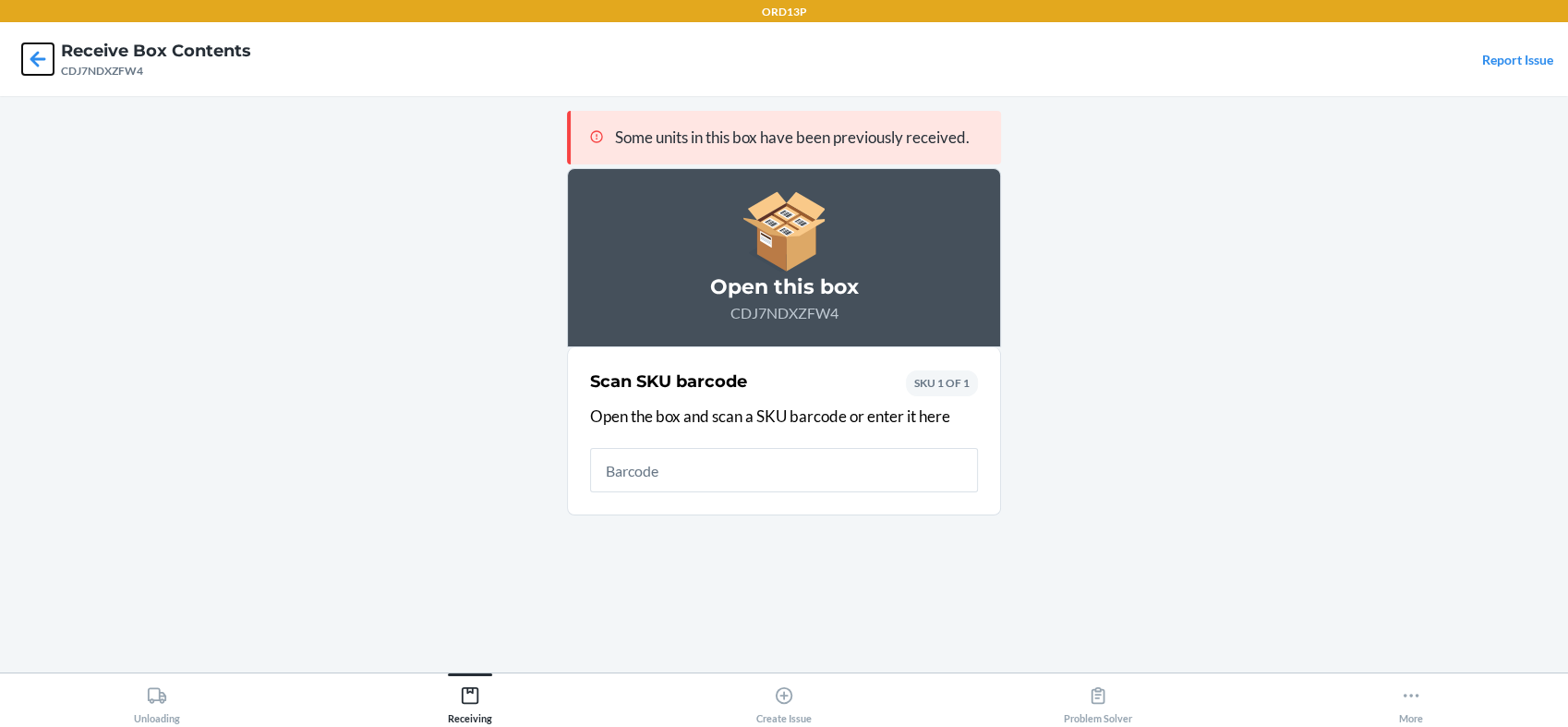
click at [38, 68] on icon at bounding box center [37, 59] width 32 height 32
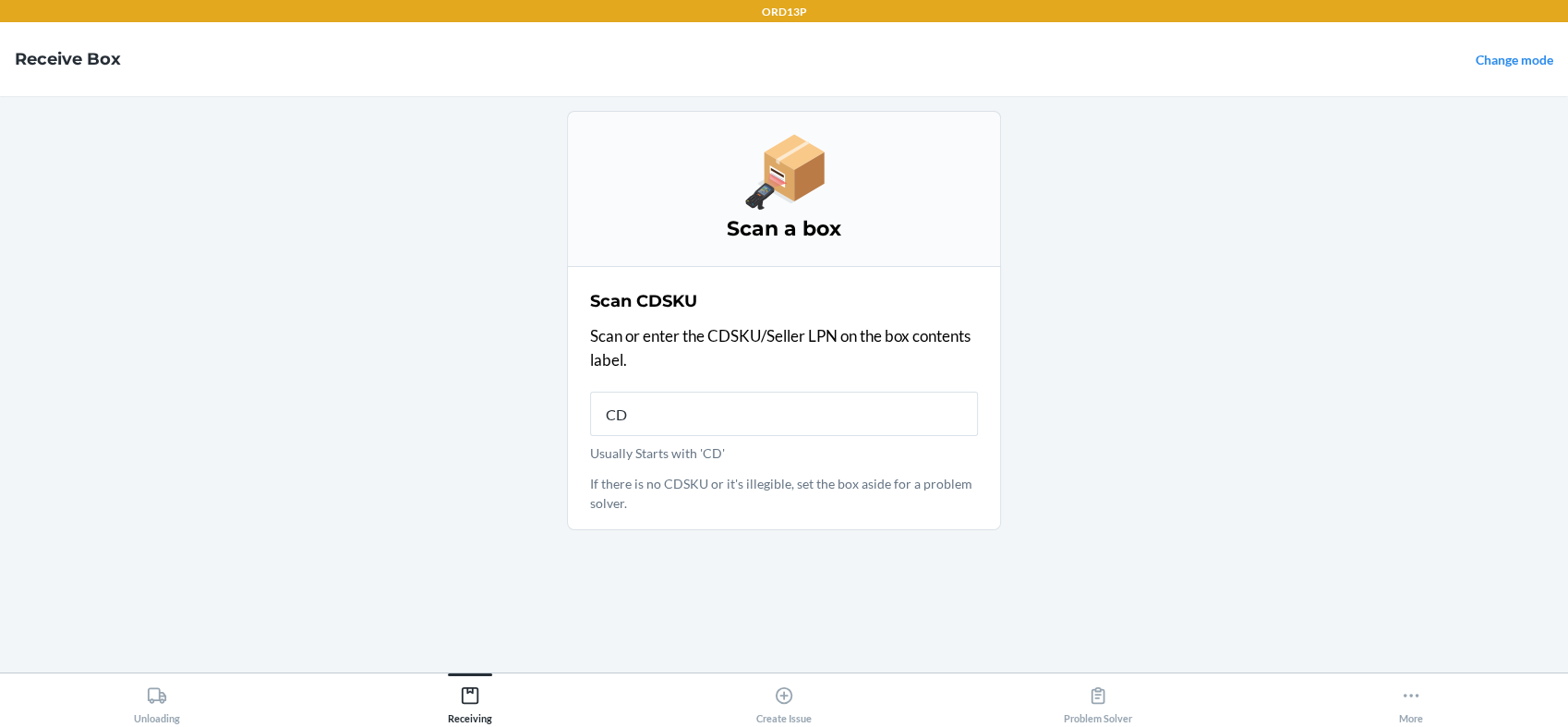
type input "CDJ"
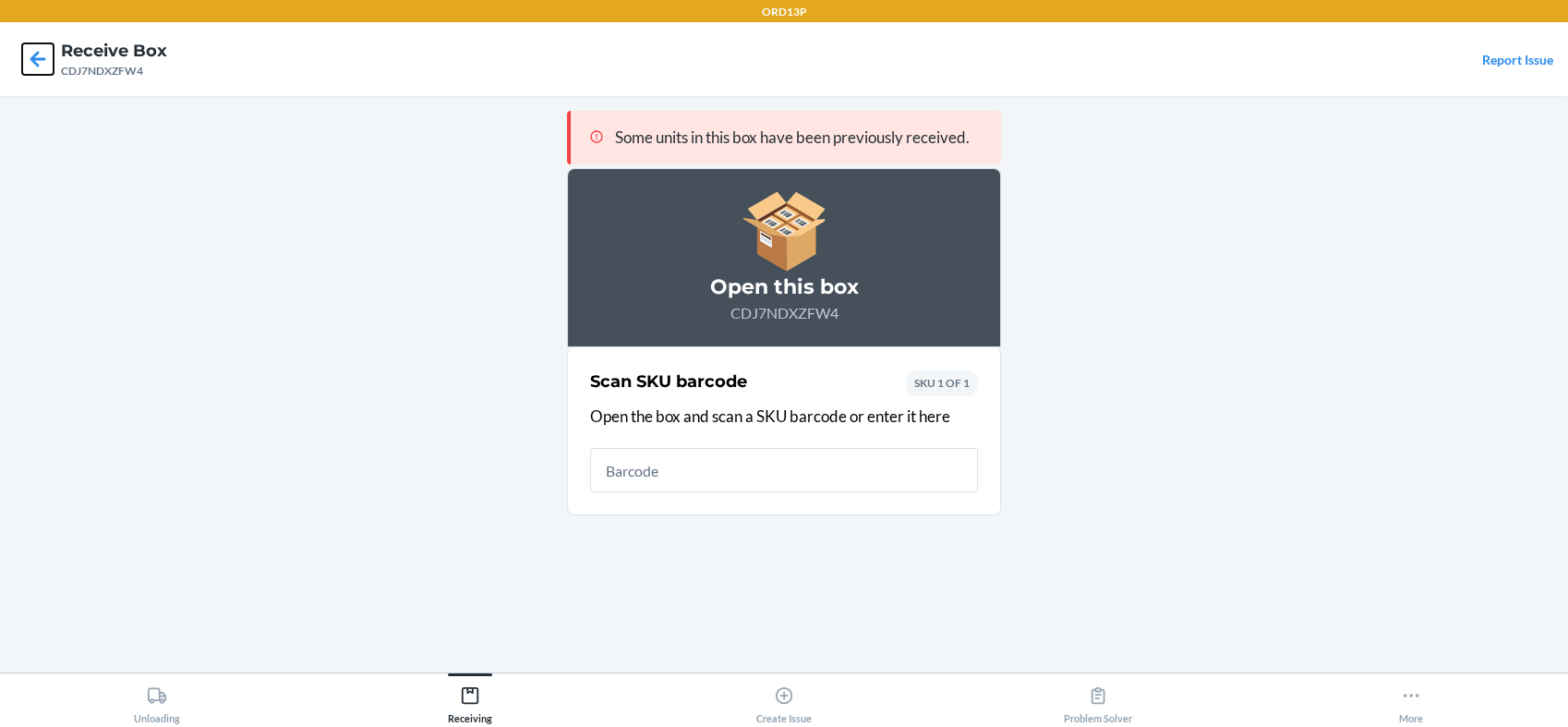
click at [33, 54] on icon at bounding box center [37, 59] width 32 height 32
click at [43, 60] on icon at bounding box center [37, 59] width 32 height 32
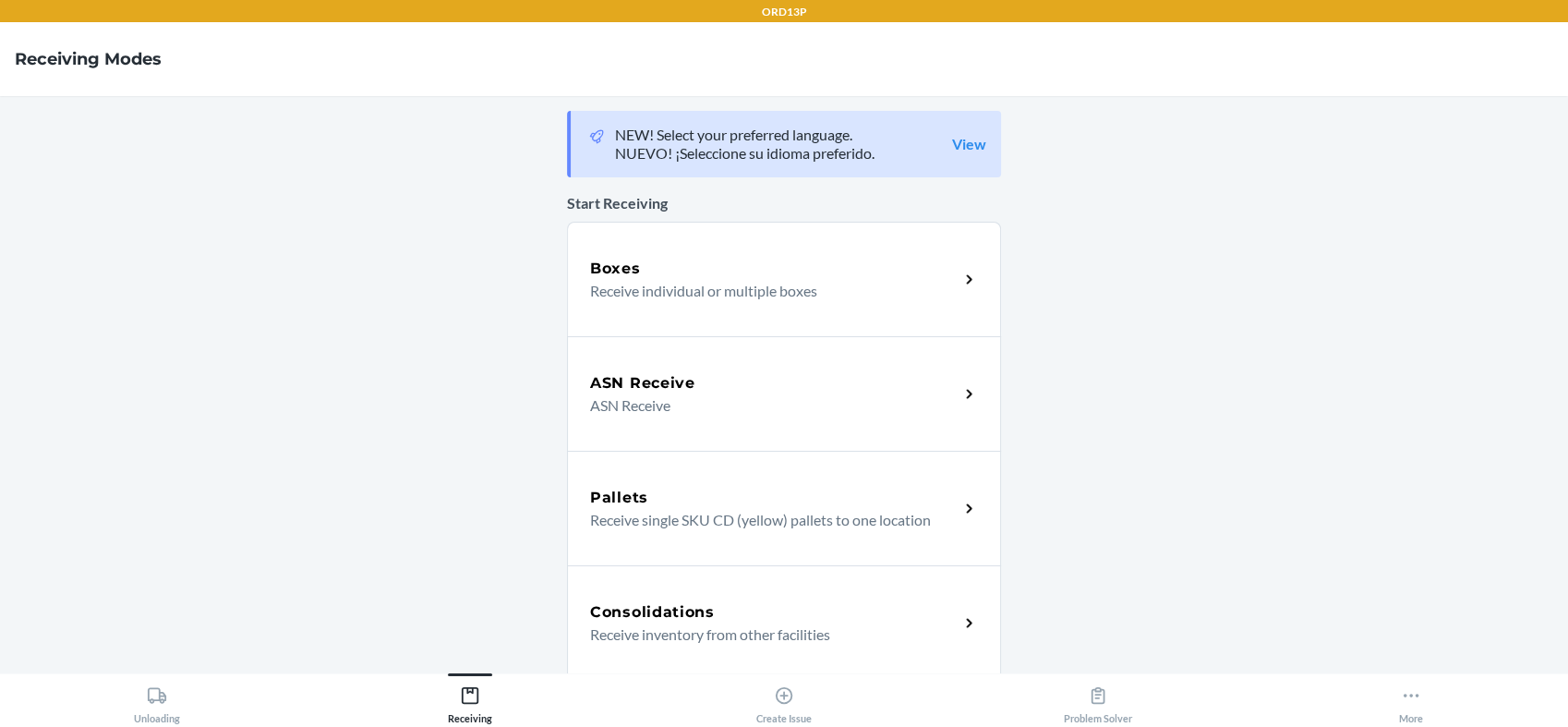
click at [600, 285] on p "Receive individual or multiple boxes" at bounding box center [767, 290] width 354 height 22
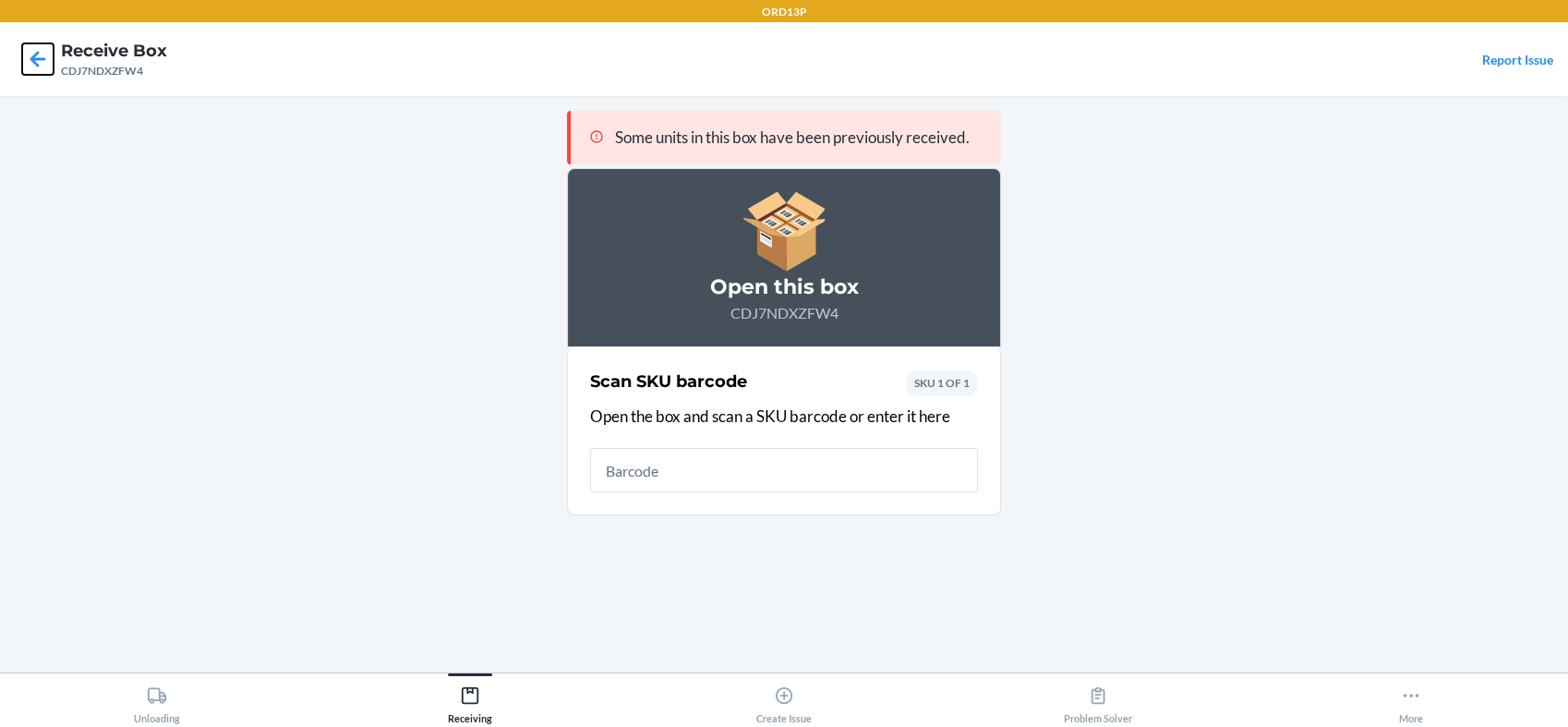
click at [35, 55] on icon at bounding box center [38, 59] width 15 height 15
click at [37, 52] on icon at bounding box center [38, 59] width 15 height 15
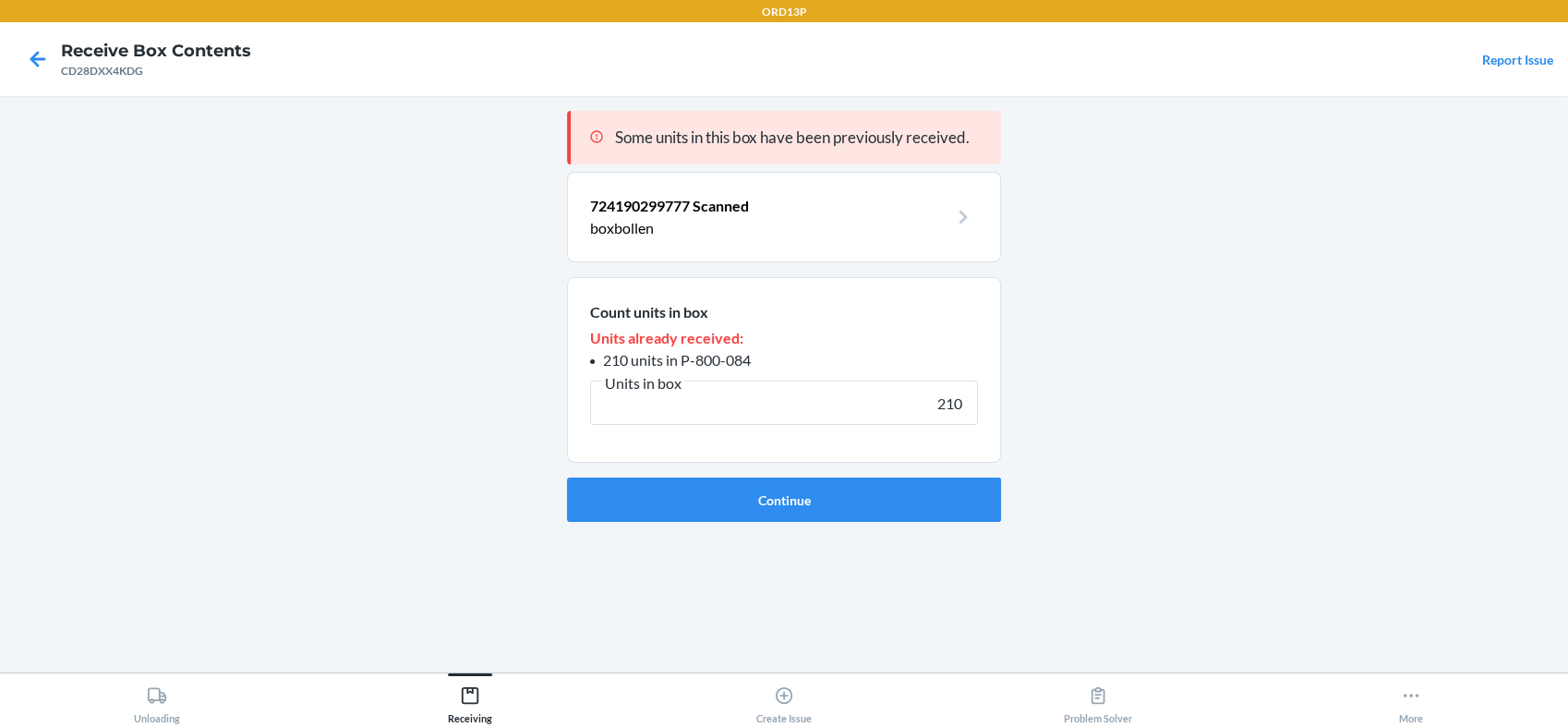
type input "210"
click at [567, 478] on button "Continue" at bounding box center [784, 500] width 434 height 44
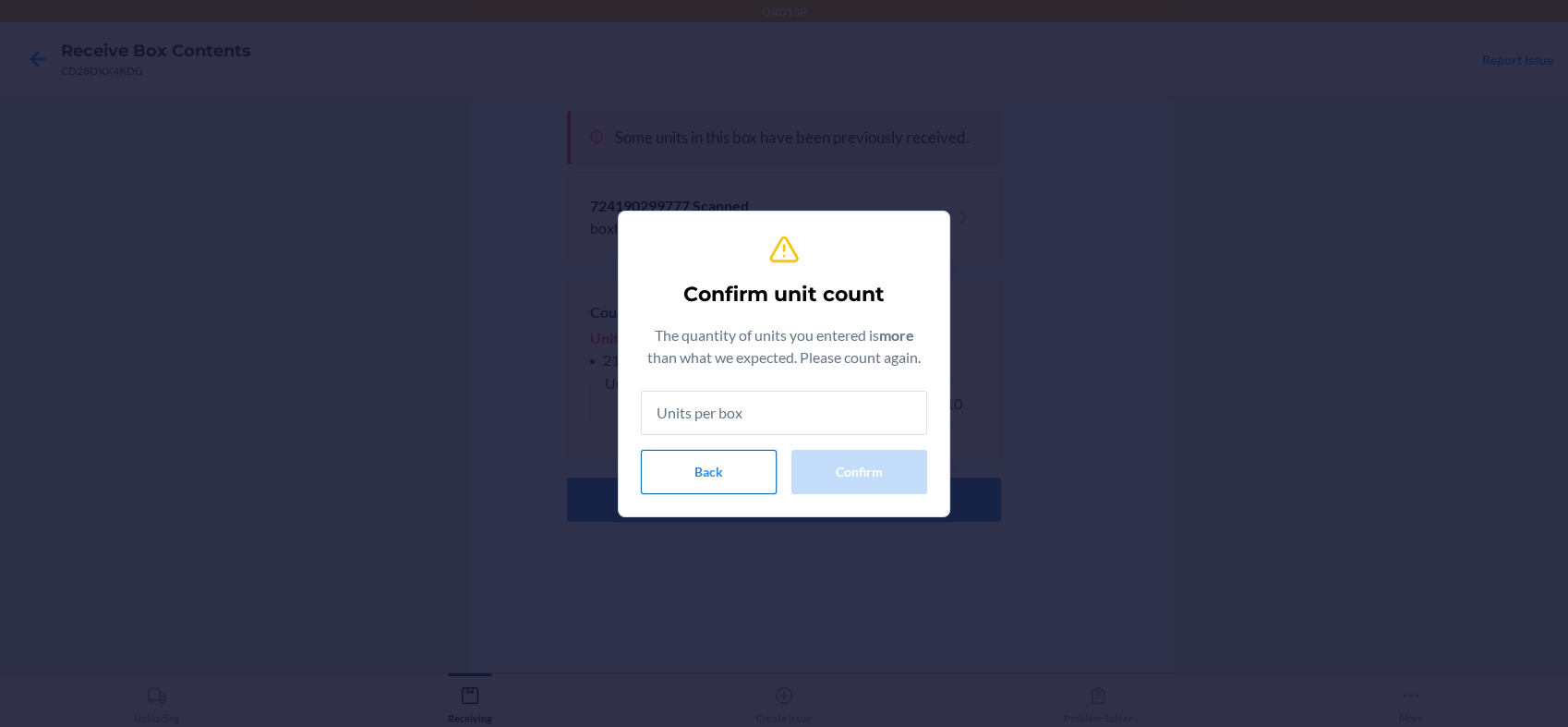
click at [750, 485] on button "Back" at bounding box center [709, 472] width 136 height 44
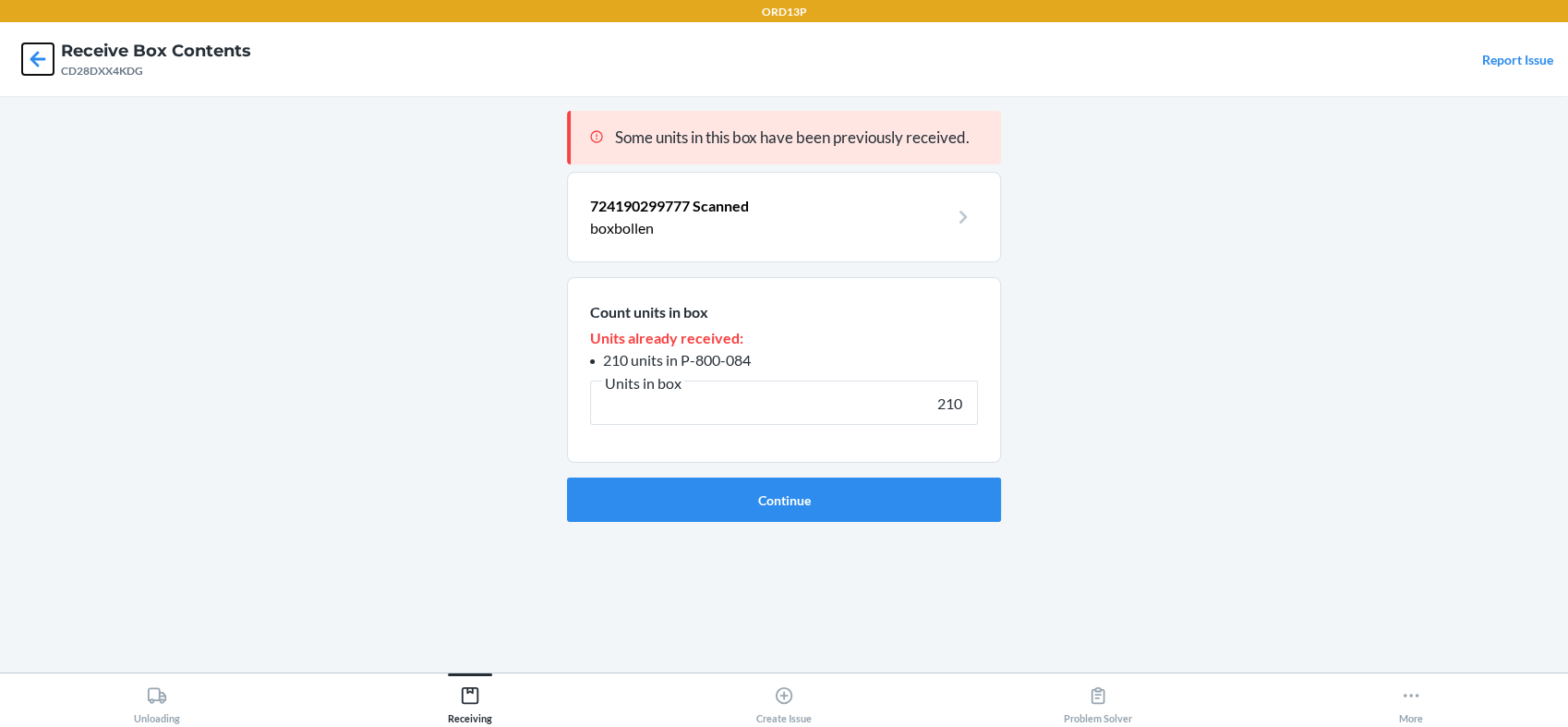
click at [40, 58] on icon at bounding box center [37, 59] width 32 height 32
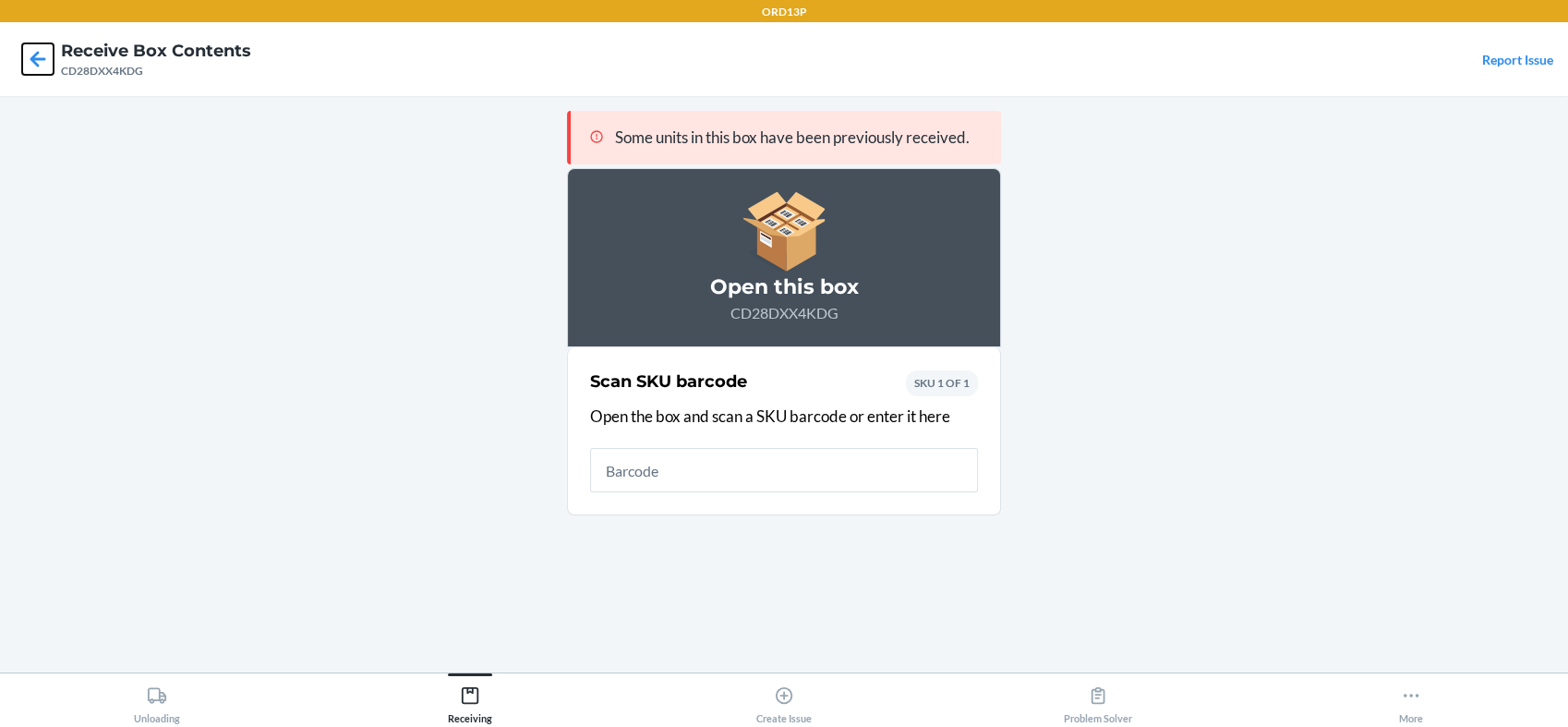
click at [40, 58] on icon at bounding box center [37, 59] width 32 height 32
